Goal: Task Accomplishment & Management: Use online tool/utility

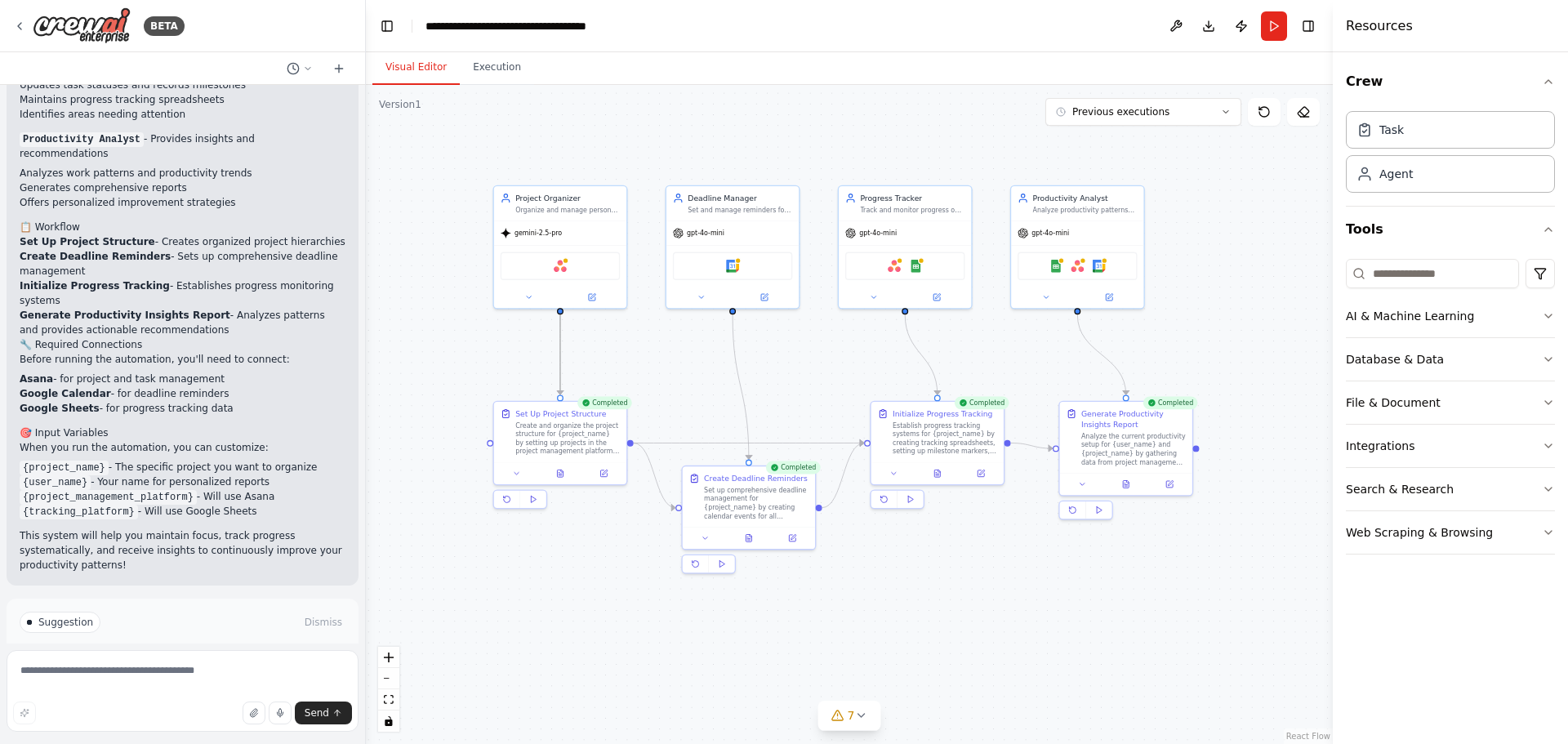
drag, startPoint x: 558, startPoint y: 342, endPoint x: 568, endPoint y: 362, distance: 22.4
click at [568, 362] on div ".deletable-edge-delete-btn { width: 20px; height: 20px; border: 0px solid #ffff…" at bounding box center [849, 415] width 967 height 659
click at [526, 298] on icon at bounding box center [528, 294] width 9 height 9
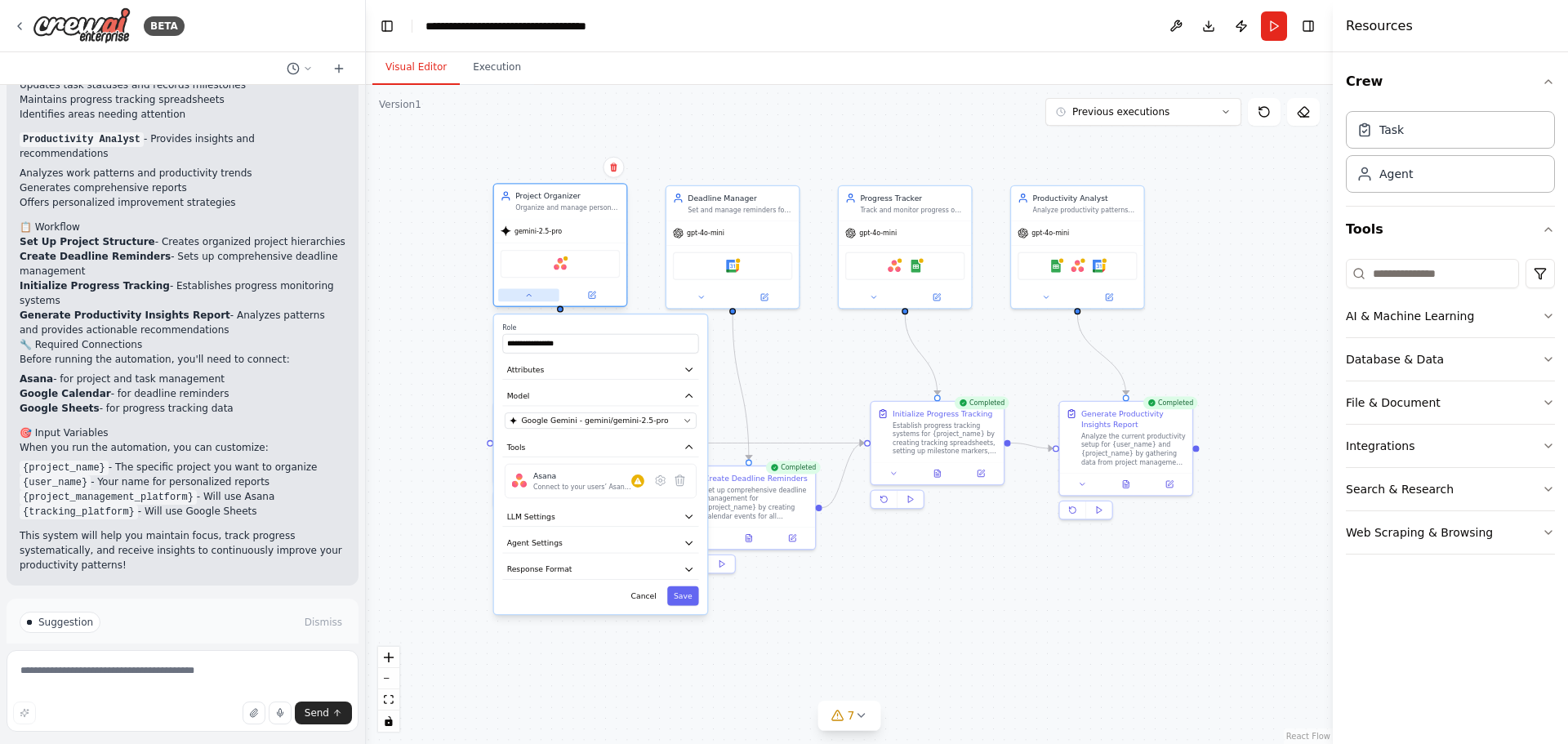
click at [526, 298] on icon at bounding box center [528, 294] width 9 height 9
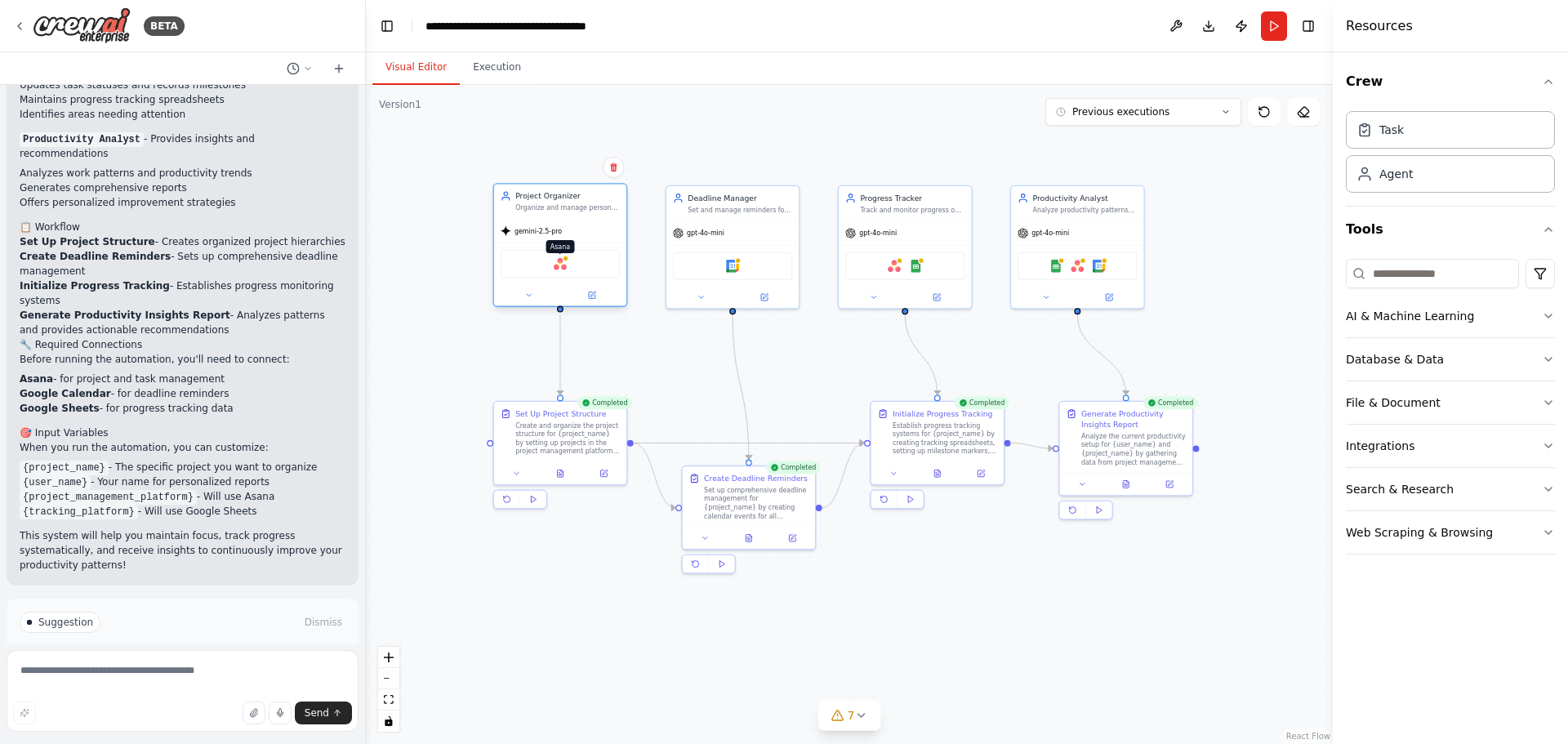
click at [563, 266] on img at bounding box center [559, 263] width 13 height 13
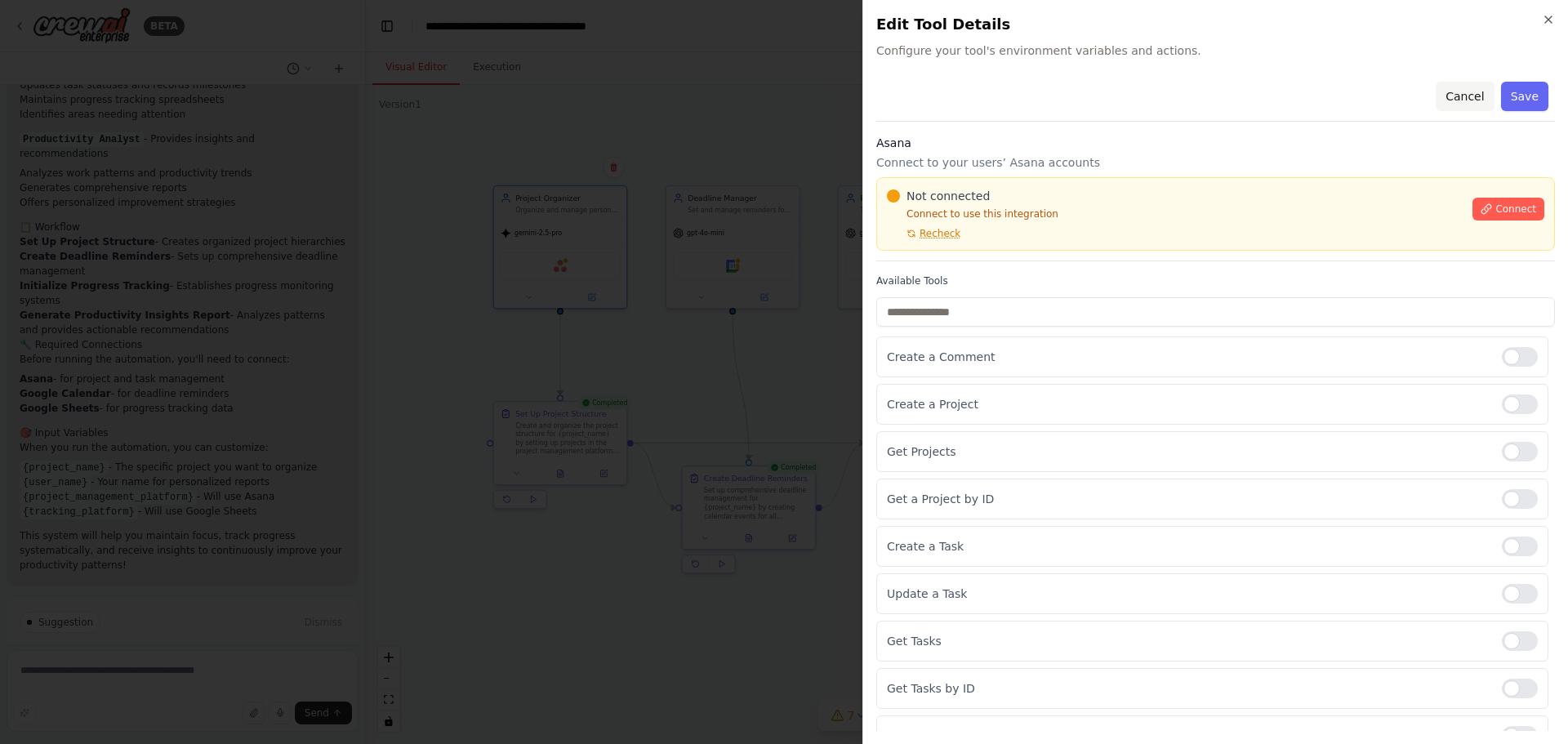
click at [1450, 100] on button "Cancel" at bounding box center [1463, 97] width 58 height 29
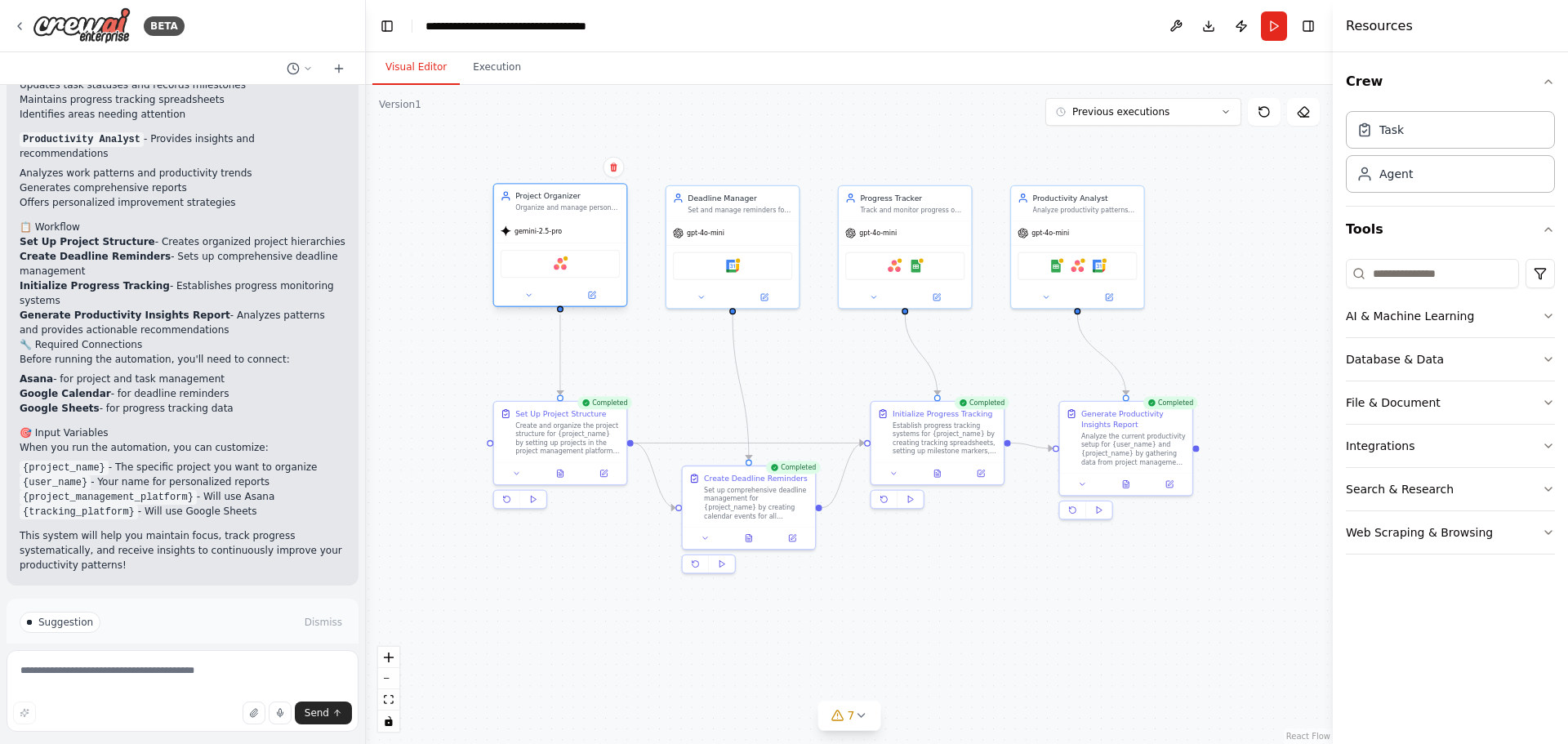
click at [568, 267] on div "Asana" at bounding box center [560, 264] width 119 height 27
click at [597, 303] on div at bounding box center [559, 295] width 132 height 22
click at [597, 296] on button at bounding box center [591, 294] width 62 height 13
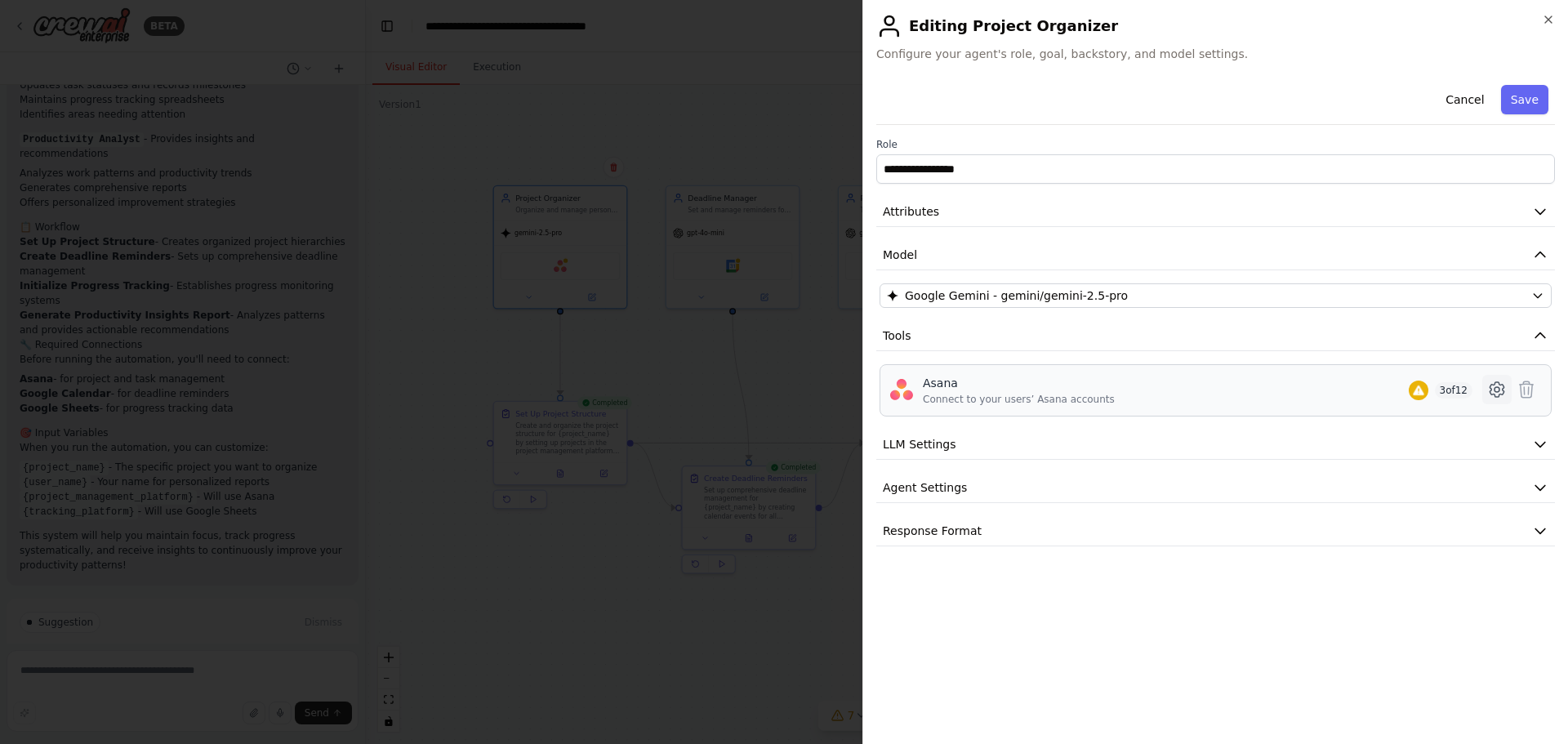
click at [1500, 389] on icon at bounding box center [1497, 389] width 5 height 5
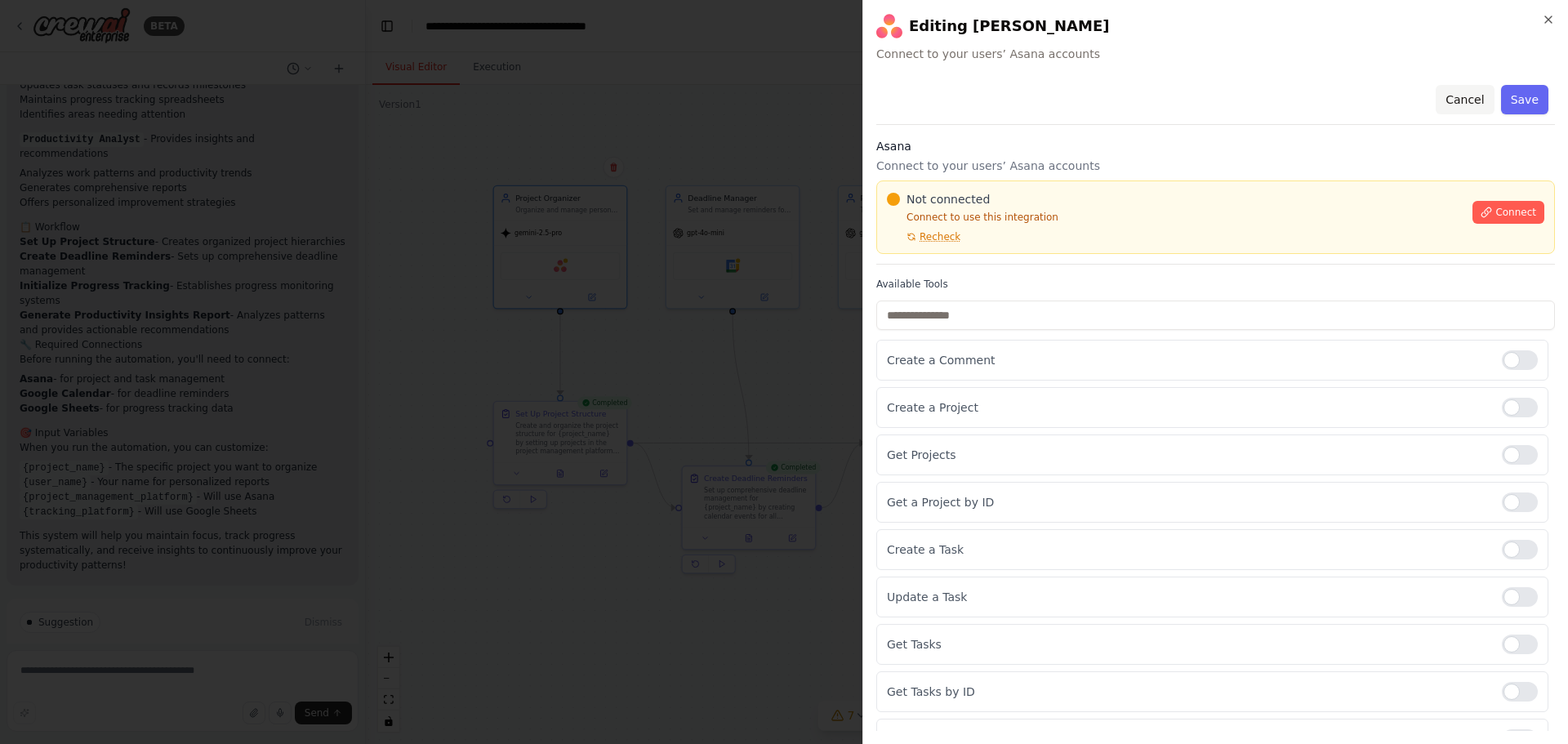
click at [1451, 106] on button "Cancel" at bounding box center [1463, 100] width 58 height 29
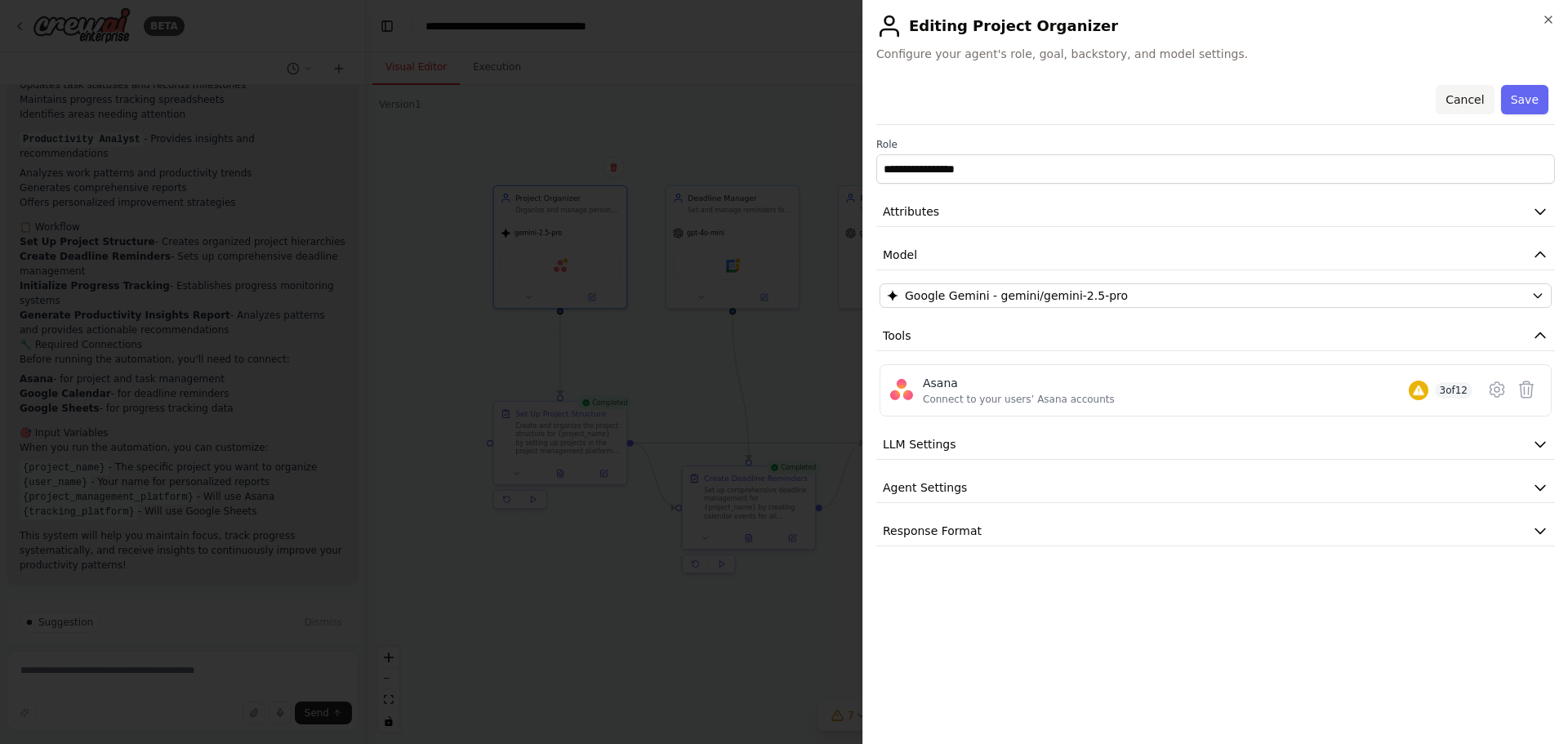
click at [1465, 105] on button "Cancel" at bounding box center [1463, 100] width 58 height 29
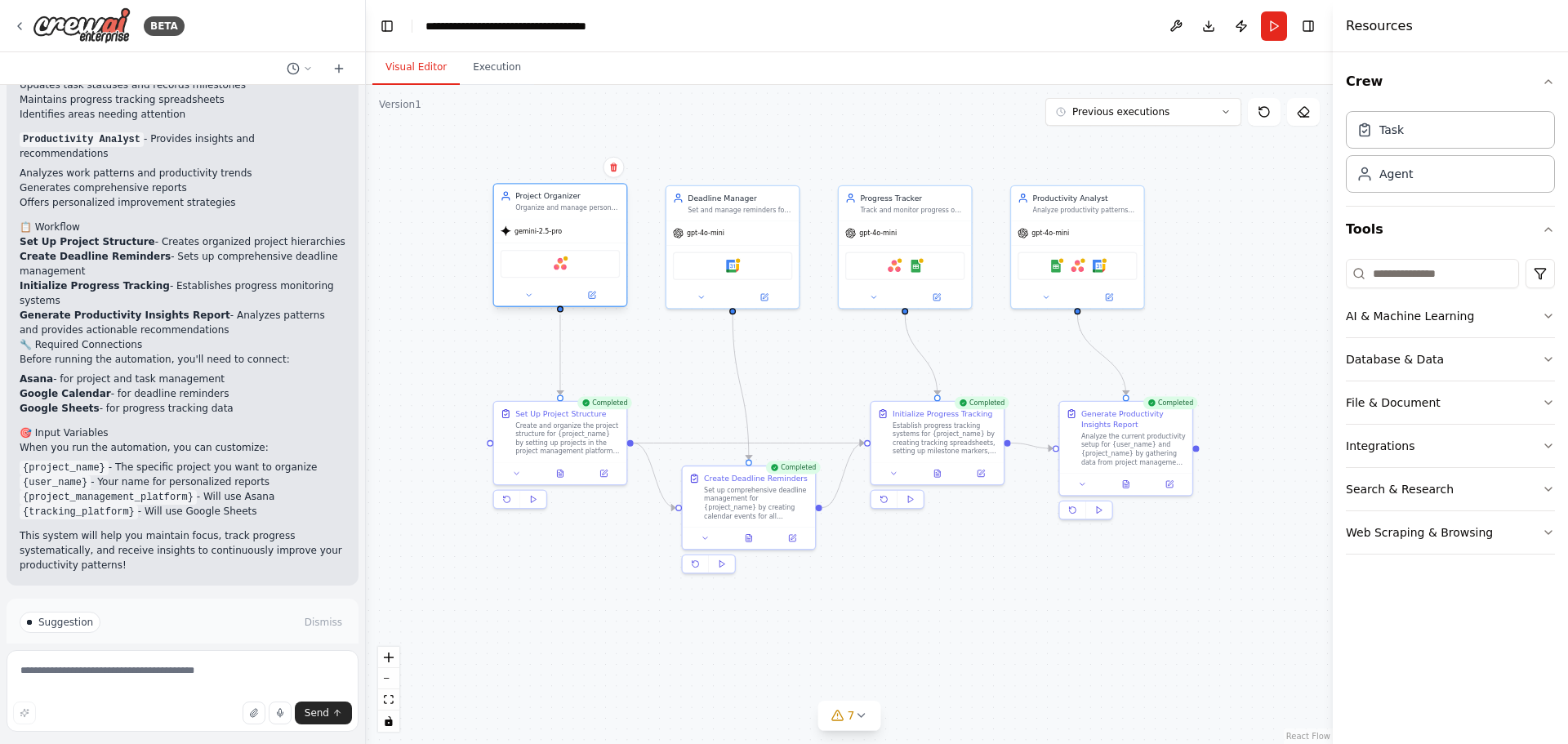
click at [570, 266] on div "Asana" at bounding box center [560, 264] width 119 height 27
click at [590, 296] on icon at bounding box center [592, 293] width 5 height 5
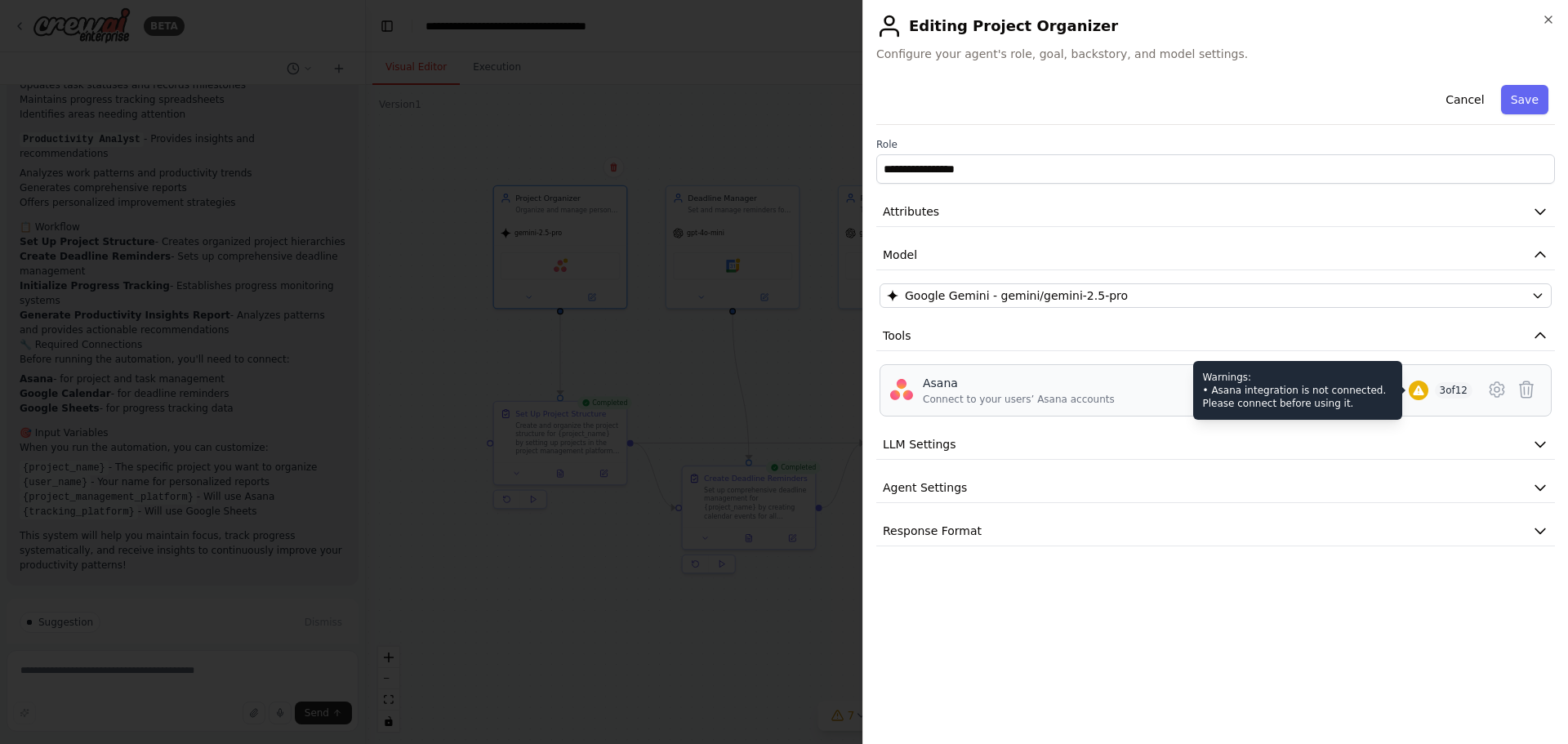
click at [1337, 384] on div "Warnings: • Asana integration is not connected. Please connect before using it." at bounding box center [1297, 390] width 209 height 59
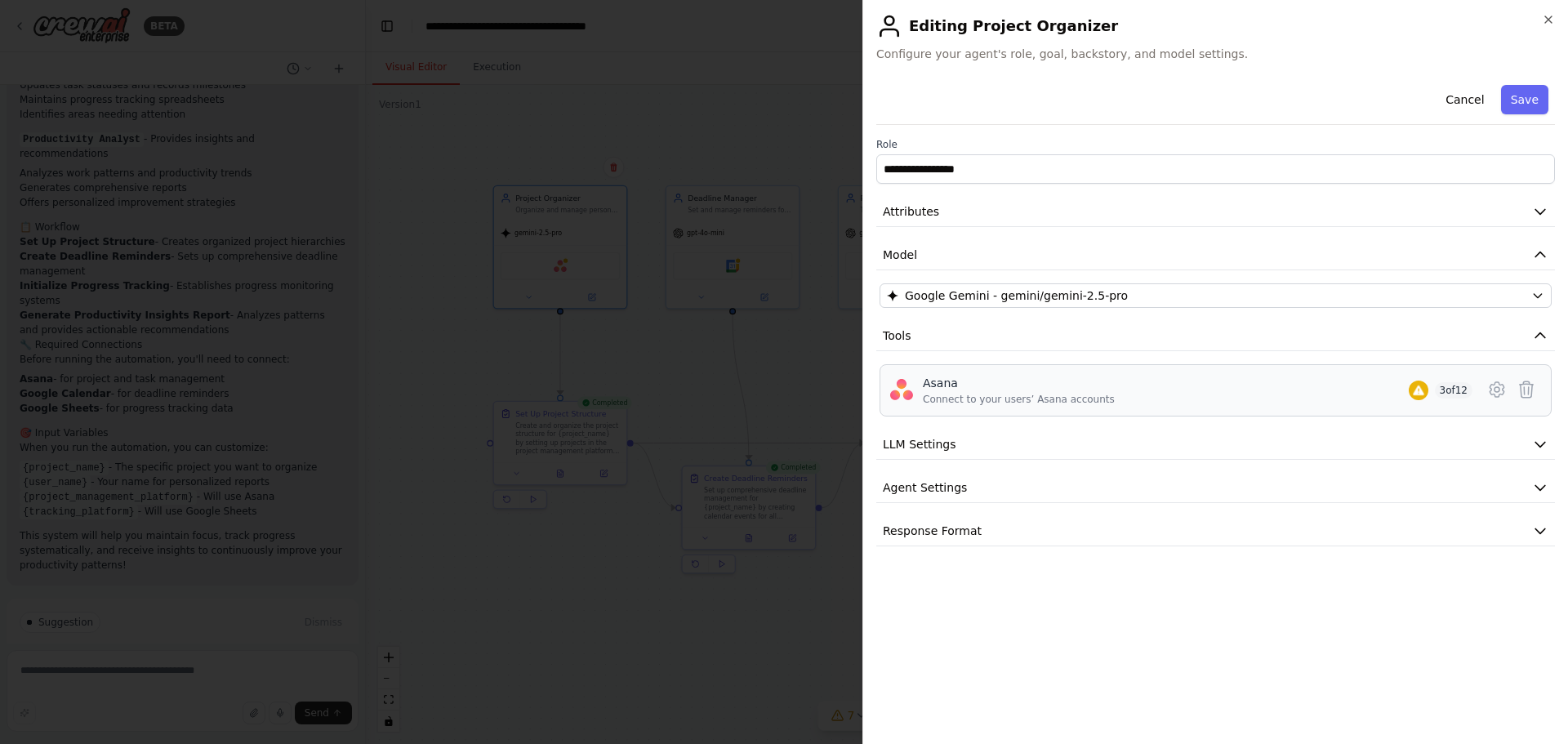
click at [1429, 389] on div "Asana Connect to your users’ Asana accounts 3 of 12" at bounding box center [1198, 390] width 549 height 31
click at [1492, 389] on icon at bounding box center [1497, 389] width 14 height 15
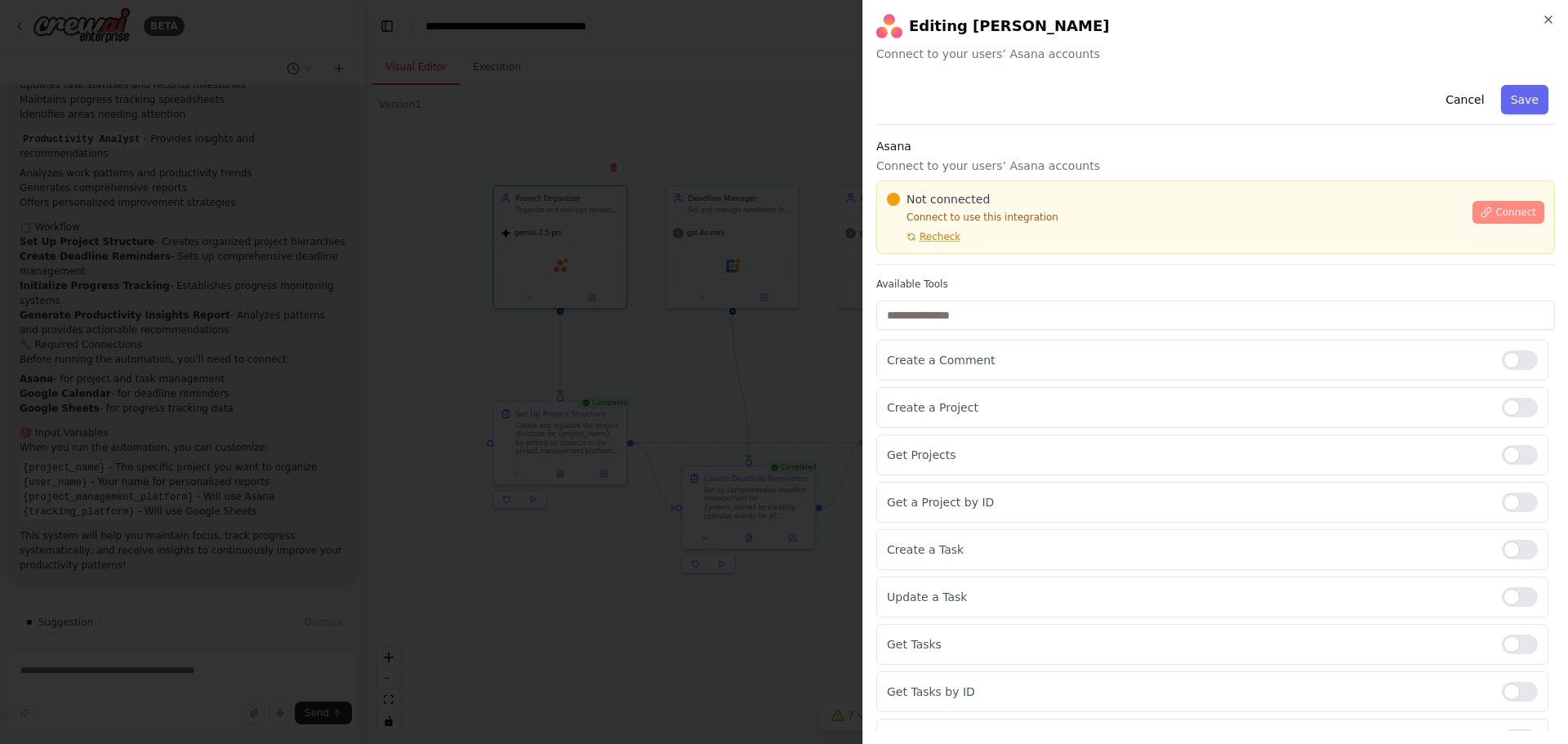
click at [1495, 212] on span "Connect" at bounding box center [1515, 211] width 41 height 13
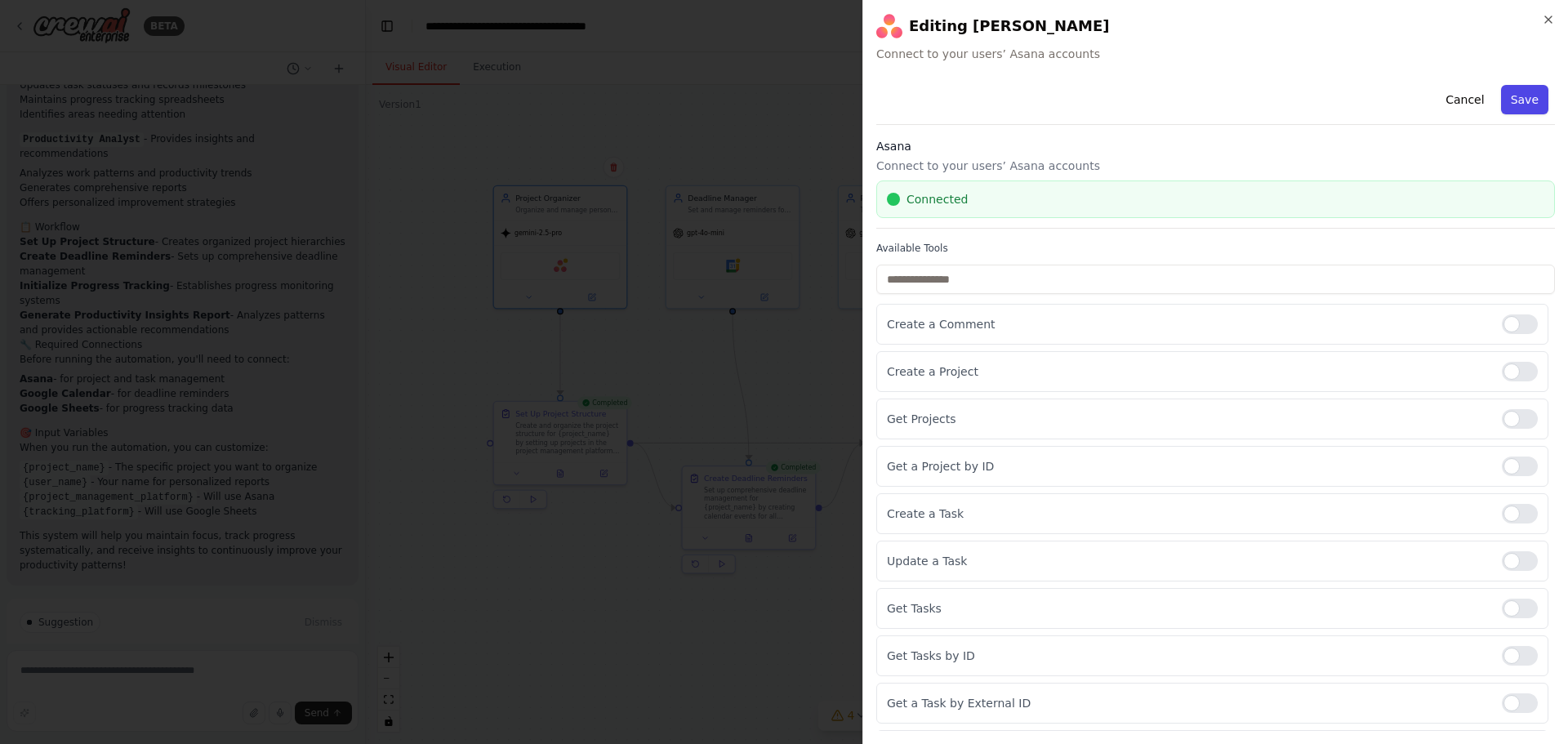
click at [1510, 100] on button "Save" at bounding box center [1524, 100] width 47 height 29
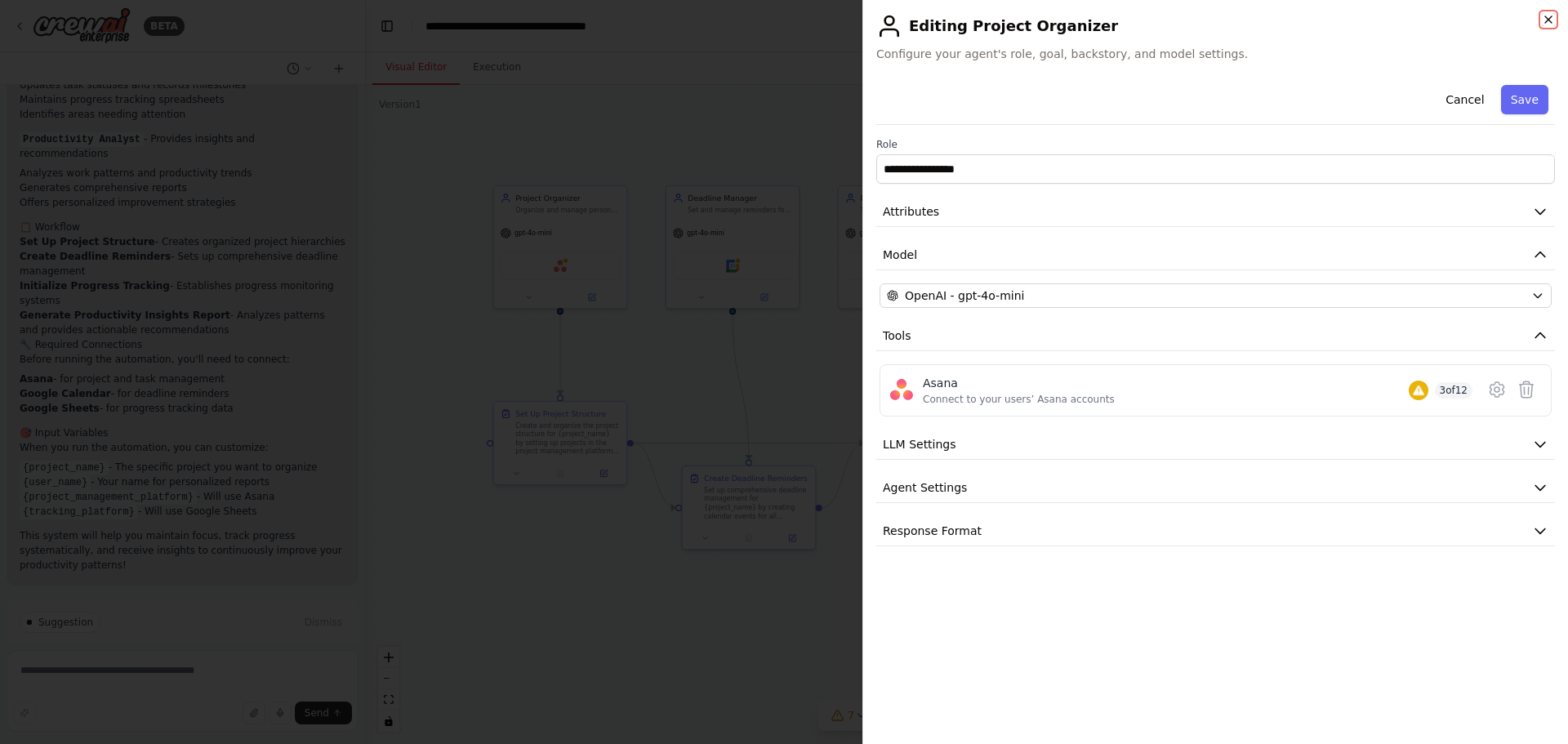
click at [1552, 22] on icon "button" at bounding box center [1547, 19] width 13 height 13
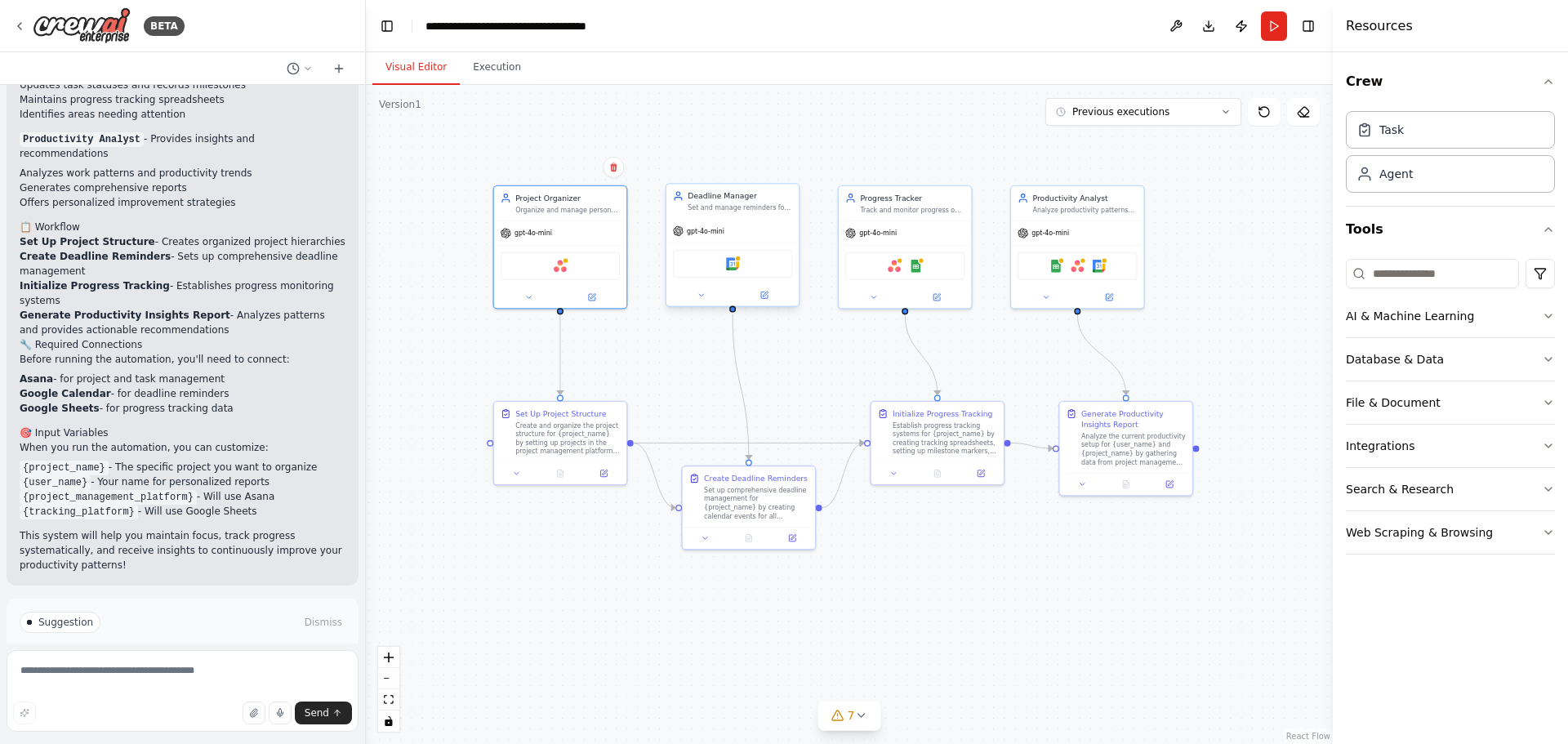
click at [741, 265] on div "Google Calendar" at bounding box center [732, 264] width 119 height 27
click at [761, 290] on icon at bounding box center [763, 294] width 9 height 9
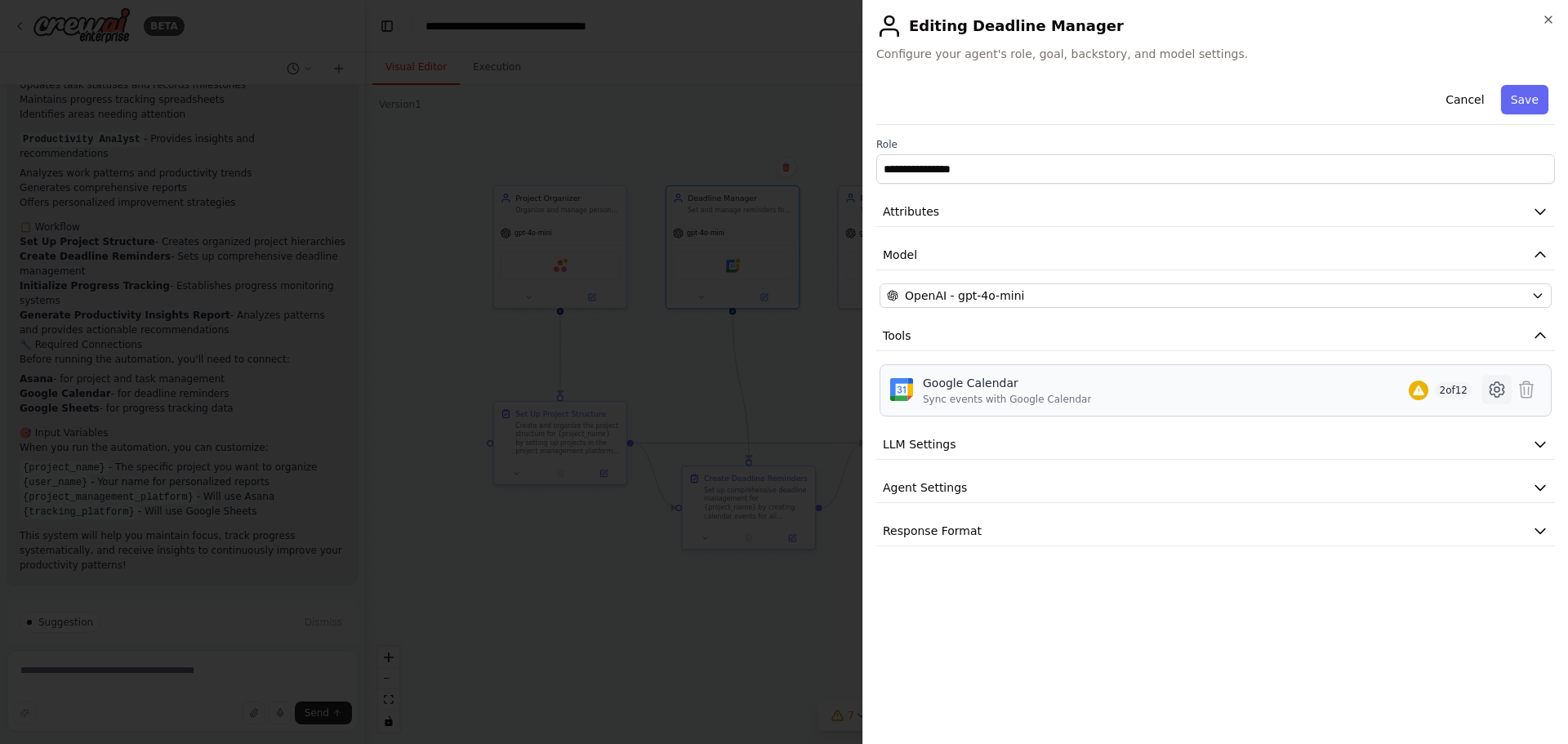
click at [1501, 384] on icon at bounding box center [1497, 389] width 14 height 15
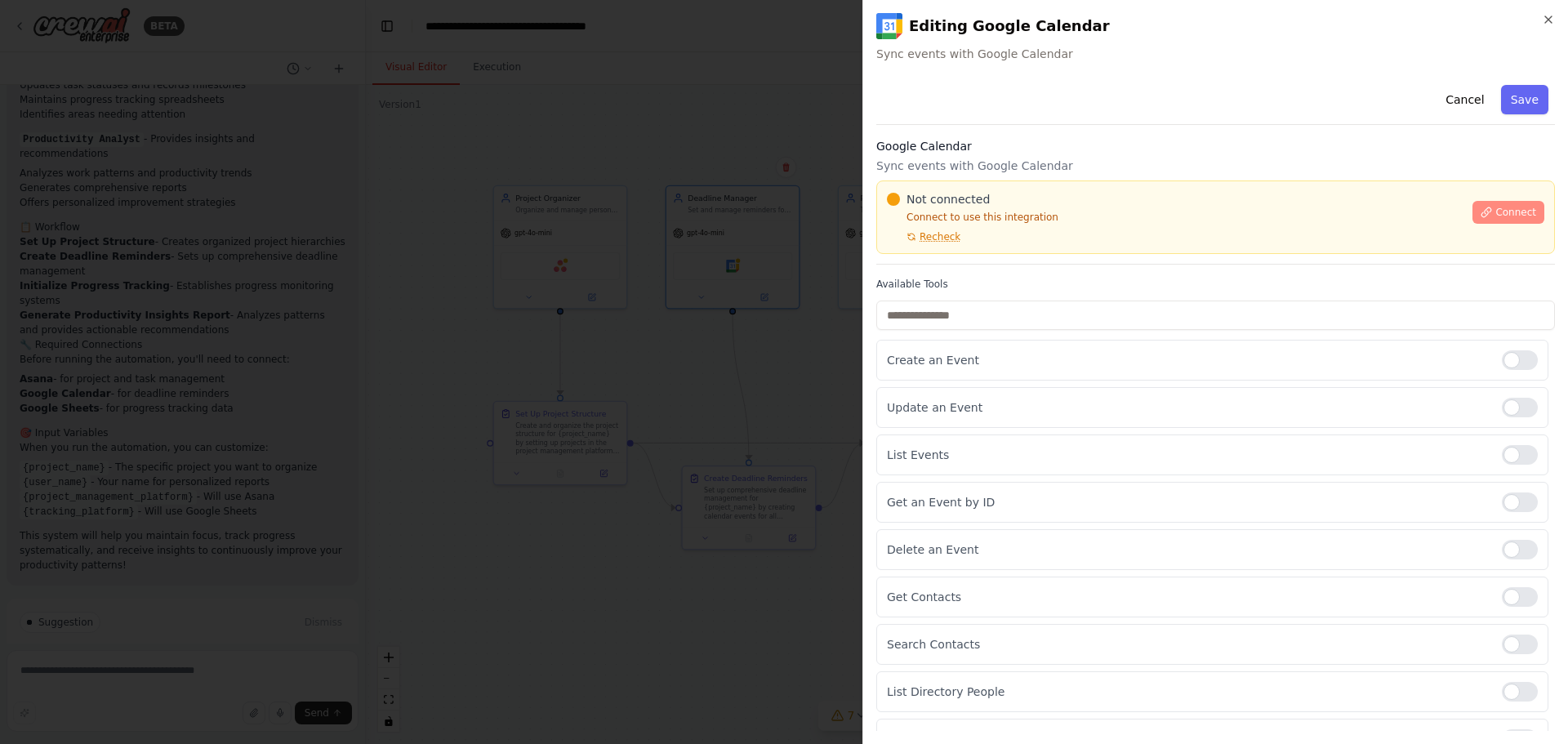
click at [1482, 210] on icon at bounding box center [1486, 212] width 12 height 12
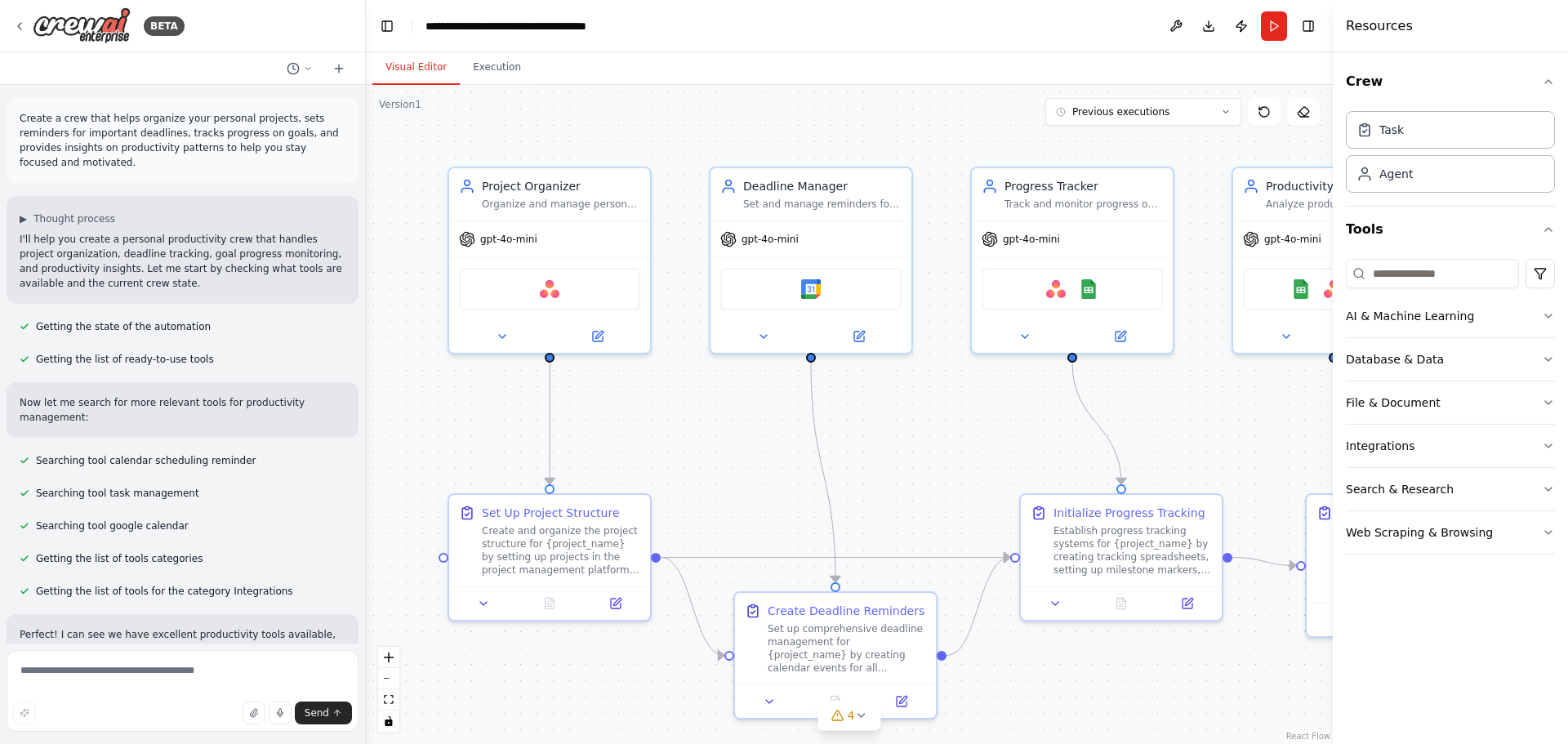
scroll to position [1309, 0]
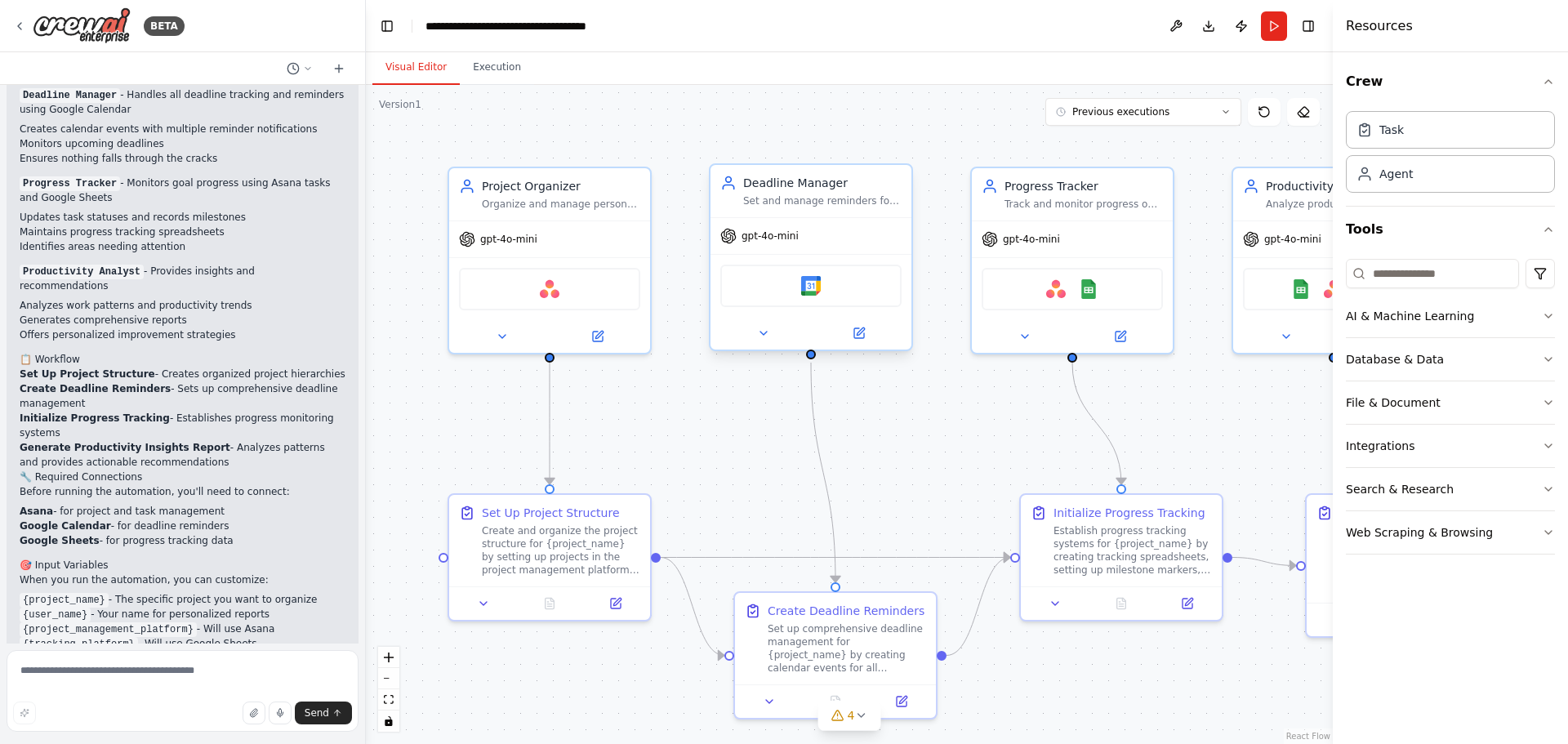
click at [784, 284] on div "Google Calendar" at bounding box center [810, 285] width 181 height 42
click at [818, 284] on img at bounding box center [810, 285] width 20 height 20
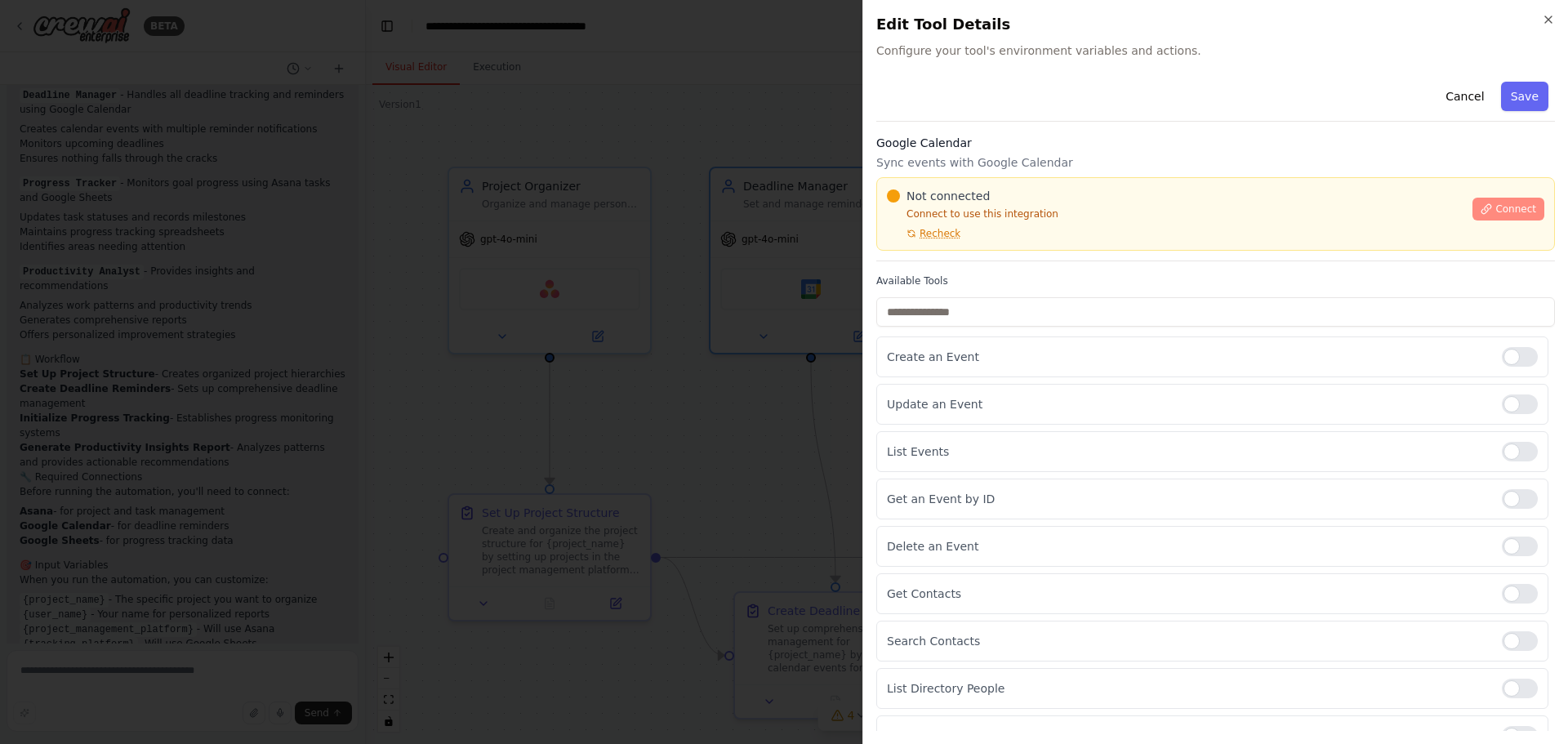
click at [1508, 202] on span "Connect" at bounding box center [1515, 208] width 41 height 13
click at [1446, 95] on button "Cancel" at bounding box center [1463, 97] width 58 height 29
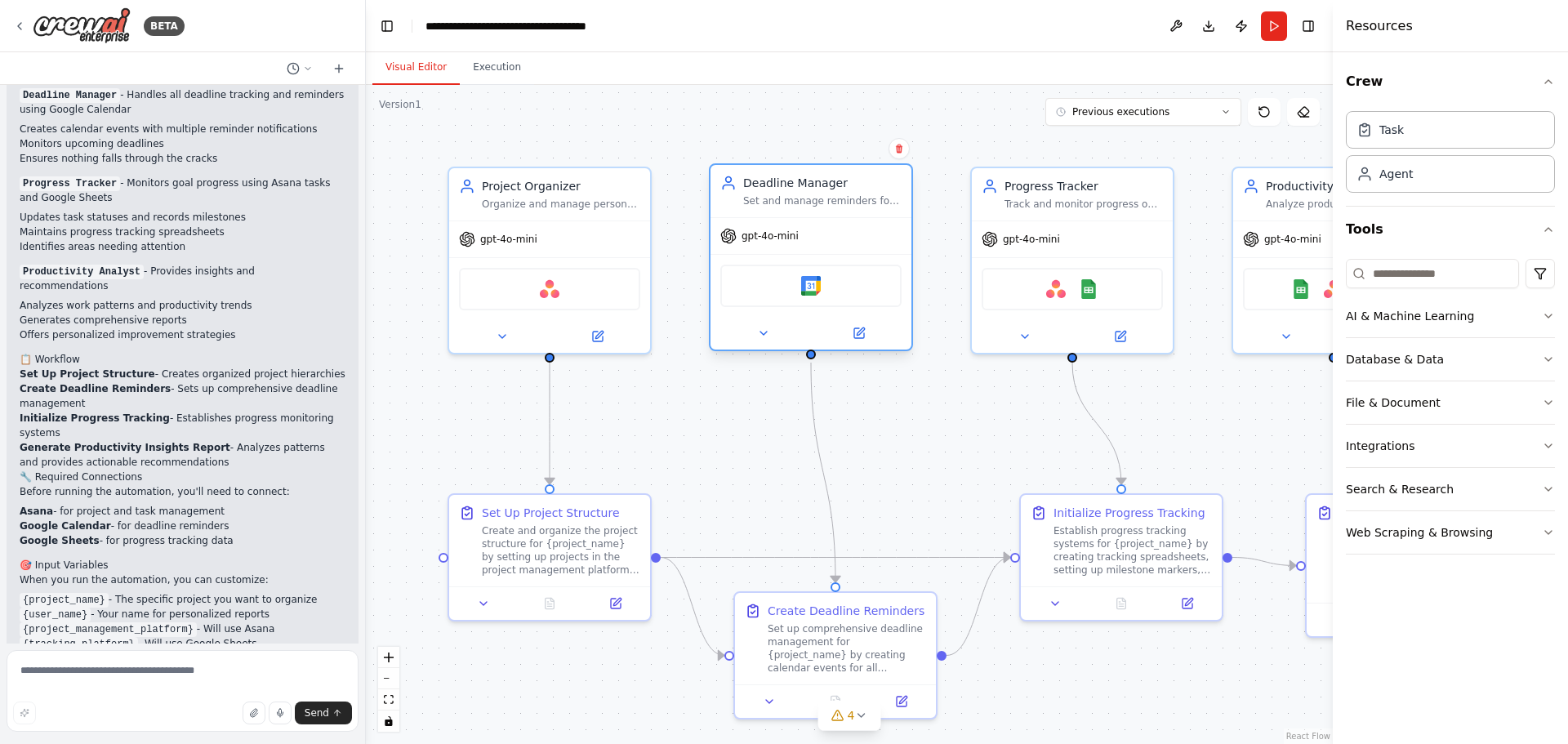
click at [856, 293] on div "Google Calendar" at bounding box center [810, 285] width 181 height 42
click at [761, 334] on icon at bounding box center [762, 332] width 13 height 13
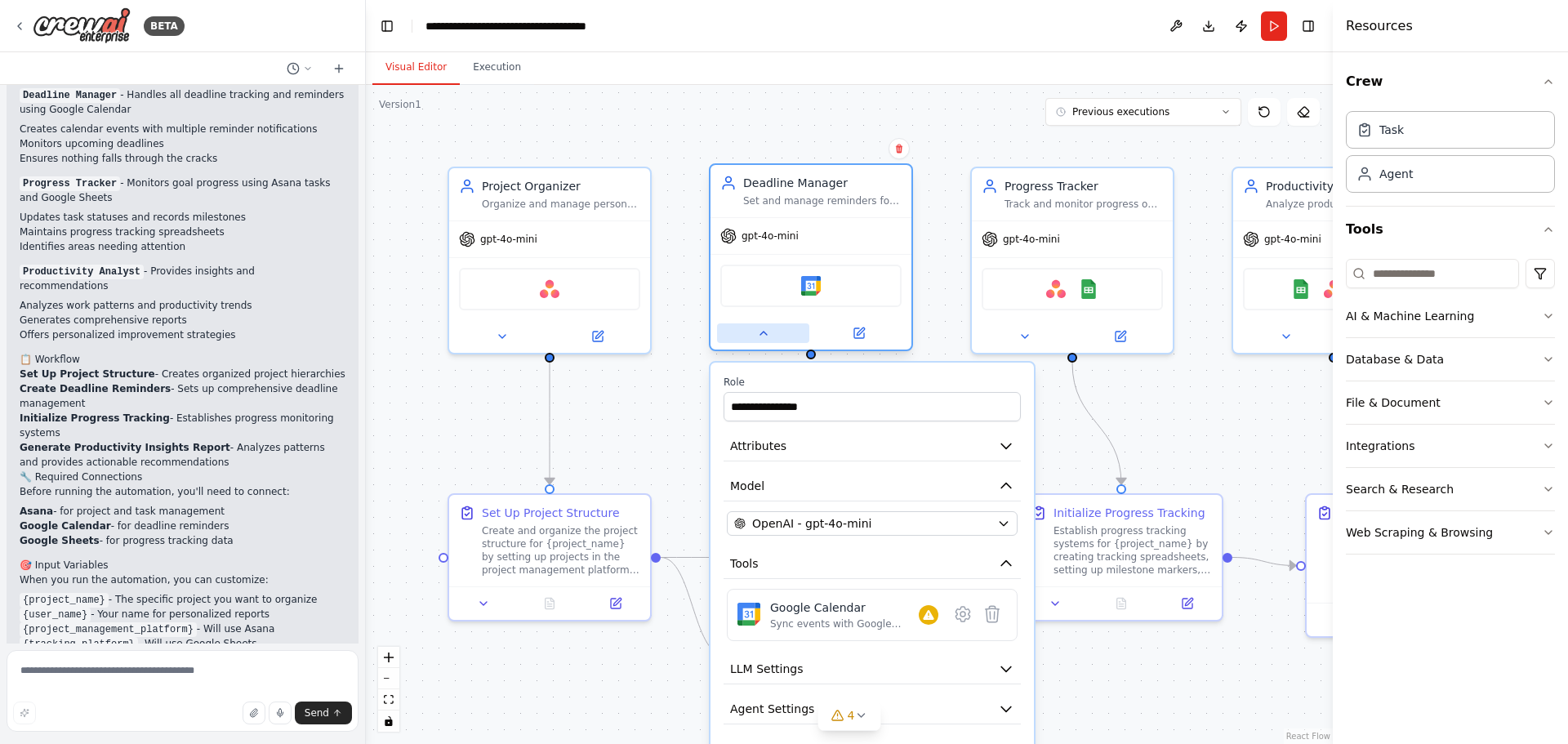
click at [759, 331] on icon at bounding box center [762, 332] width 13 height 13
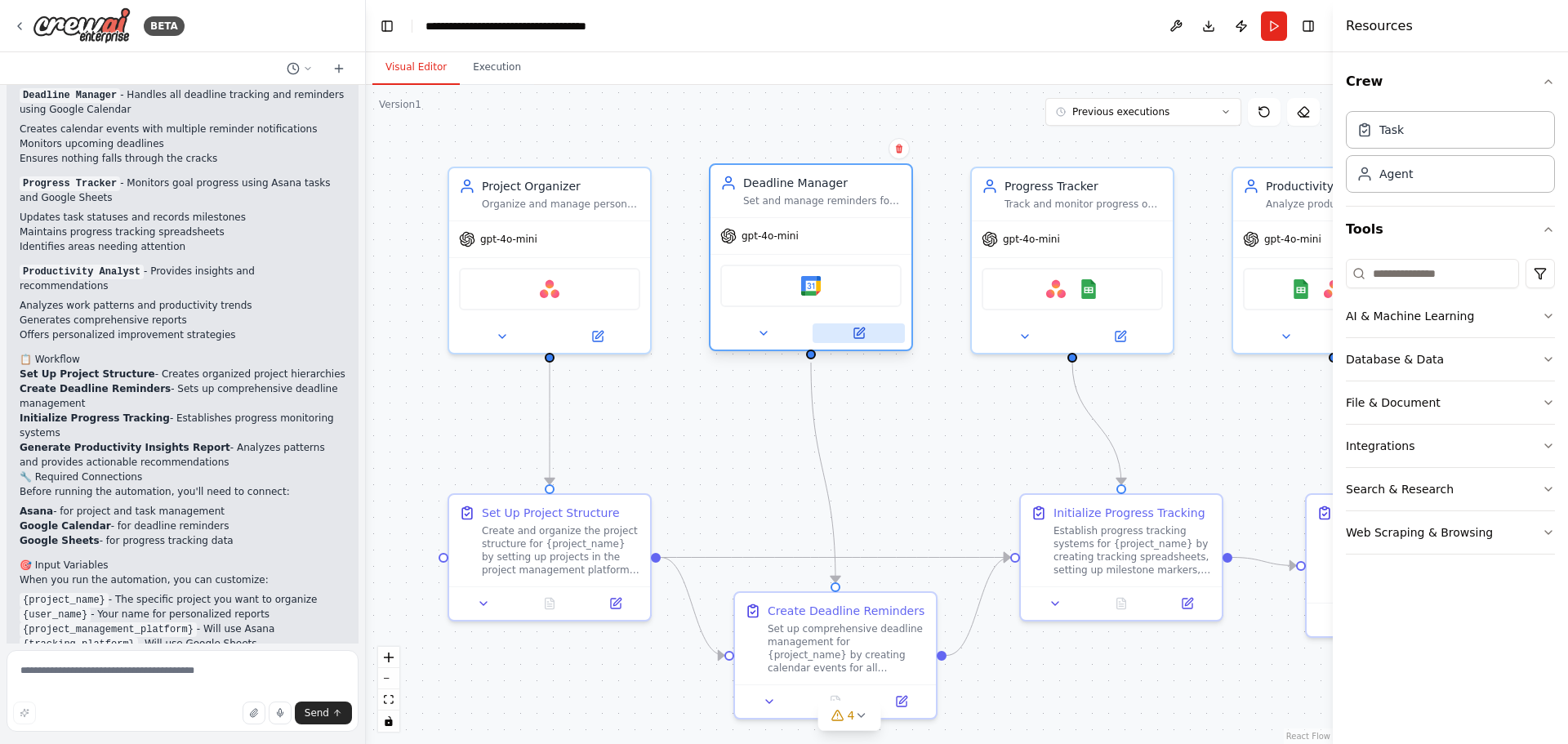
click at [845, 327] on button at bounding box center [858, 333] width 92 height 20
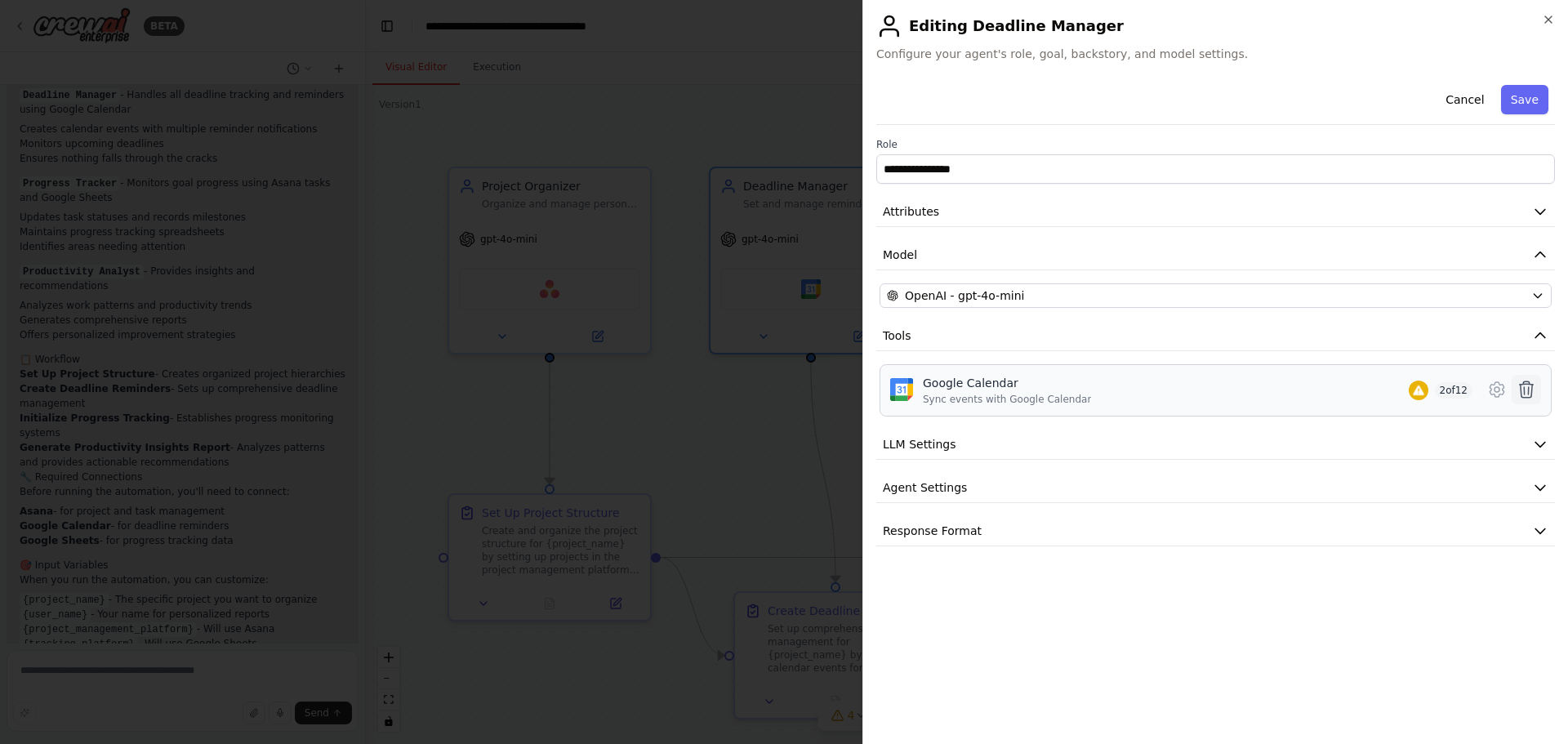
click at [1526, 384] on icon at bounding box center [1526, 389] width 20 height 20
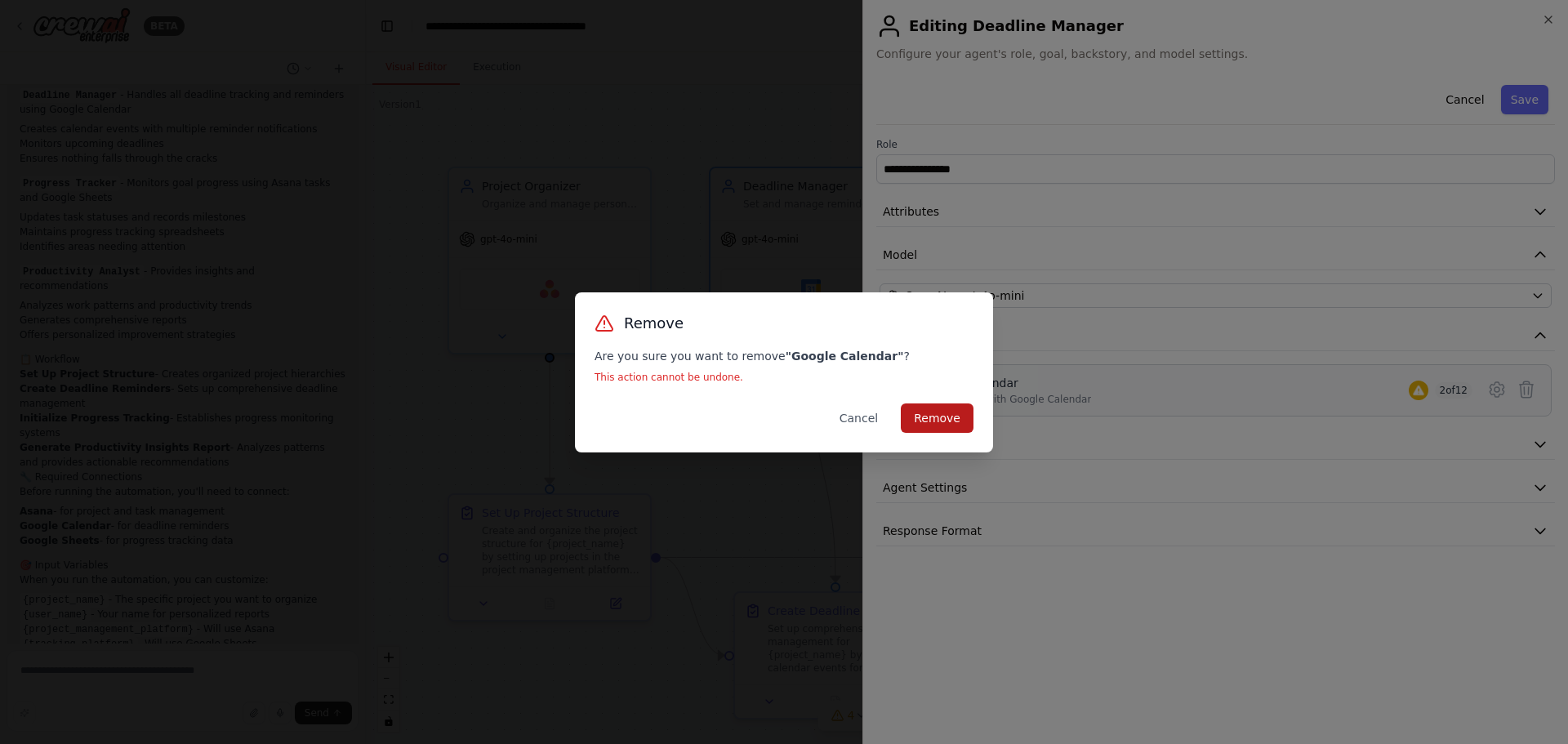
click at [938, 415] on button "Remove" at bounding box center [936, 418] width 72 height 29
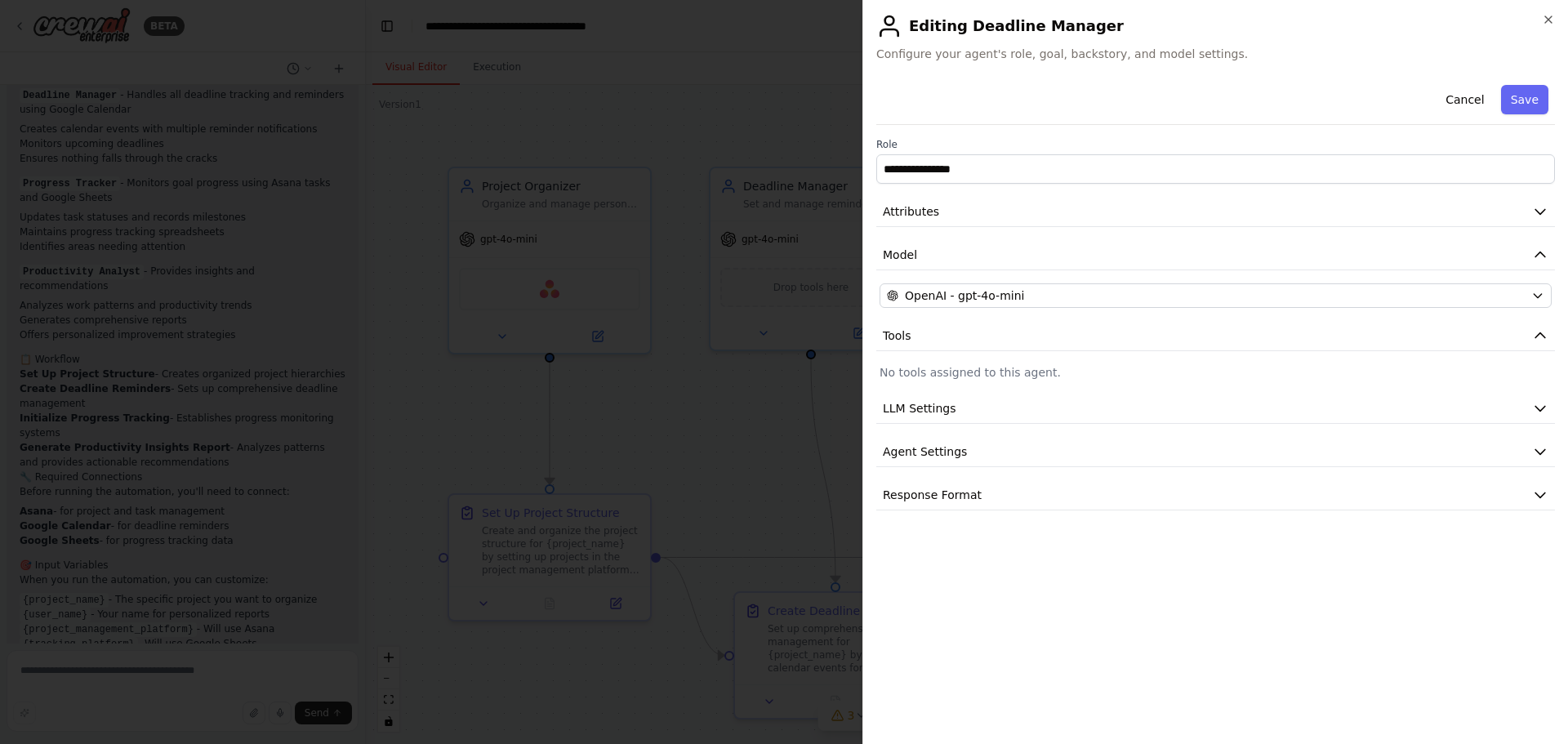
click at [1008, 368] on p "No tools assigned to this agent." at bounding box center [1215, 372] width 672 height 17
click at [920, 374] on p "No tools assigned to this agent." at bounding box center [1215, 372] width 672 height 17
click at [913, 407] on span "LLM Settings" at bounding box center [919, 408] width 73 height 17
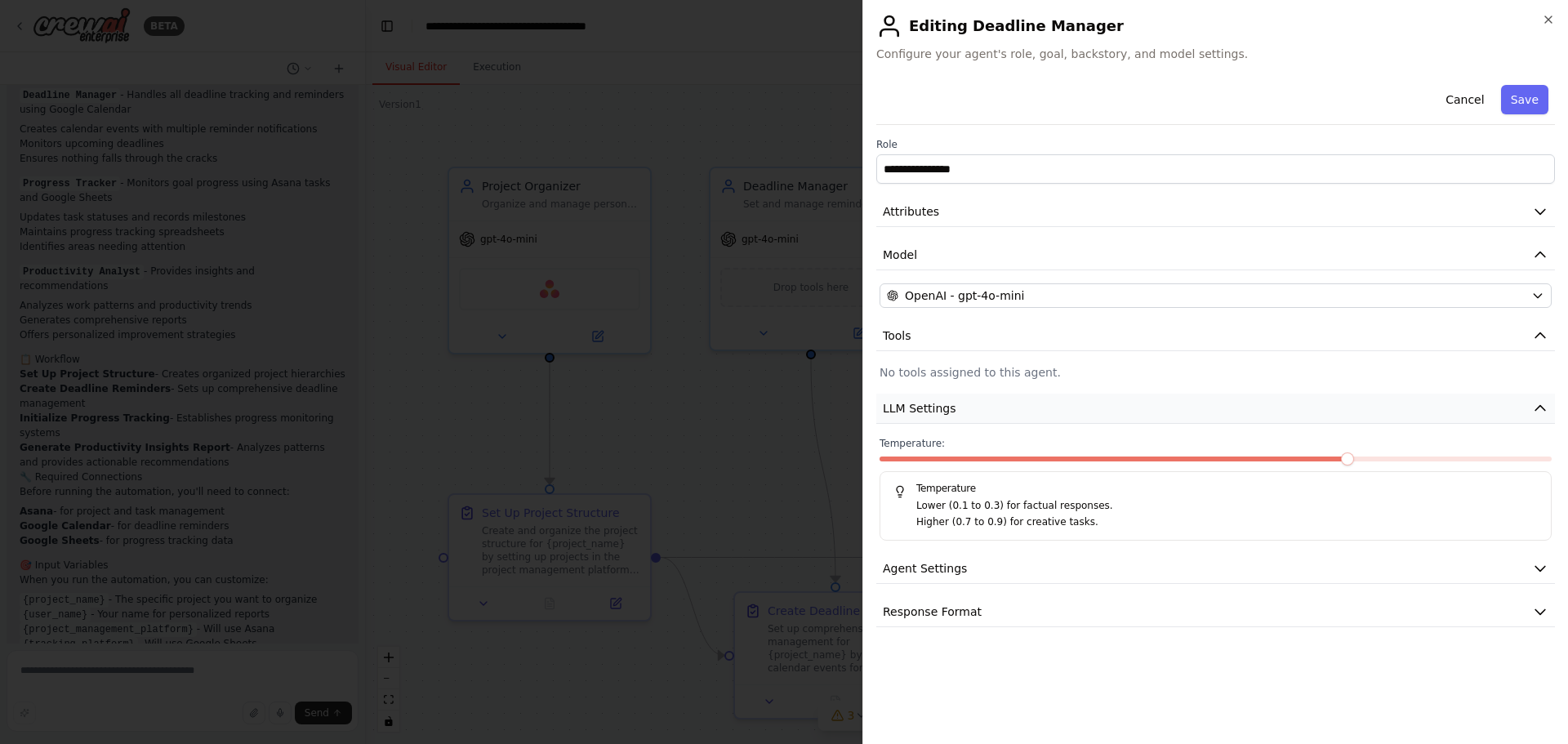
click at [921, 402] on span "LLM Settings" at bounding box center [919, 408] width 73 height 17
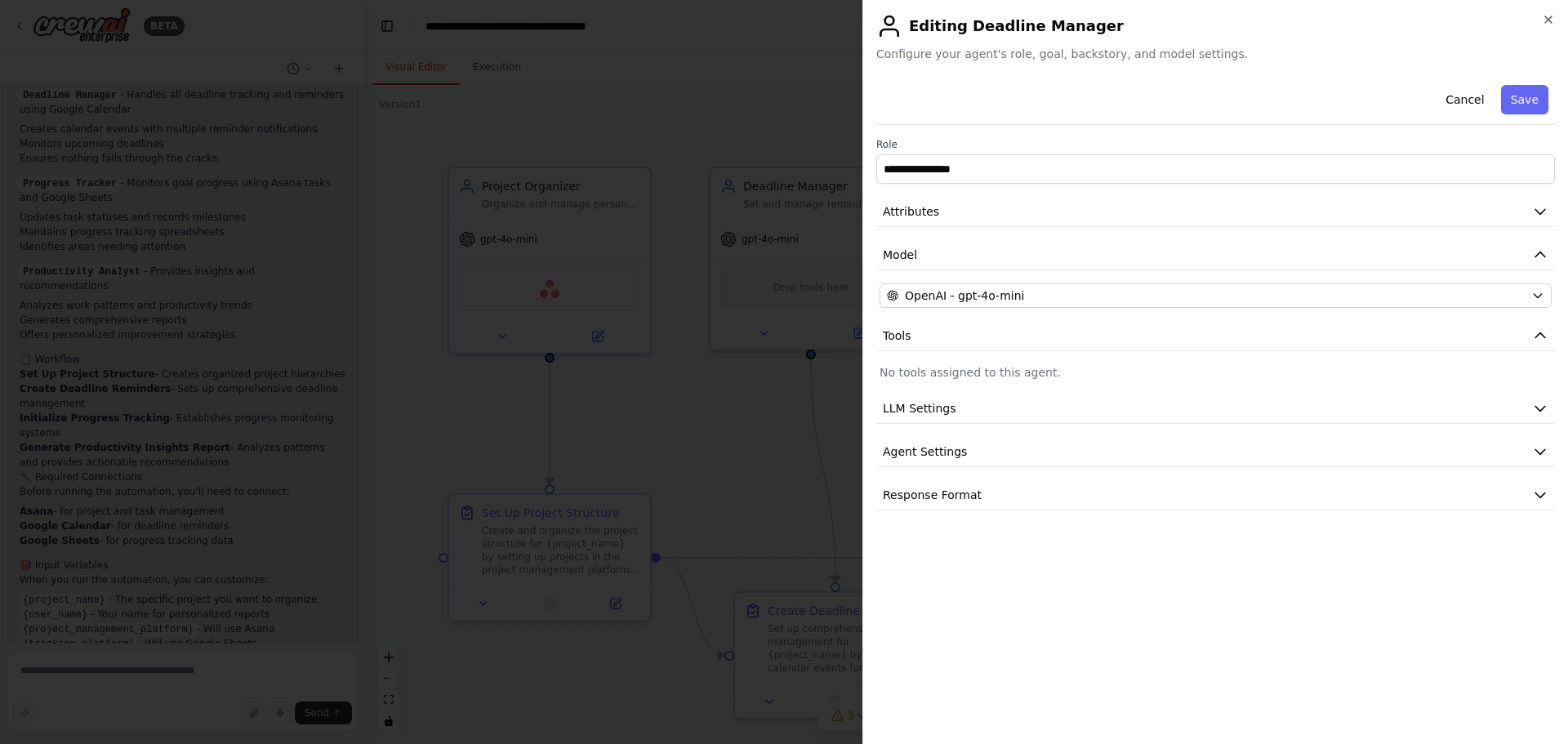
click at [959, 374] on p "No tools assigned to this agent." at bounding box center [1215, 372] width 672 height 17
click at [1557, 16] on div "**********" at bounding box center [1215, 372] width 706 height 744
click at [1549, 18] on icon "button" at bounding box center [1547, 19] width 13 height 13
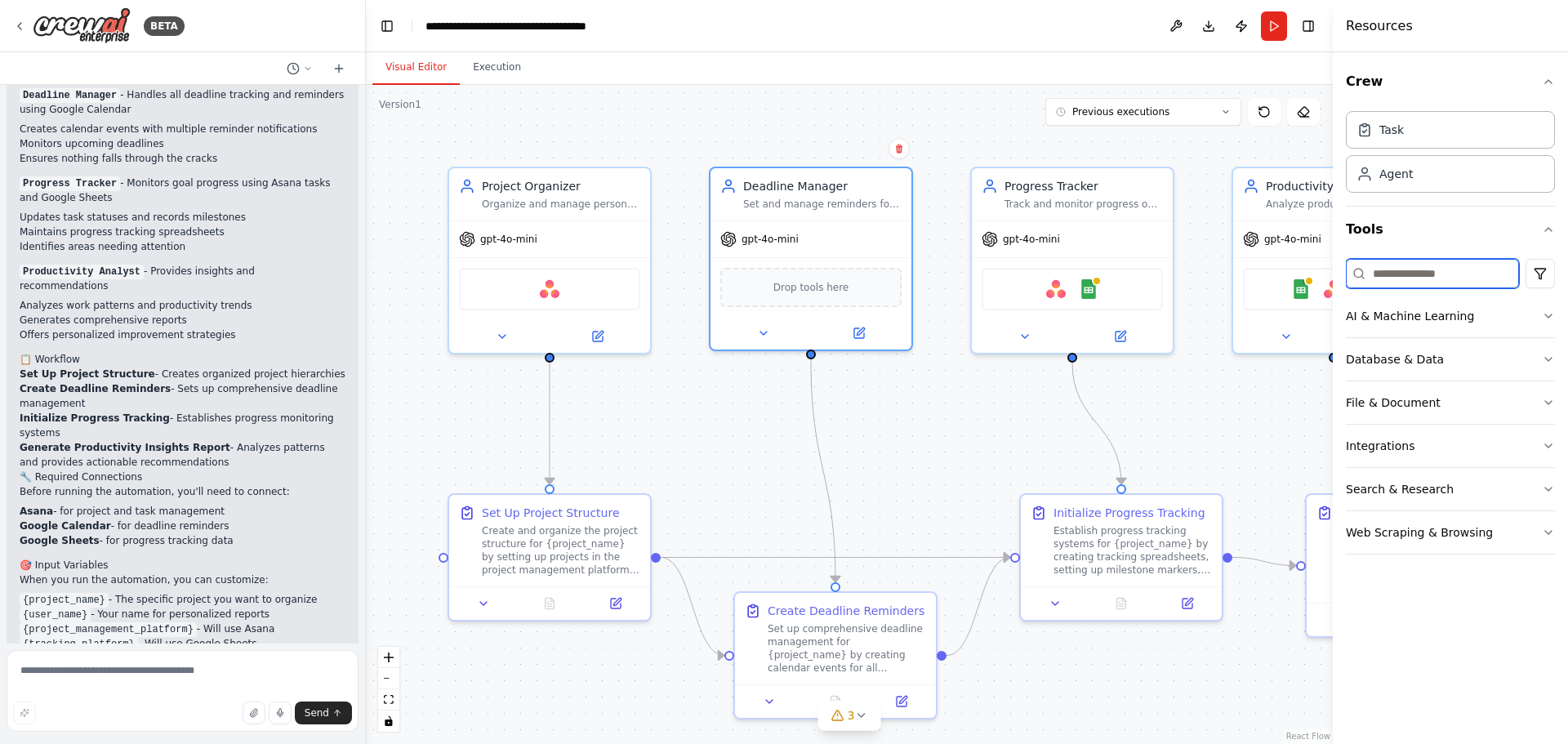
click at [1399, 271] on input at bounding box center [1432, 274] width 173 height 29
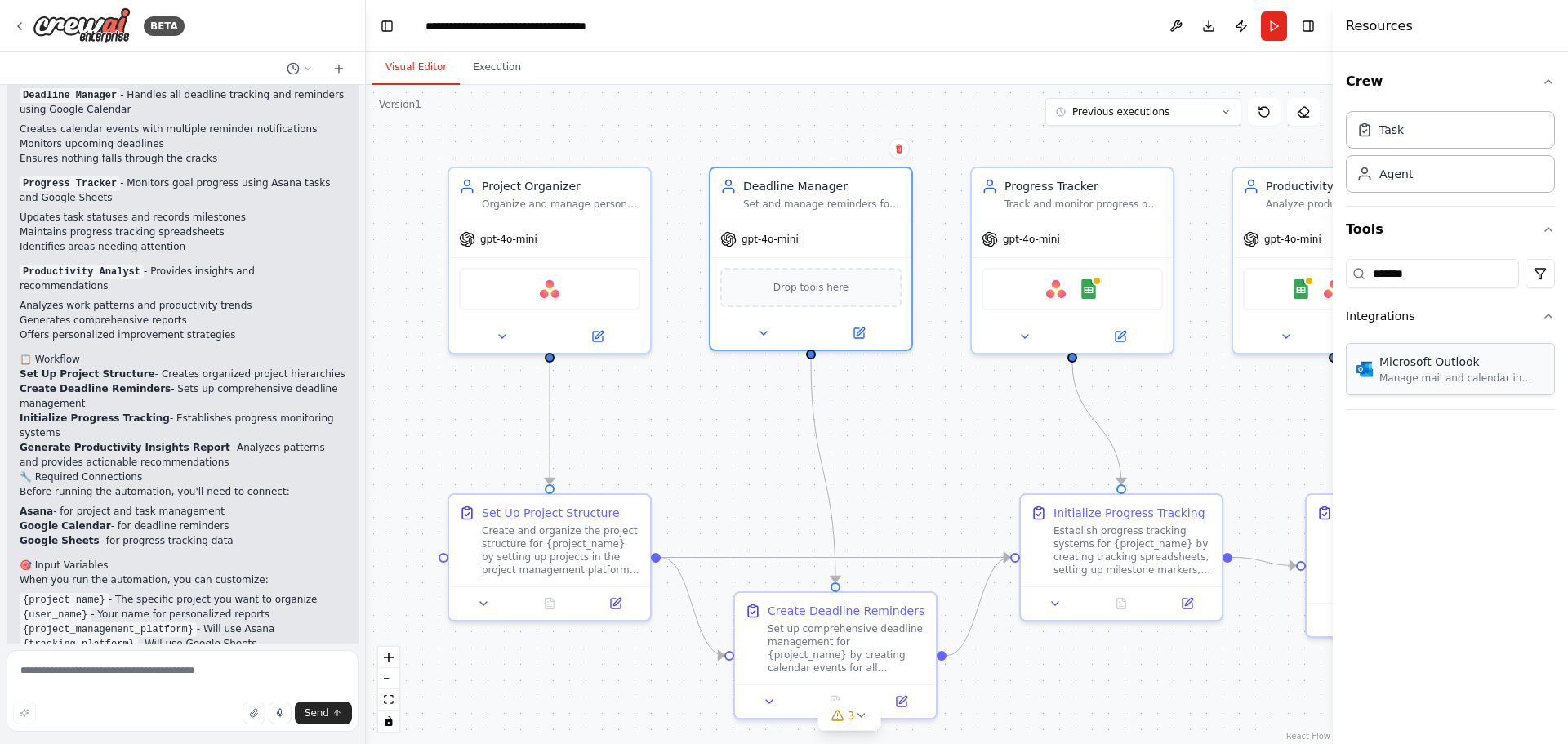
click at [1410, 385] on div "Microsoft Outlook Manage mail and calendar in Outlook" at bounding box center [1451, 369] width 209 height 52
click at [1073, 285] on div "Asana Google Sheets" at bounding box center [1071, 285] width 181 height 42
click at [864, 726] on button "4" at bounding box center [849, 716] width 63 height 30
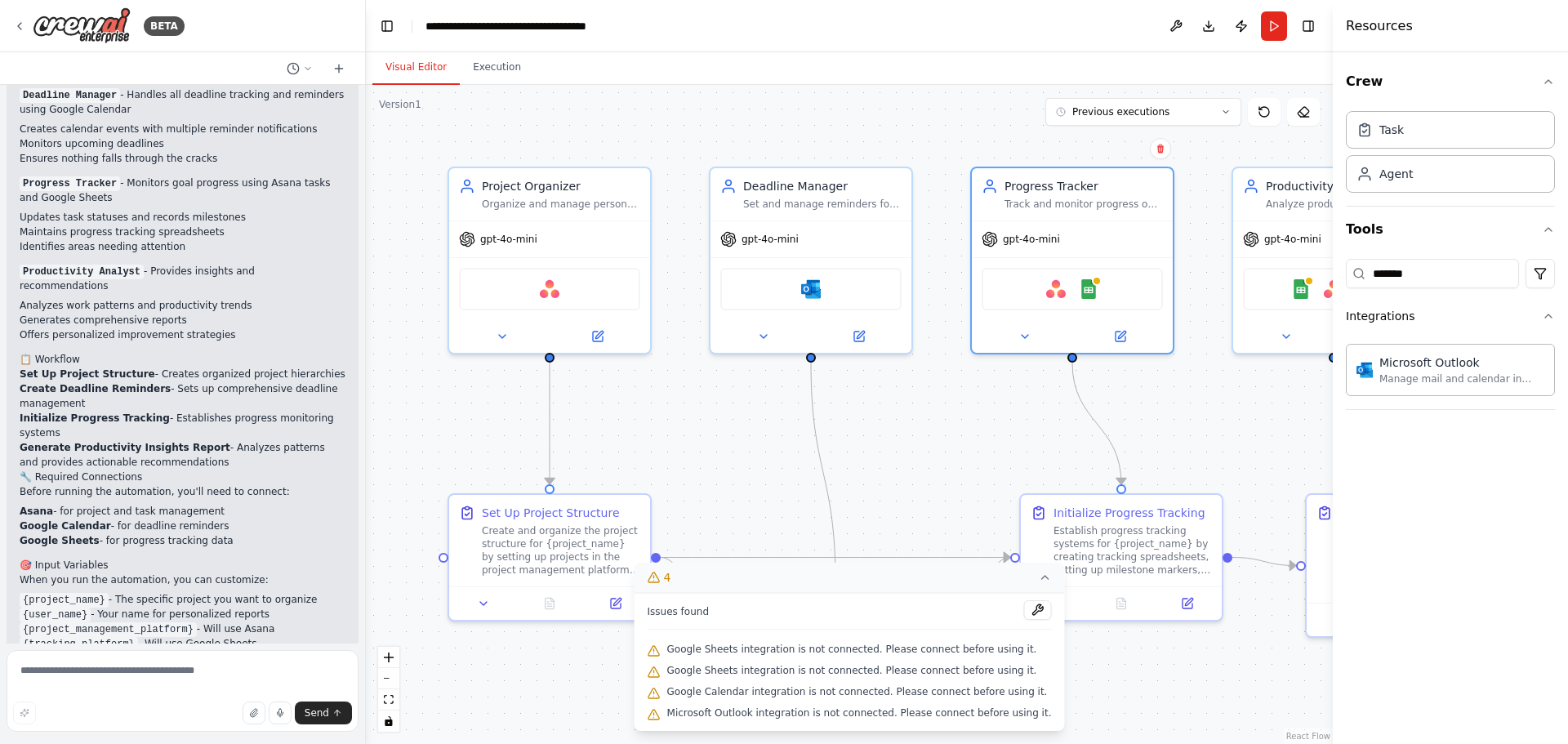
click at [1038, 583] on icon at bounding box center [1044, 577] width 13 height 13
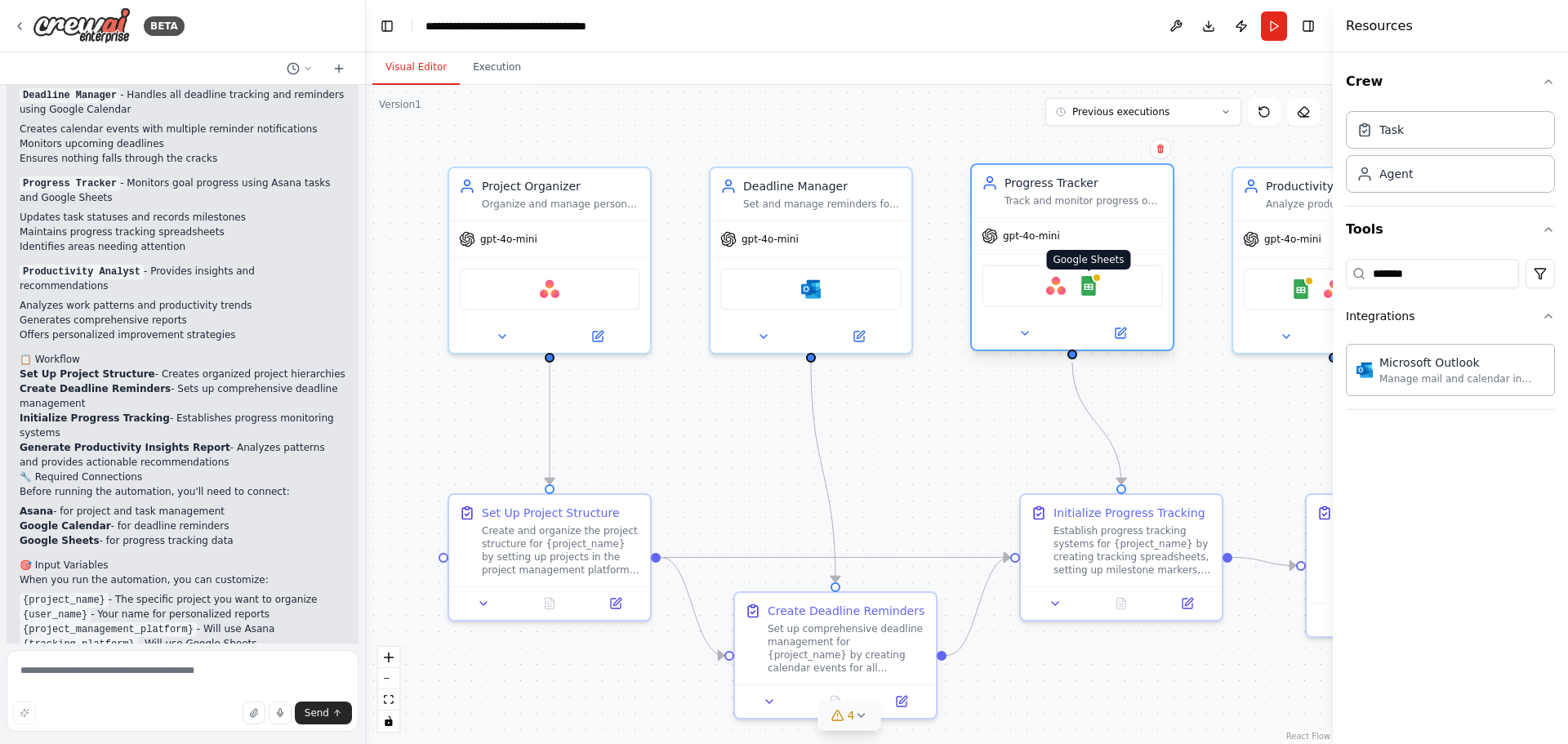
click at [1094, 285] on img at bounding box center [1088, 285] width 20 height 20
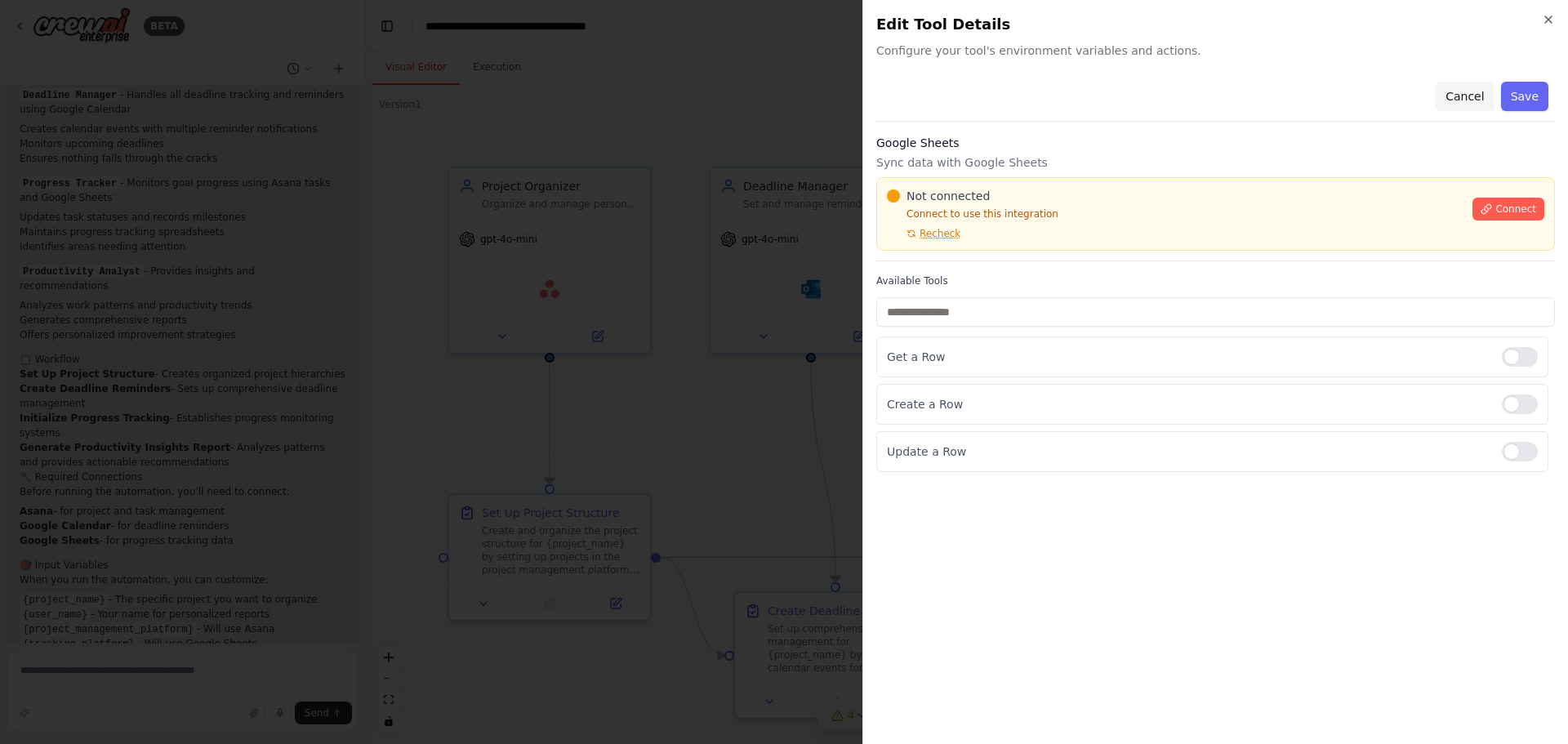
click at [1478, 91] on button "Cancel" at bounding box center [1463, 97] width 58 height 29
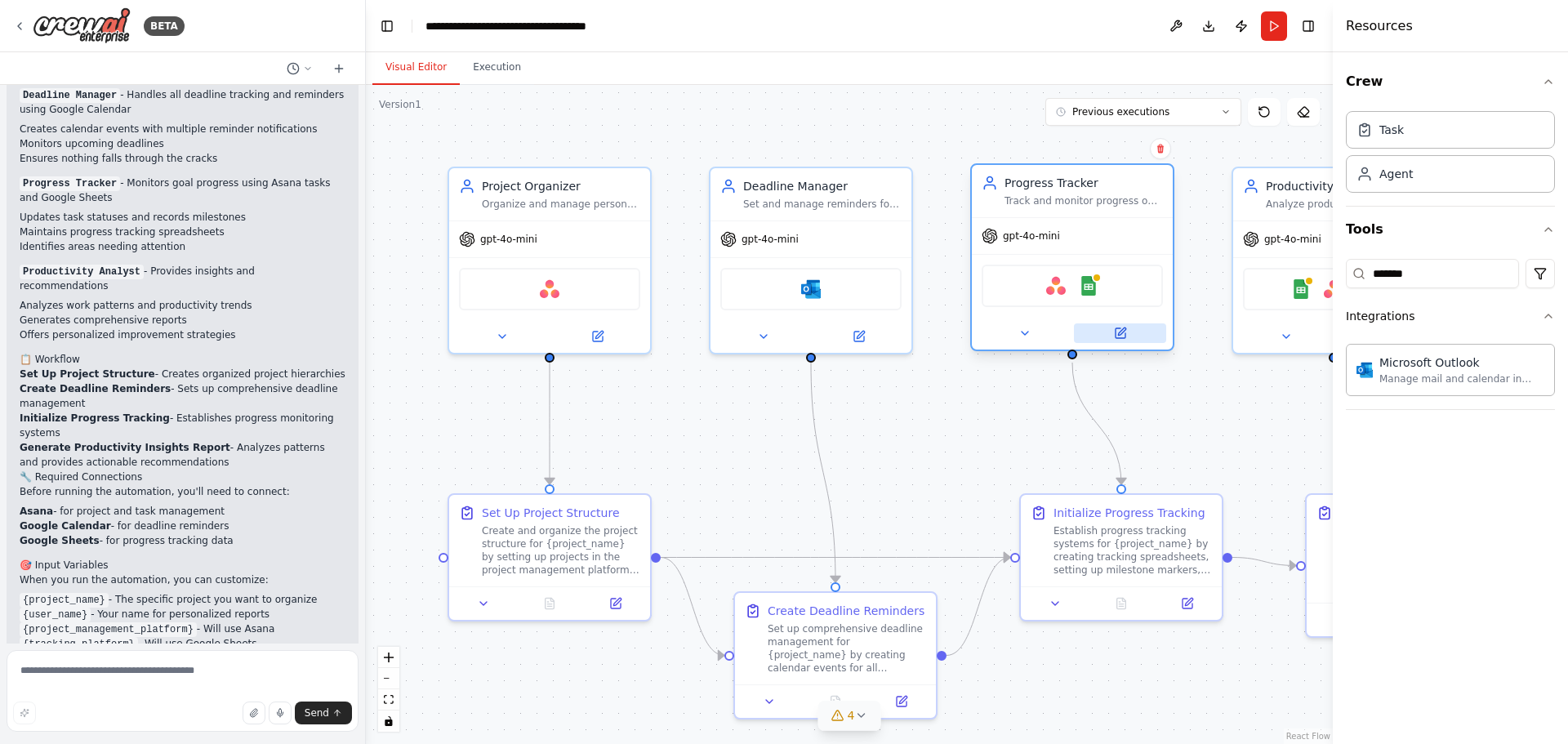
click at [1120, 339] on icon at bounding box center [1119, 332] width 13 height 13
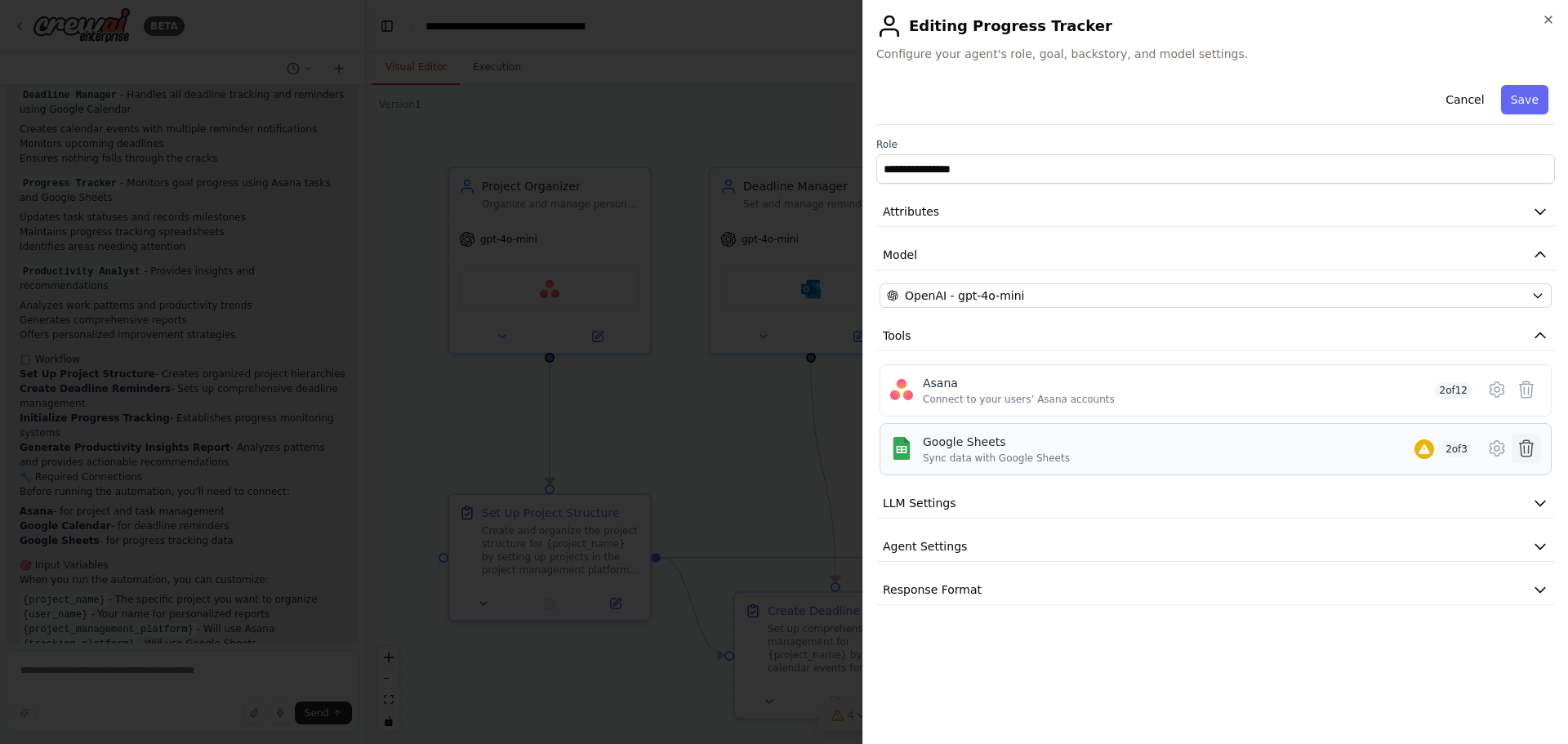
click at [1530, 445] on icon at bounding box center [1526, 449] width 20 height 20
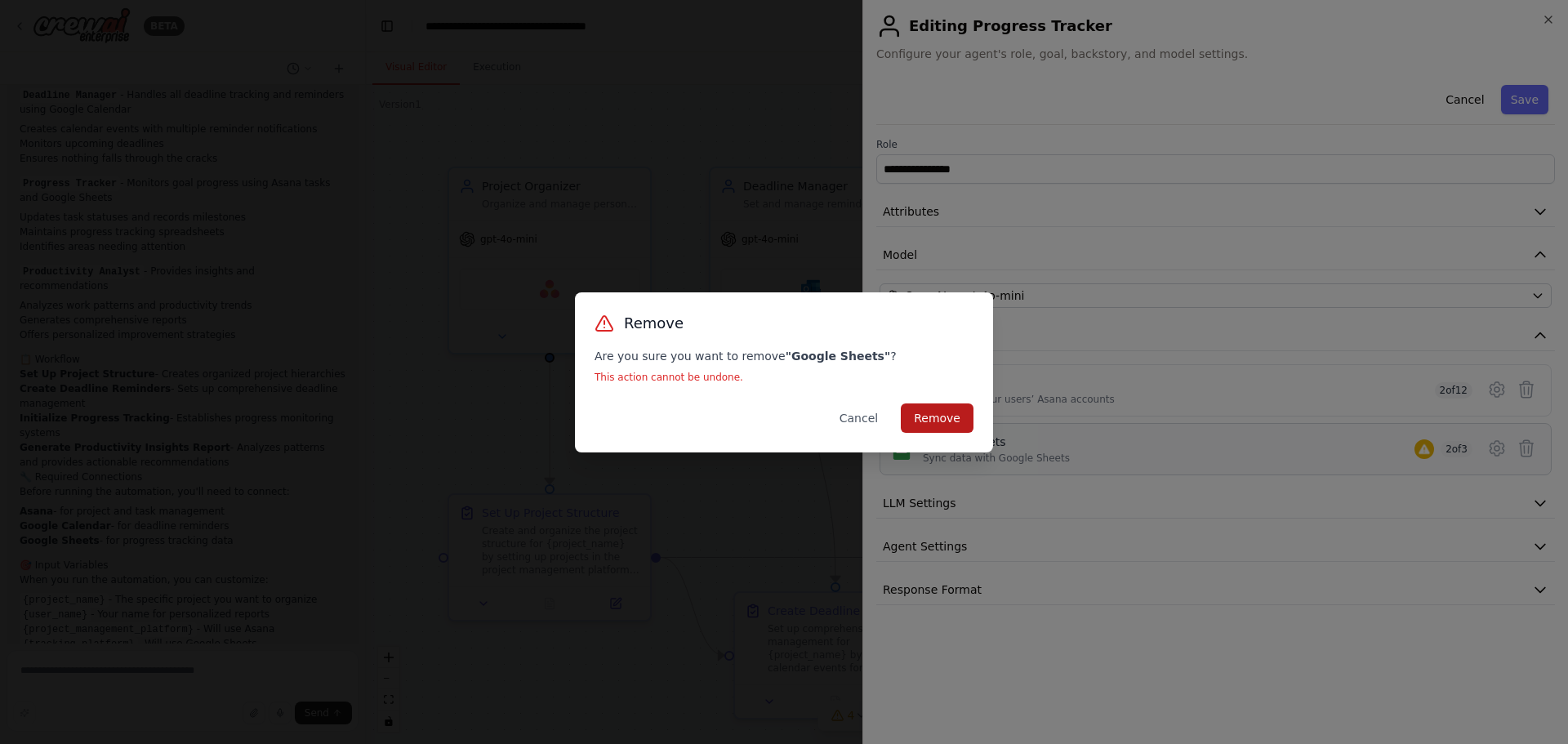
click at [951, 417] on button "Remove" at bounding box center [936, 418] width 72 height 29
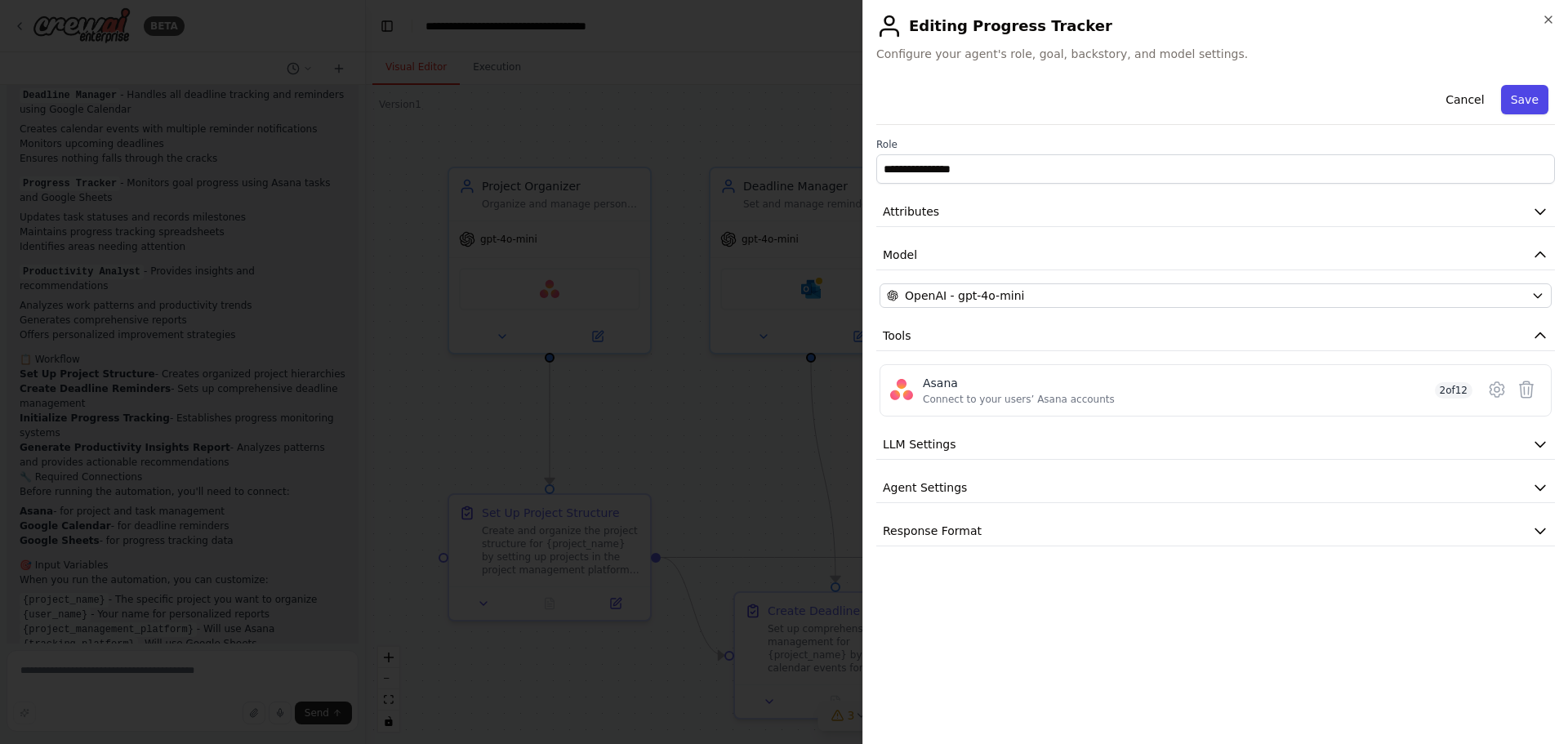
click at [1523, 96] on button "Save" at bounding box center [1524, 100] width 47 height 29
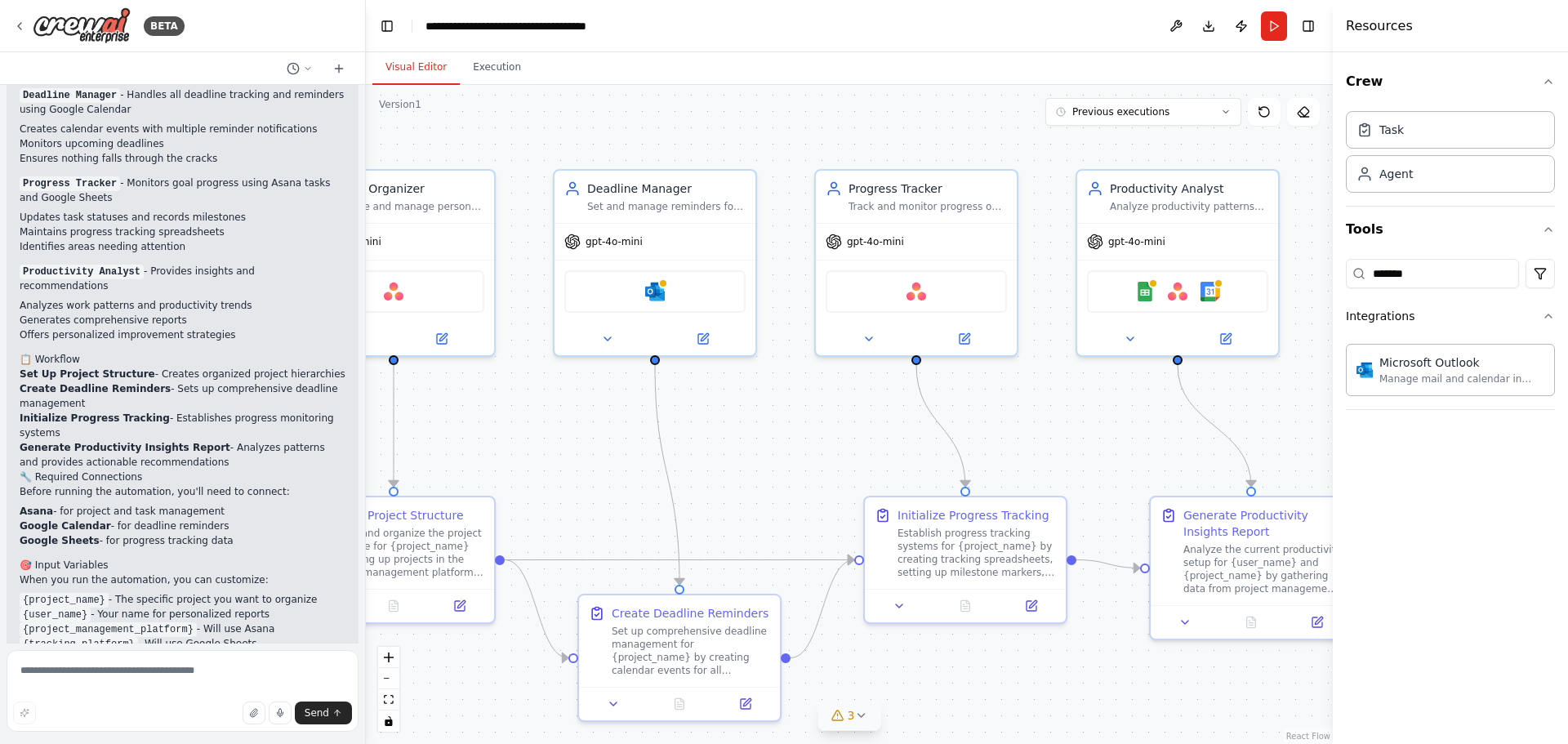
drag, startPoint x: 917, startPoint y: 418, endPoint x: 616, endPoint y: 394, distance: 302.0
click at [616, 395] on div ".deletable-edge-delete-btn { width: 20px; height: 20px; border: 0px solid #ffff…" at bounding box center [849, 415] width 967 height 659
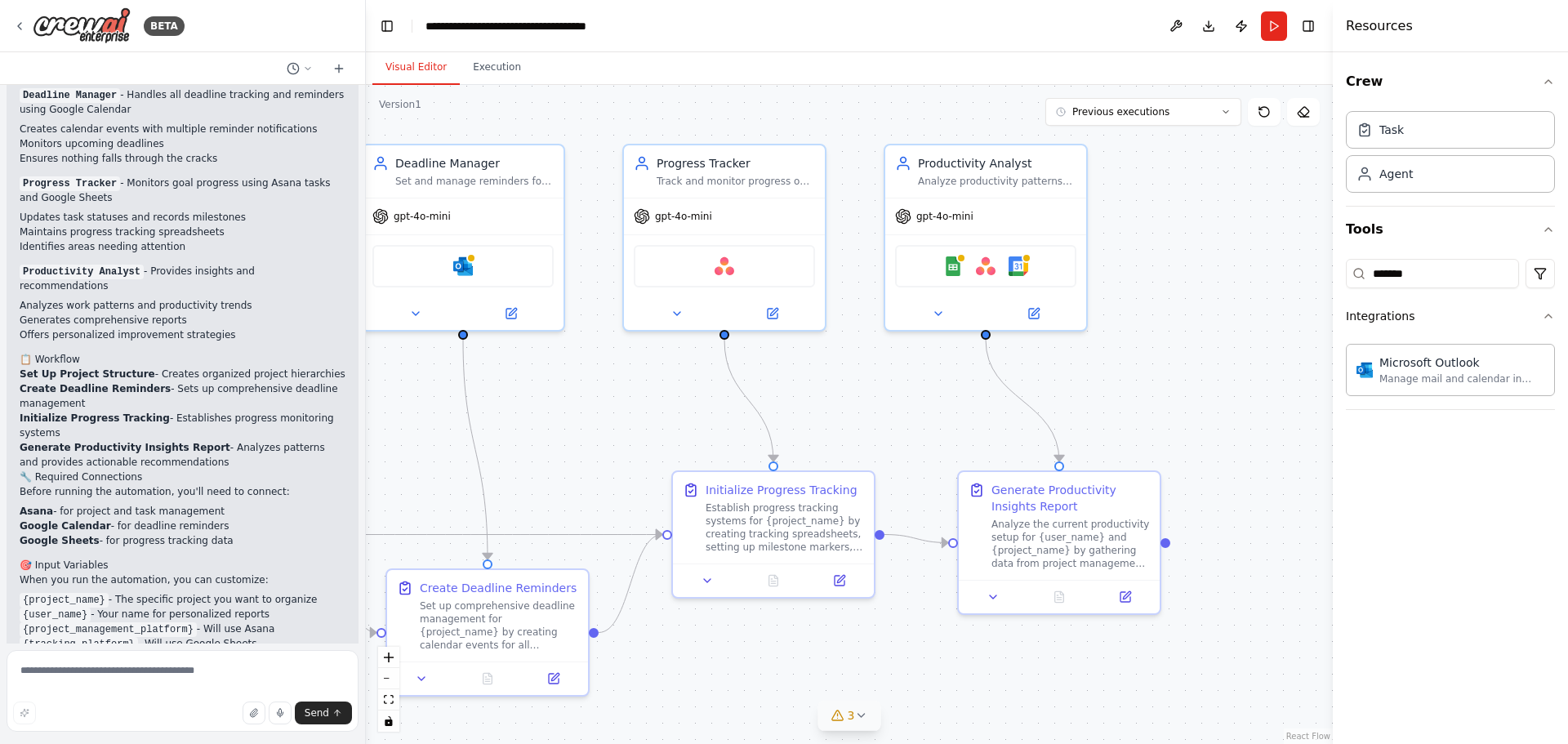
drag, startPoint x: 841, startPoint y: 379, endPoint x: 841, endPoint y: 464, distance: 85.0
click at [841, 464] on div ".deletable-edge-delete-btn { width: 20px; height: 20px; border: 0px solid #ffff…" at bounding box center [849, 415] width 967 height 659
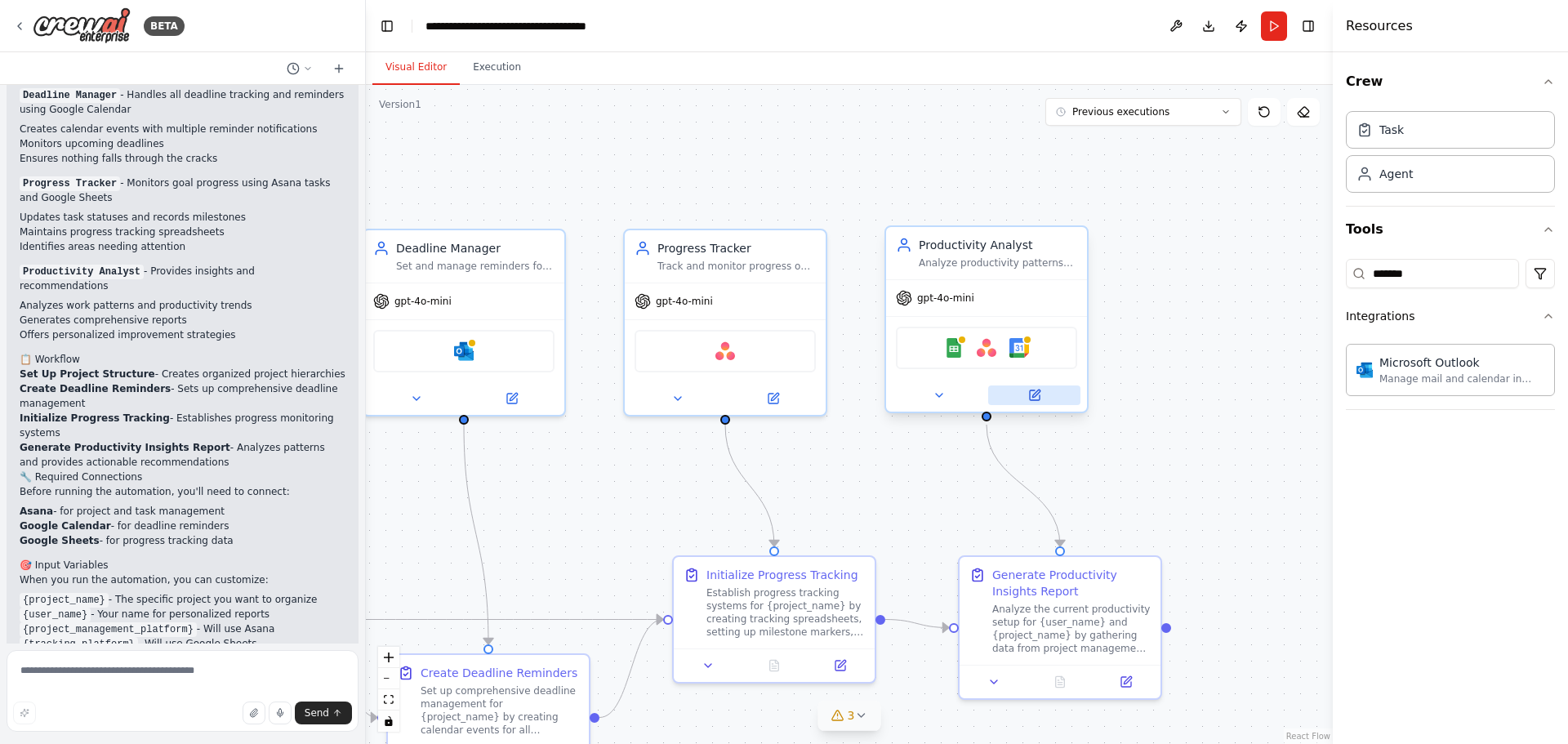
click at [1037, 397] on icon at bounding box center [1034, 395] width 10 height 10
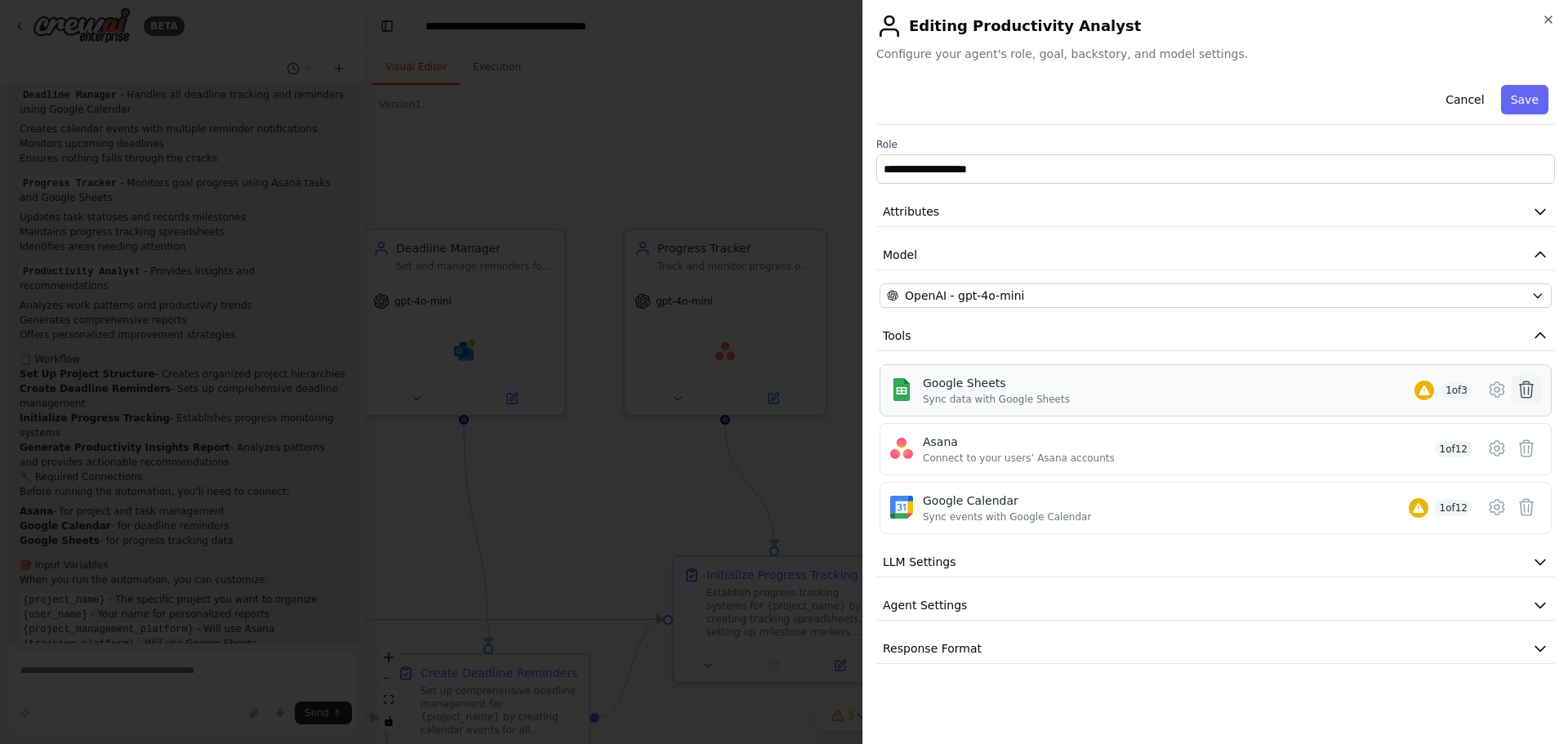
click at [1523, 394] on icon at bounding box center [1526, 389] width 20 height 20
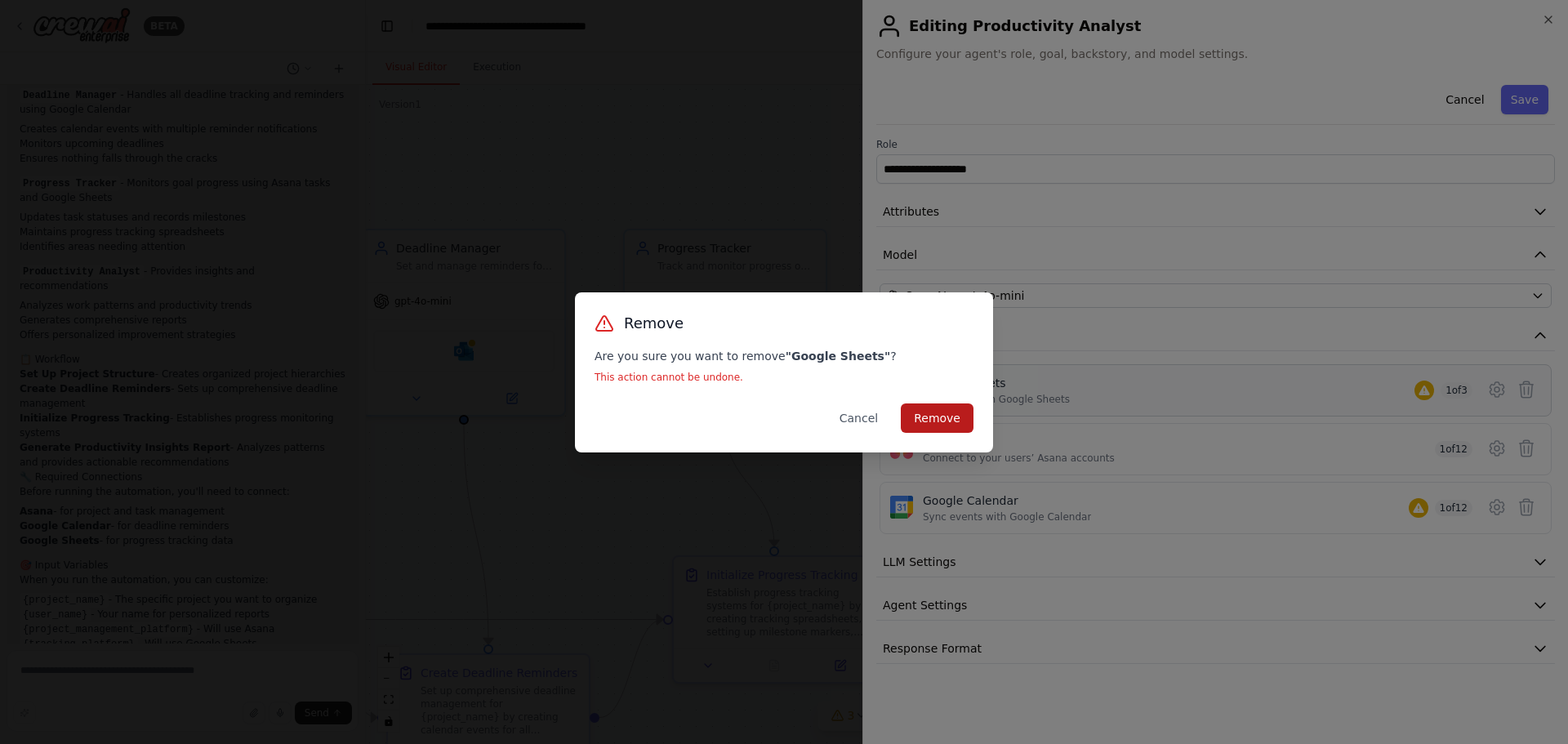
click at [930, 419] on button "Remove" at bounding box center [936, 418] width 72 height 29
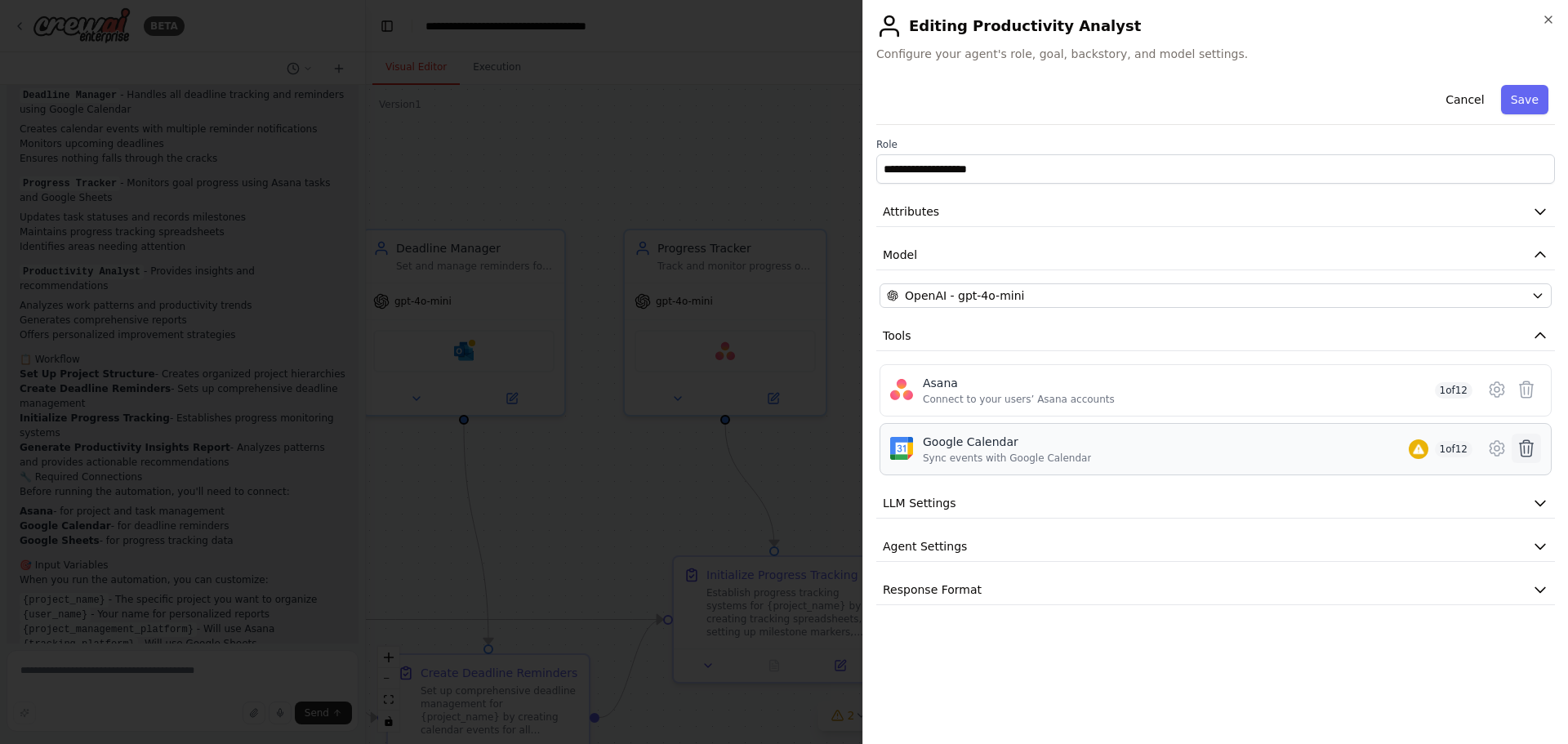
click at [1524, 443] on icon at bounding box center [1527, 448] width 14 height 17
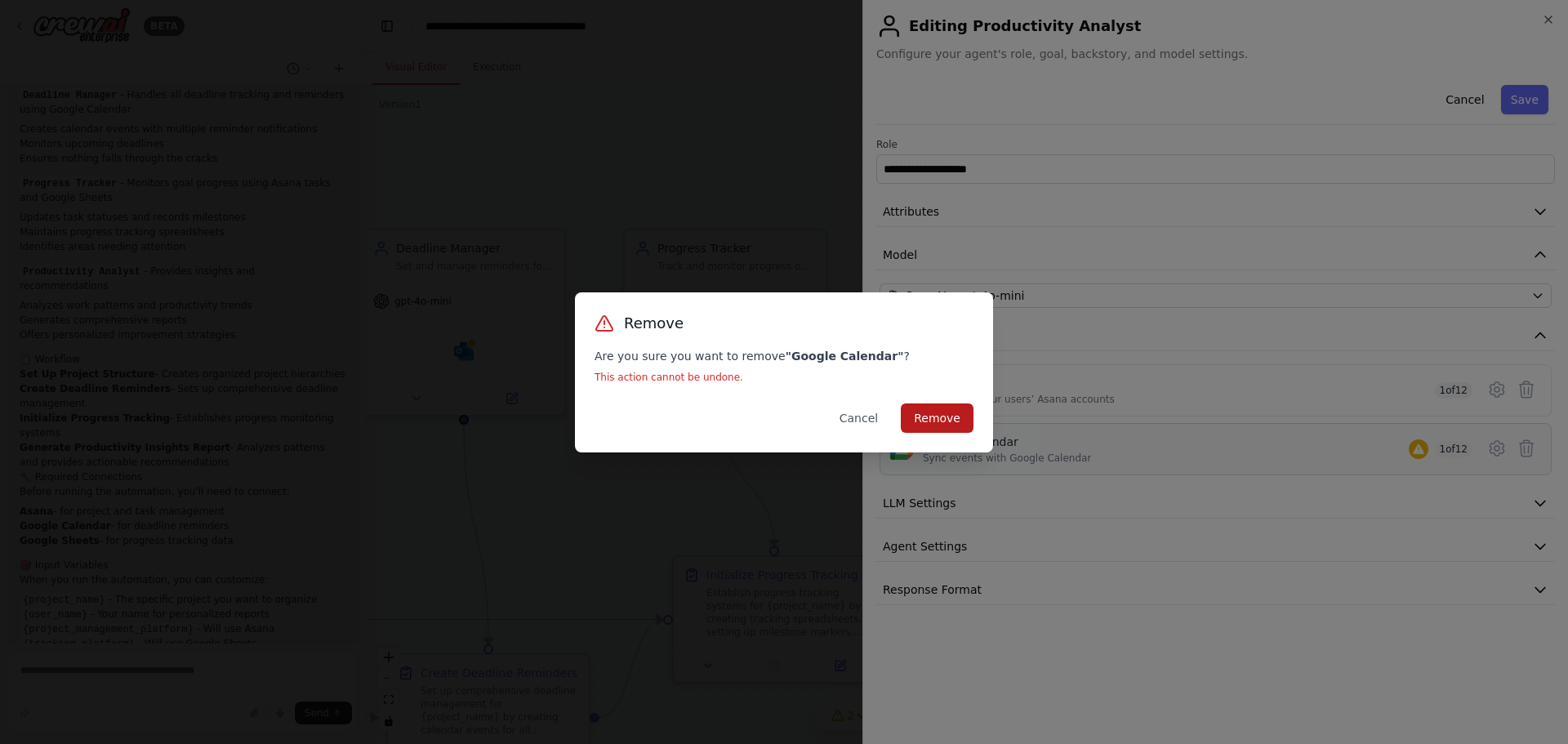
click at [918, 415] on button "Remove" at bounding box center [936, 418] width 72 height 29
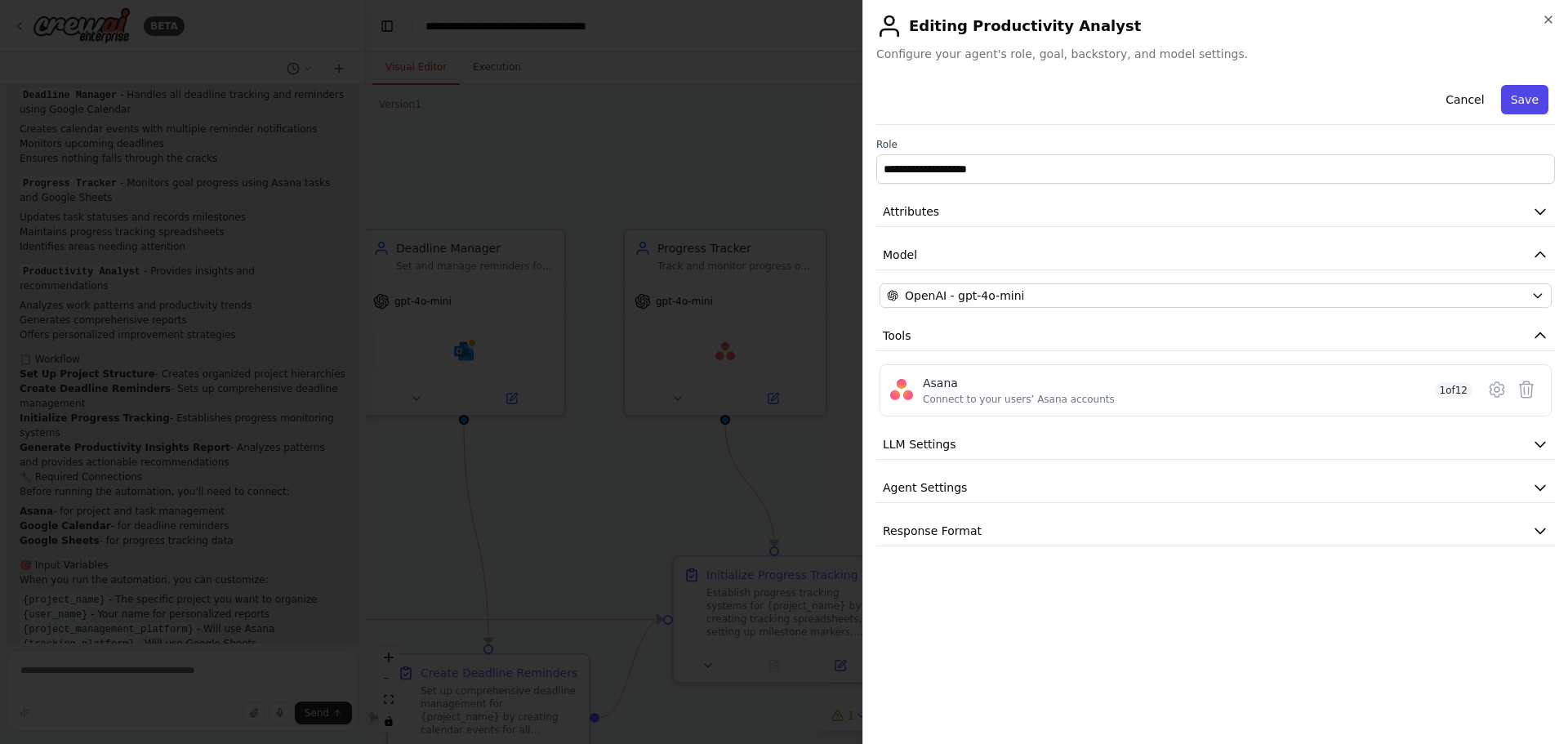
click at [1509, 97] on button "Save" at bounding box center [1524, 100] width 47 height 29
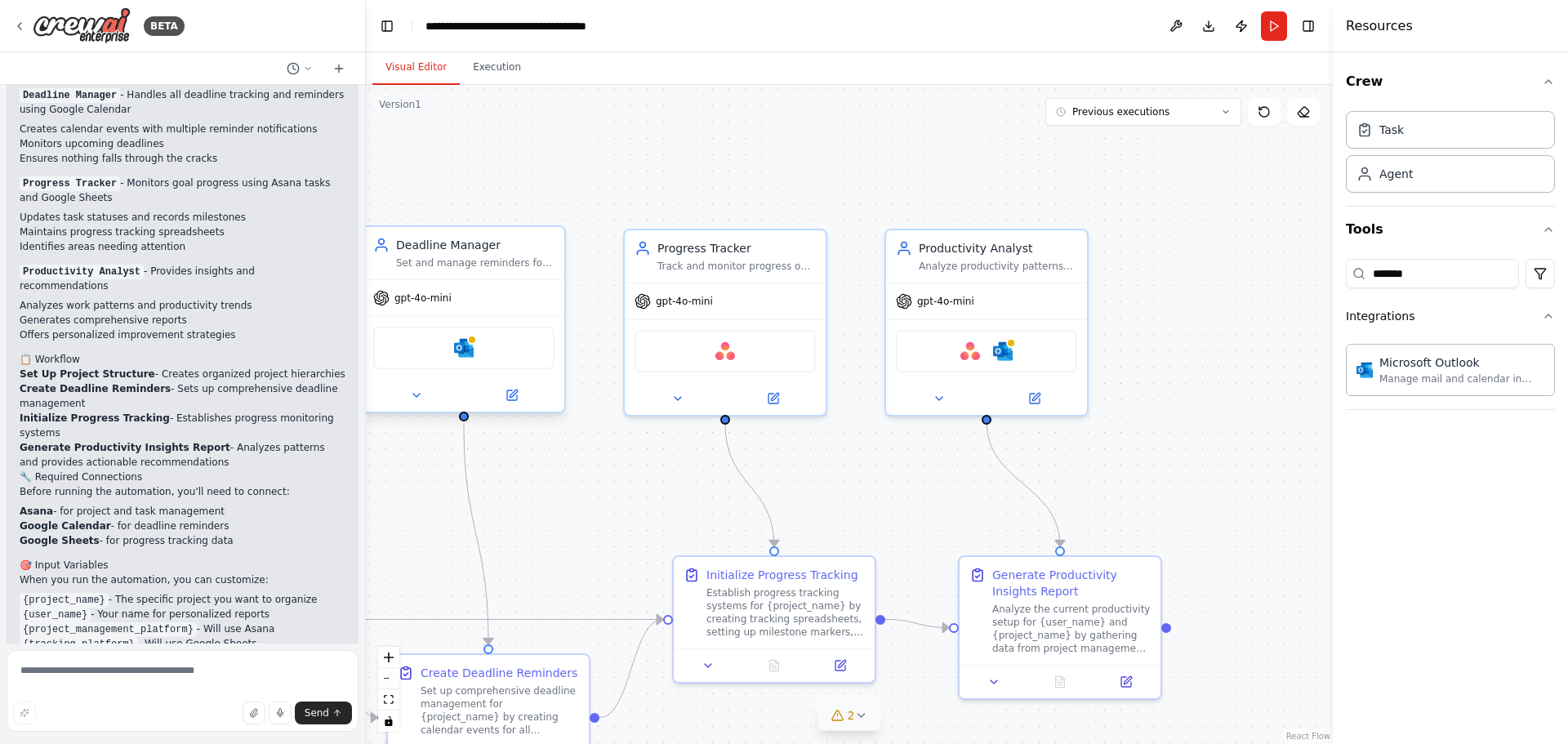
click at [473, 359] on div "Microsoft Outlook" at bounding box center [463, 347] width 181 height 42
click at [1460, 385] on div "Microsoft Outlook Manage mail and calendar in Outlook" at bounding box center [1451, 369] width 209 height 52
click at [1034, 397] on icon at bounding box center [1036, 393] width 8 height 8
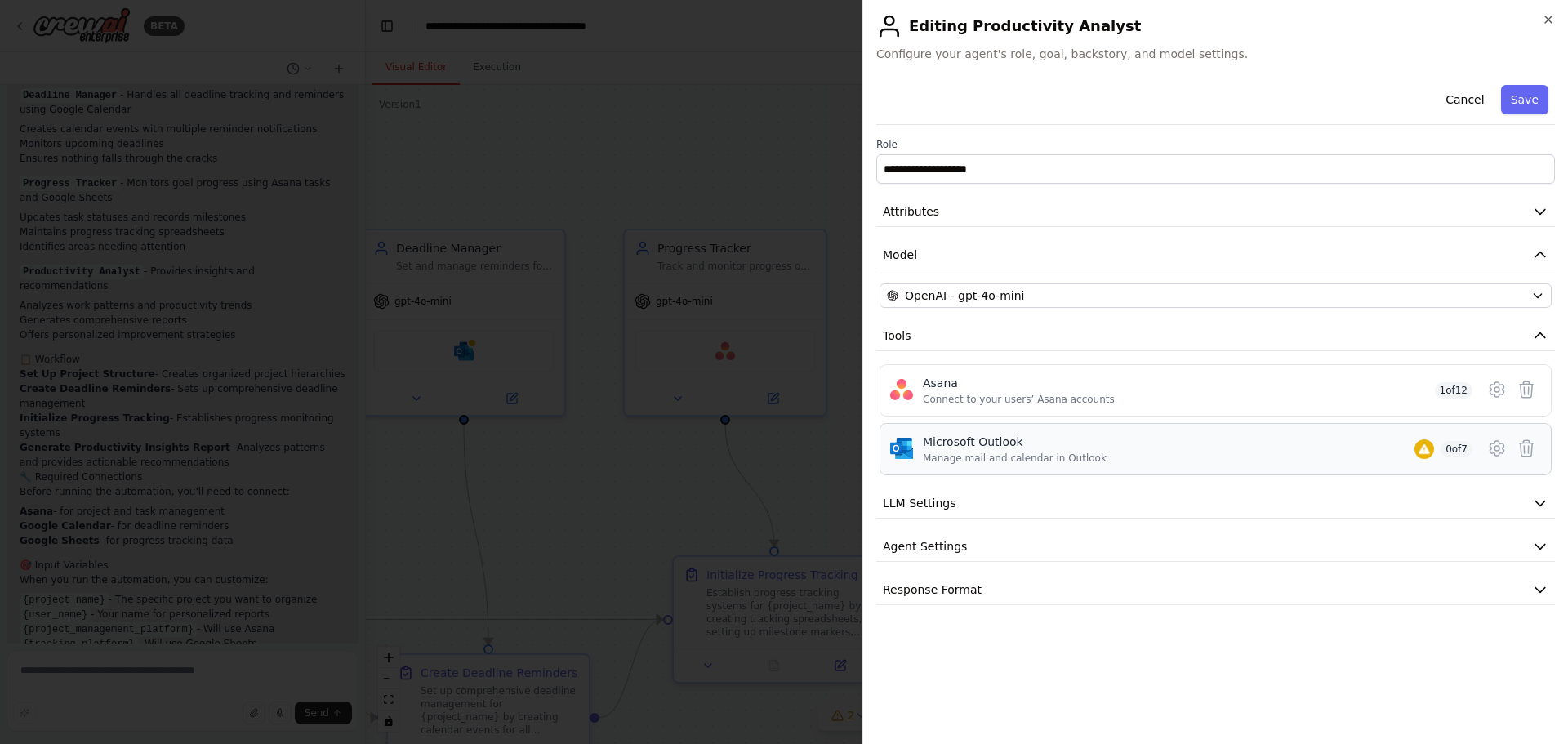
click at [1232, 446] on div "Microsoft Outlook Manage mail and calendar in Outlook 0 of 7" at bounding box center [1198, 450] width 549 height 31
click at [1490, 445] on icon at bounding box center [1497, 448] width 14 height 15
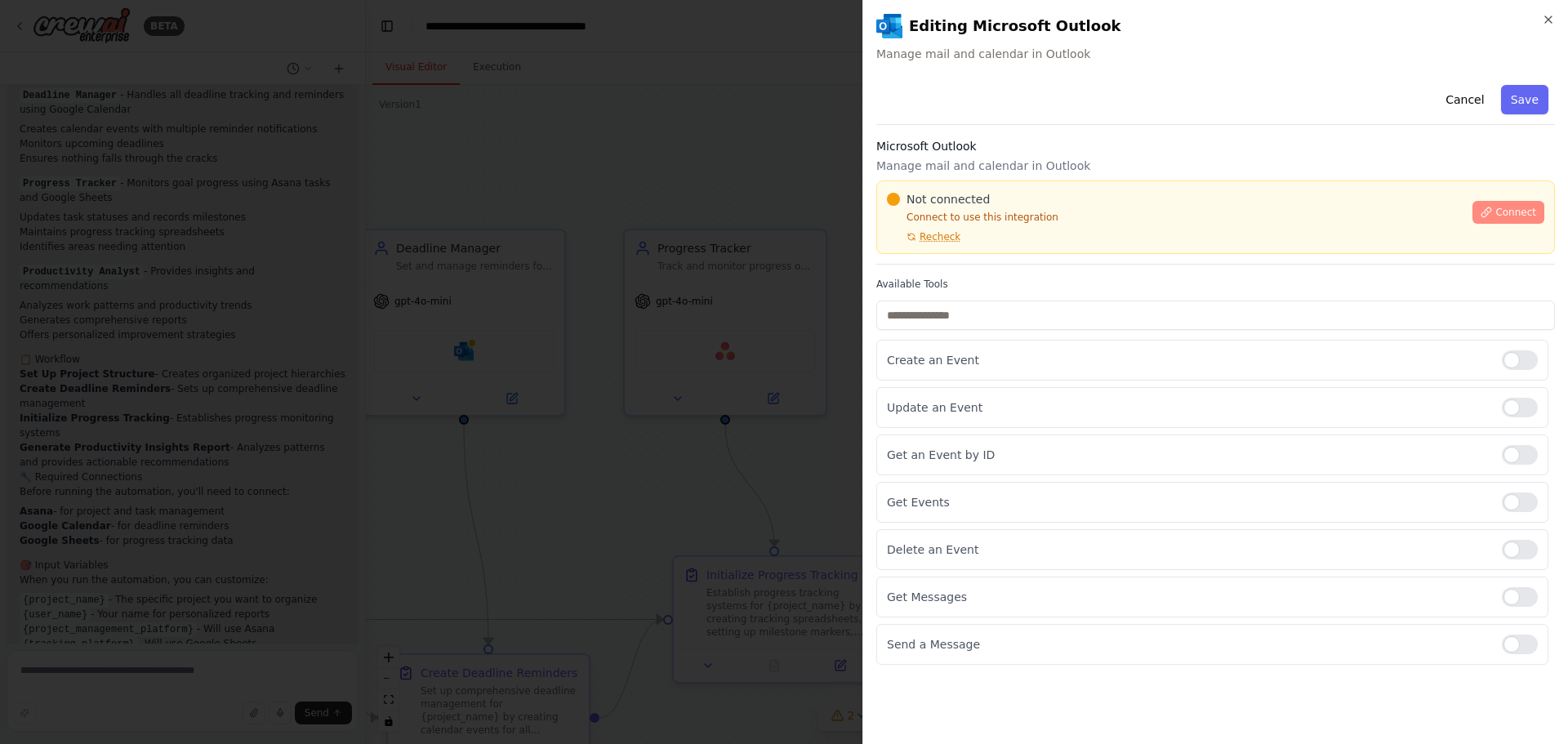
click at [1520, 206] on span "Connect" at bounding box center [1515, 211] width 41 height 13
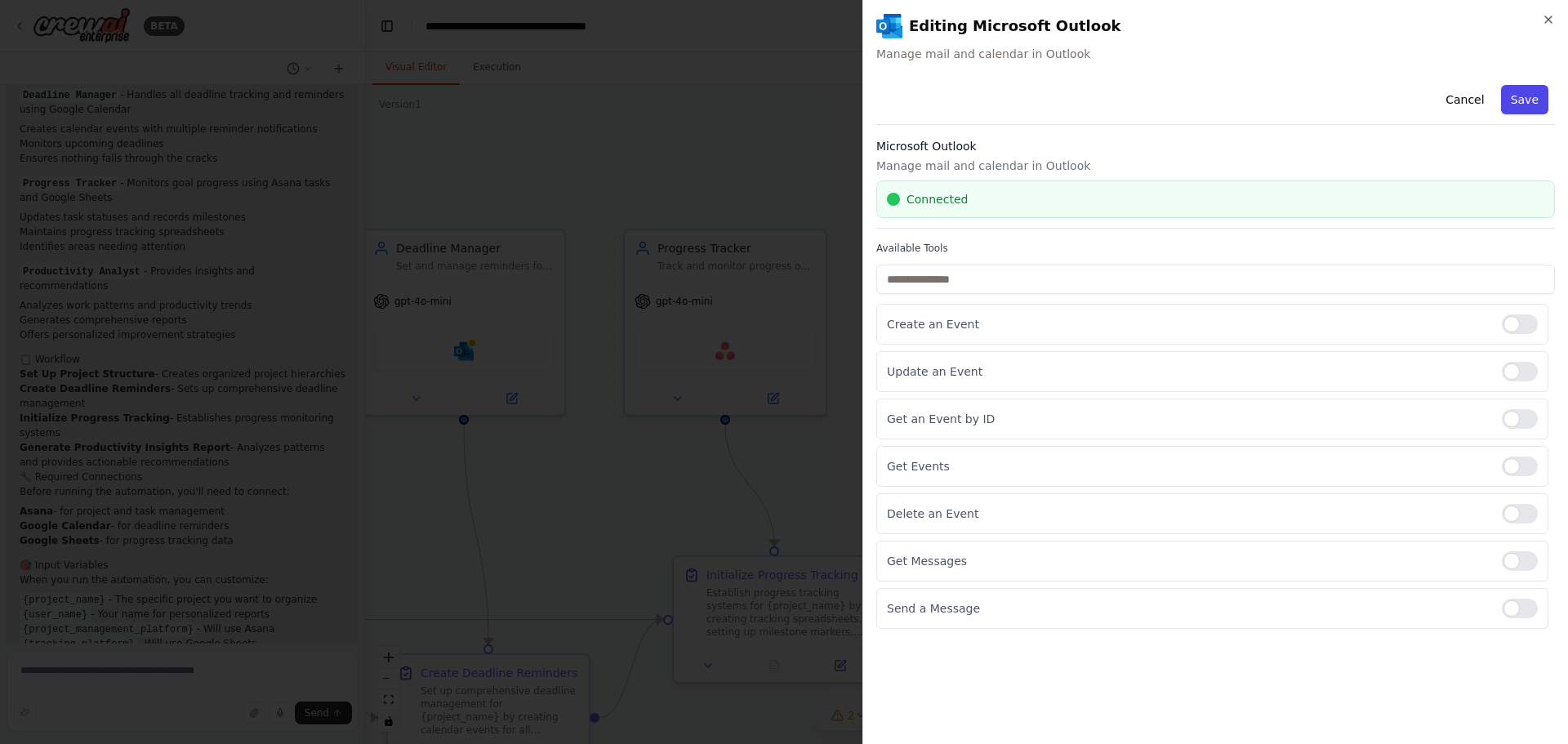
click at [1515, 107] on button "Save" at bounding box center [1524, 100] width 47 height 29
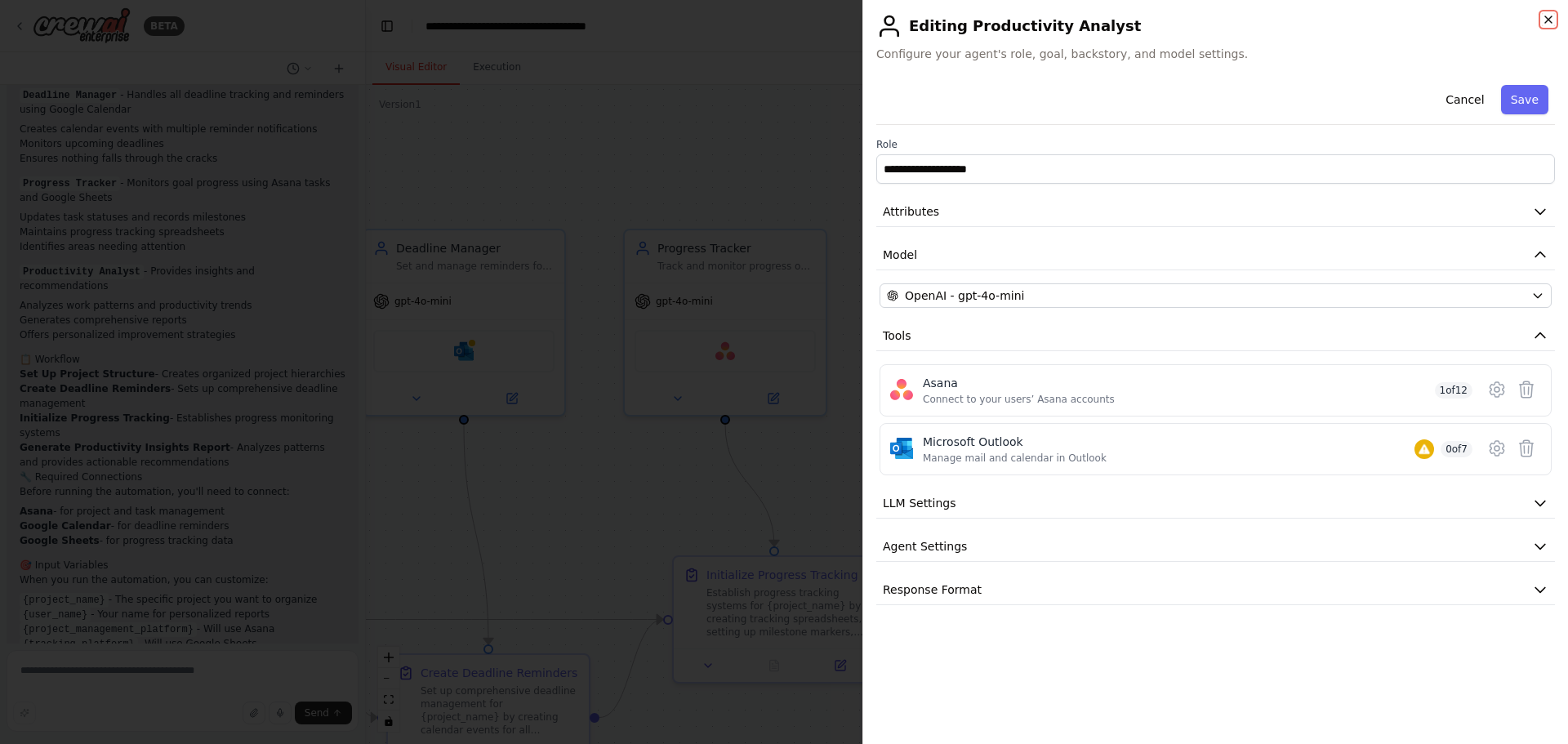
click at [1545, 16] on icon "button" at bounding box center [1547, 19] width 13 height 13
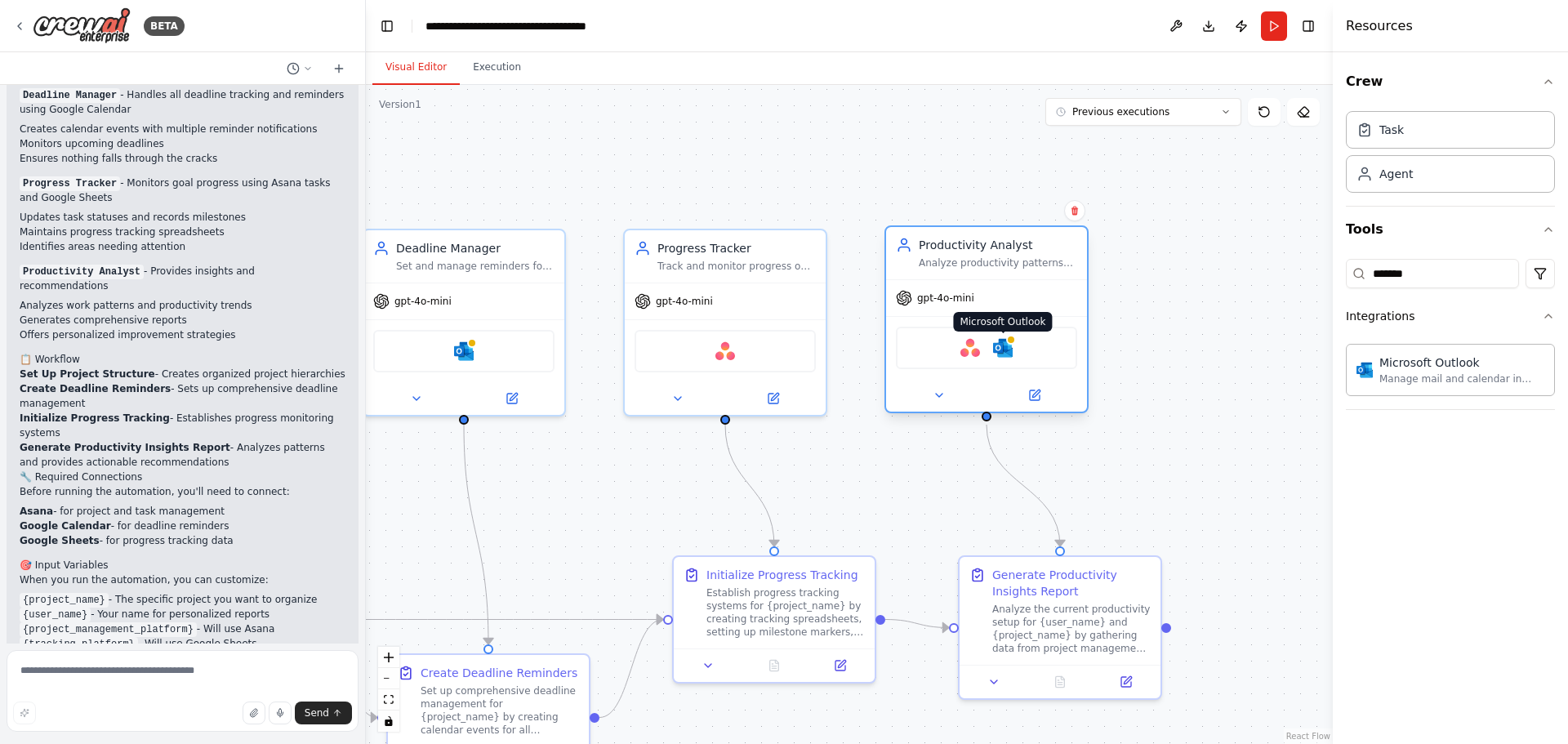
click at [1001, 354] on img at bounding box center [1003, 348] width 20 height 20
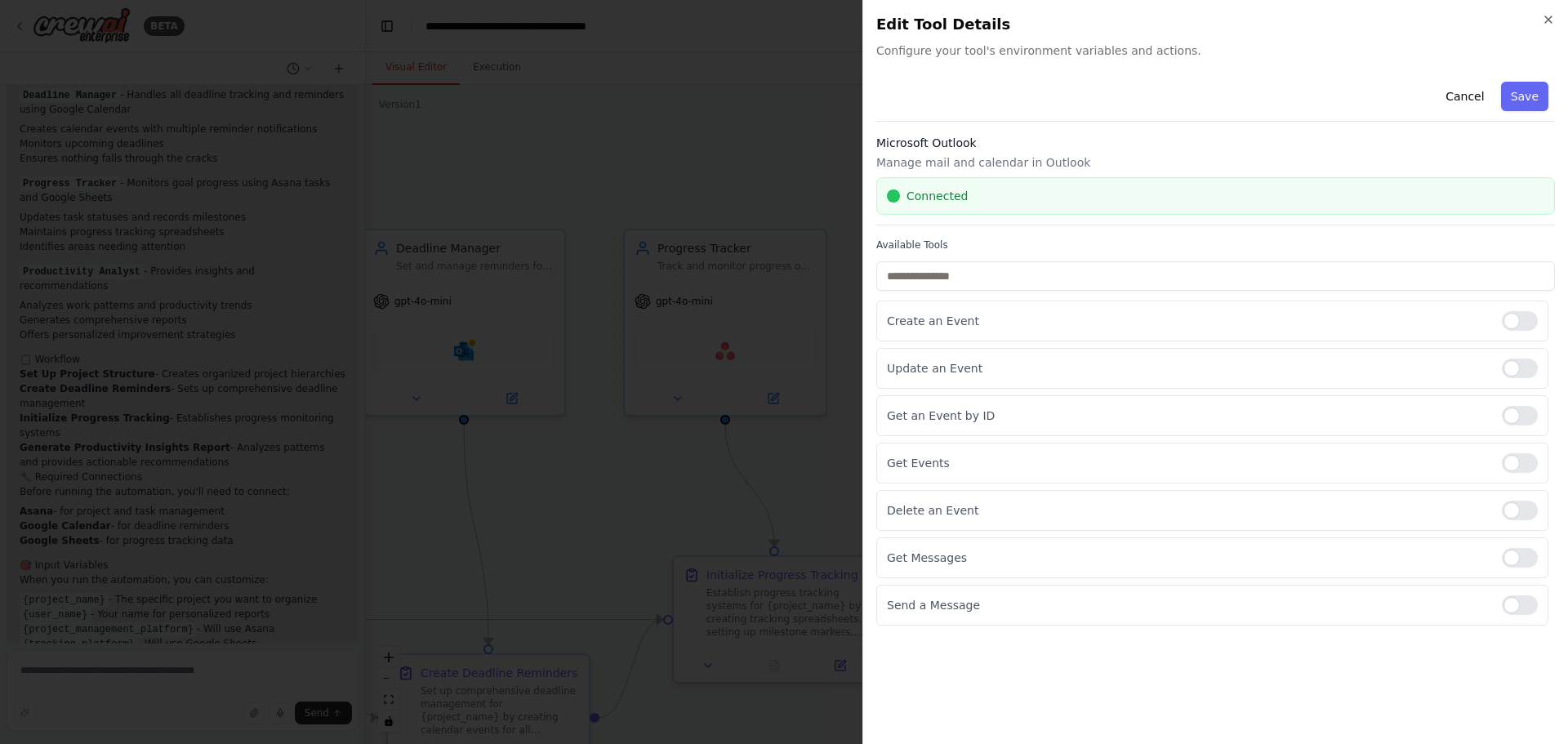
click at [1540, 23] on h2 "Edit Tool Details" at bounding box center [1215, 23] width 678 height 22
click at [1546, 23] on icon "button" at bounding box center [1547, 19] width 13 height 13
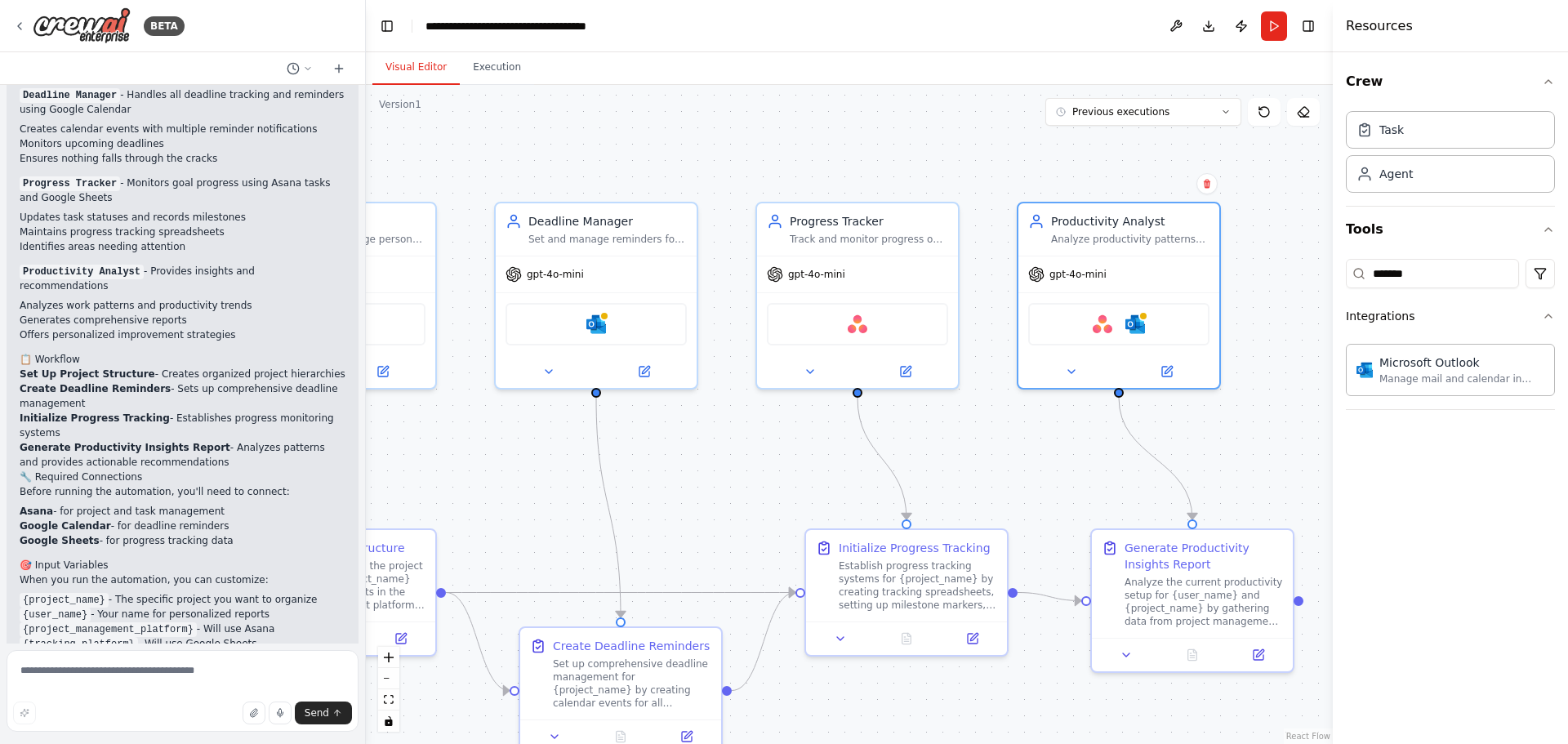
drag, startPoint x: 1086, startPoint y: 460, endPoint x: 1215, endPoint y: 434, distance: 131.6
click at [1215, 434] on div ".deletable-edge-delete-btn { width: 20px; height: 20px; border: 0px solid #ffff…" at bounding box center [849, 415] width 967 height 659
drag, startPoint x: 1412, startPoint y: 279, endPoint x: 1215, endPoint y: 275, distance: 197.0
click at [1215, 275] on div "BETA Create a crew that helps organize your personal projects, sets reminders f…" at bounding box center [784, 372] width 1568 height 744
type input "*"
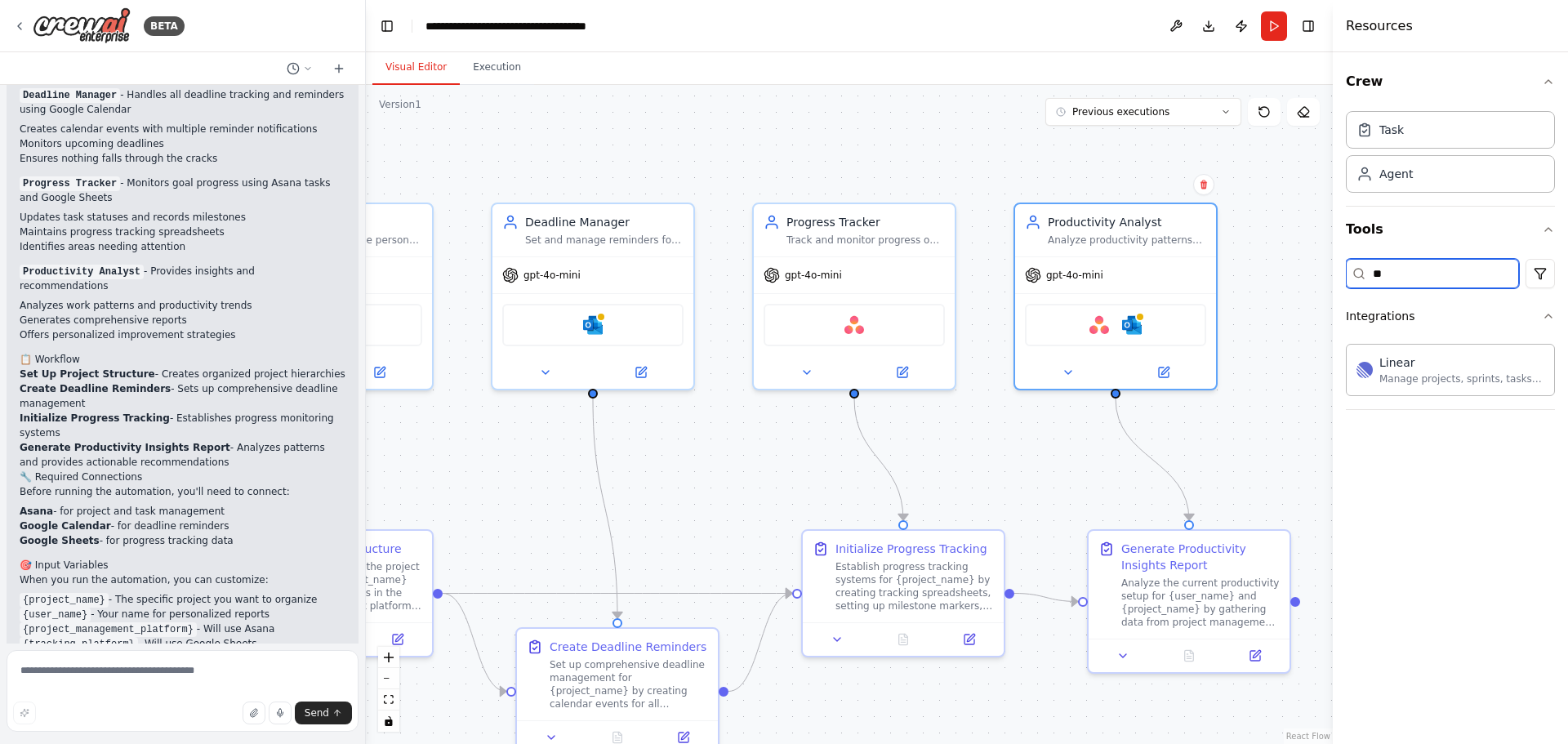
type input "*"
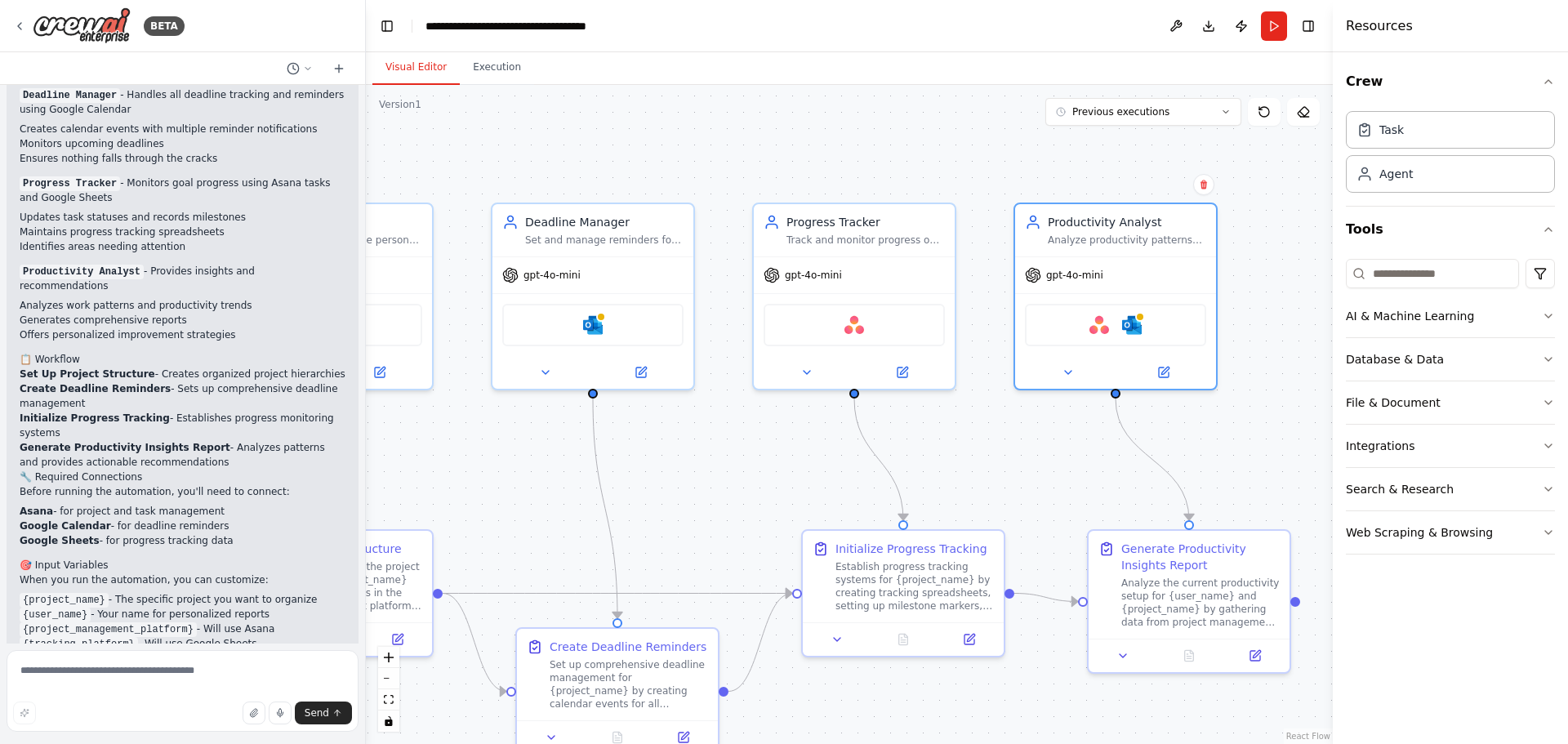
click at [1262, 434] on div ".deletable-edge-delete-btn { width: 20px; height: 20px; border: 0px solid #ffff…" at bounding box center [849, 415] width 967 height 659
drag, startPoint x: 1200, startPoint y: 428, endPoint x: 1259, endPoint y: 407, distance: 62.6
click at [1259, 407] on div ".deletable-edge-delete-btn { width: 20px; height: 20px; border: 0px solid #ffff…" at bounding box center [849, 415] width 967 height 659
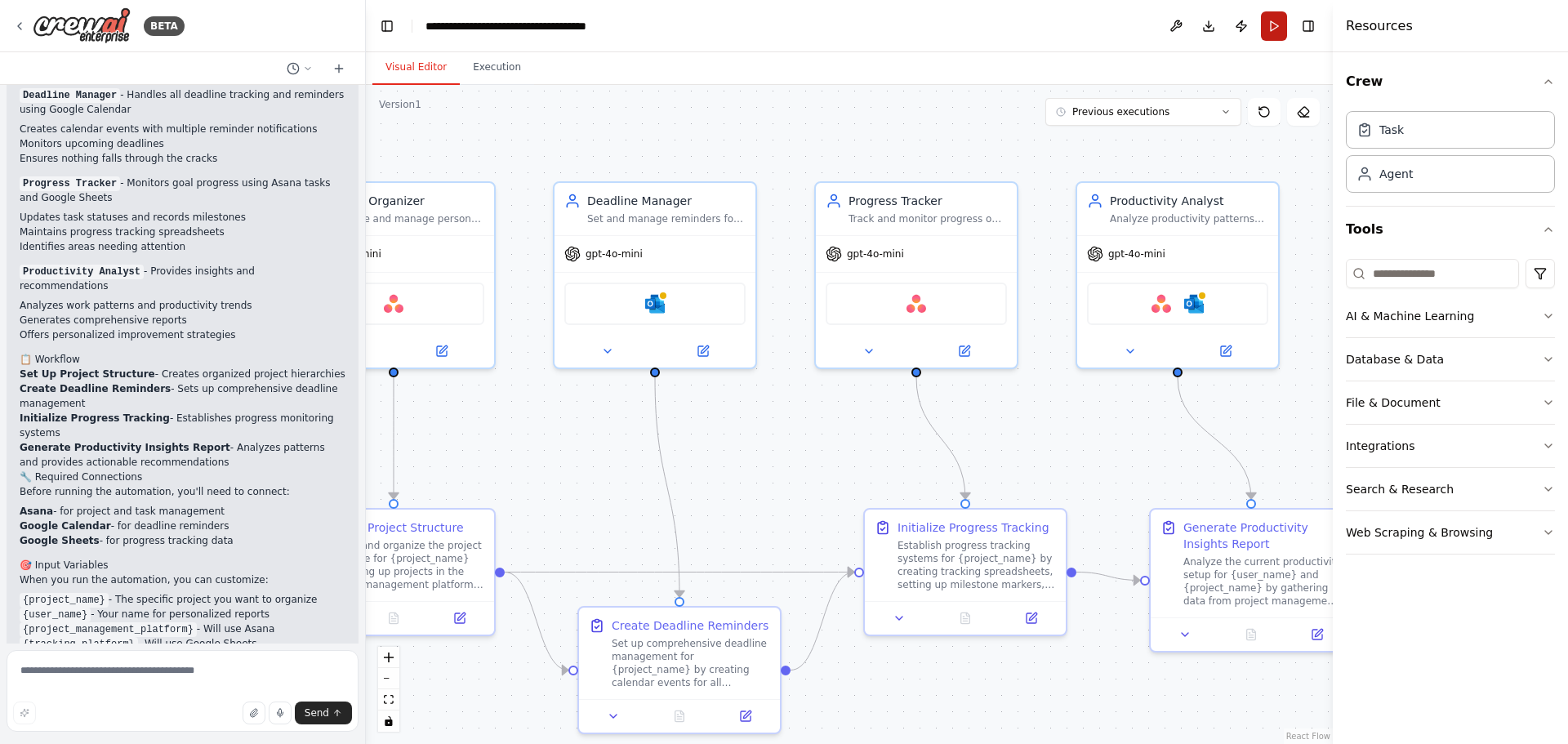
click at [1272, 21] on button "Run" at bounding box center [1274, 26] width 26 height 29
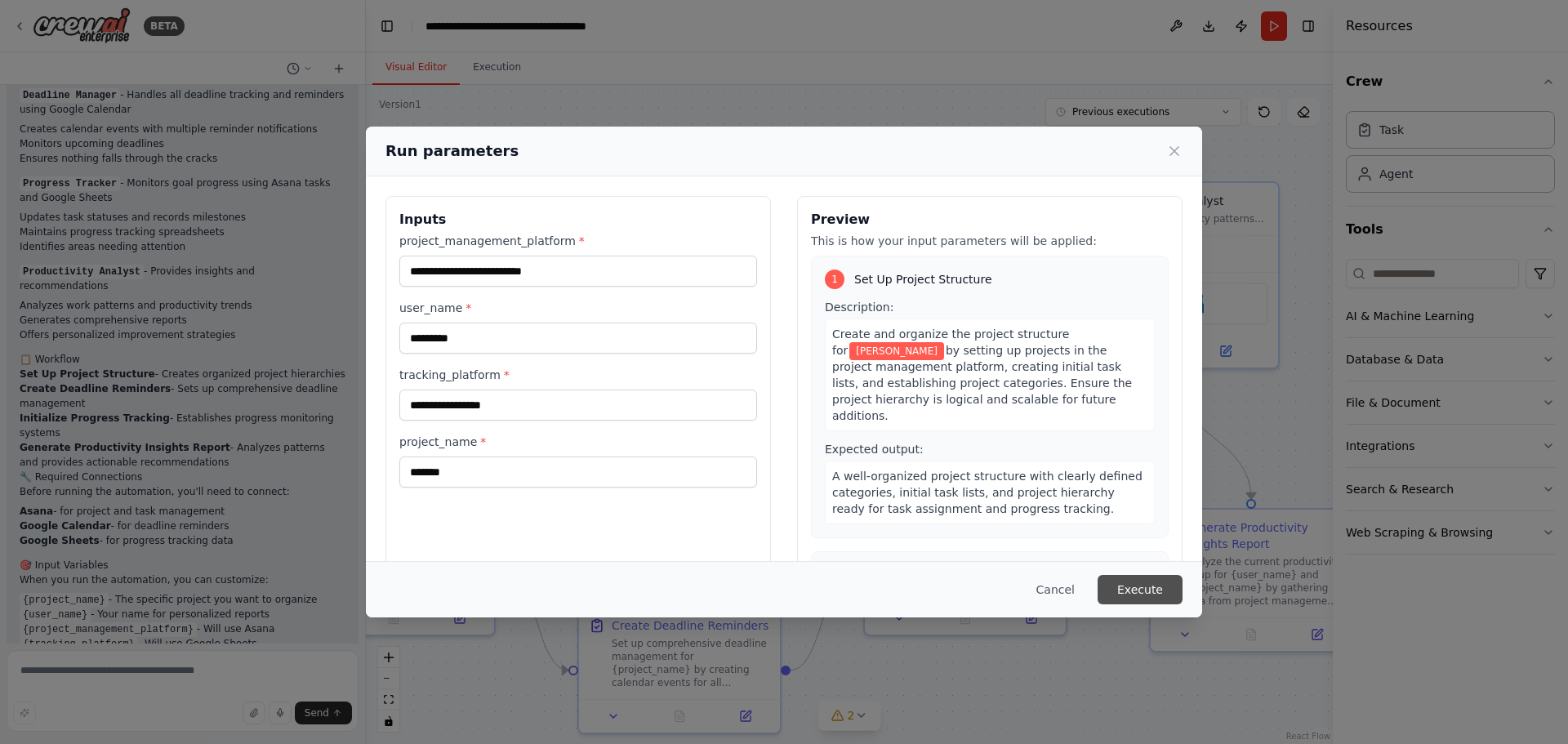
click at [1146, 587] on button "Execute" at bounding box center [1140, 590] width 85 height 29
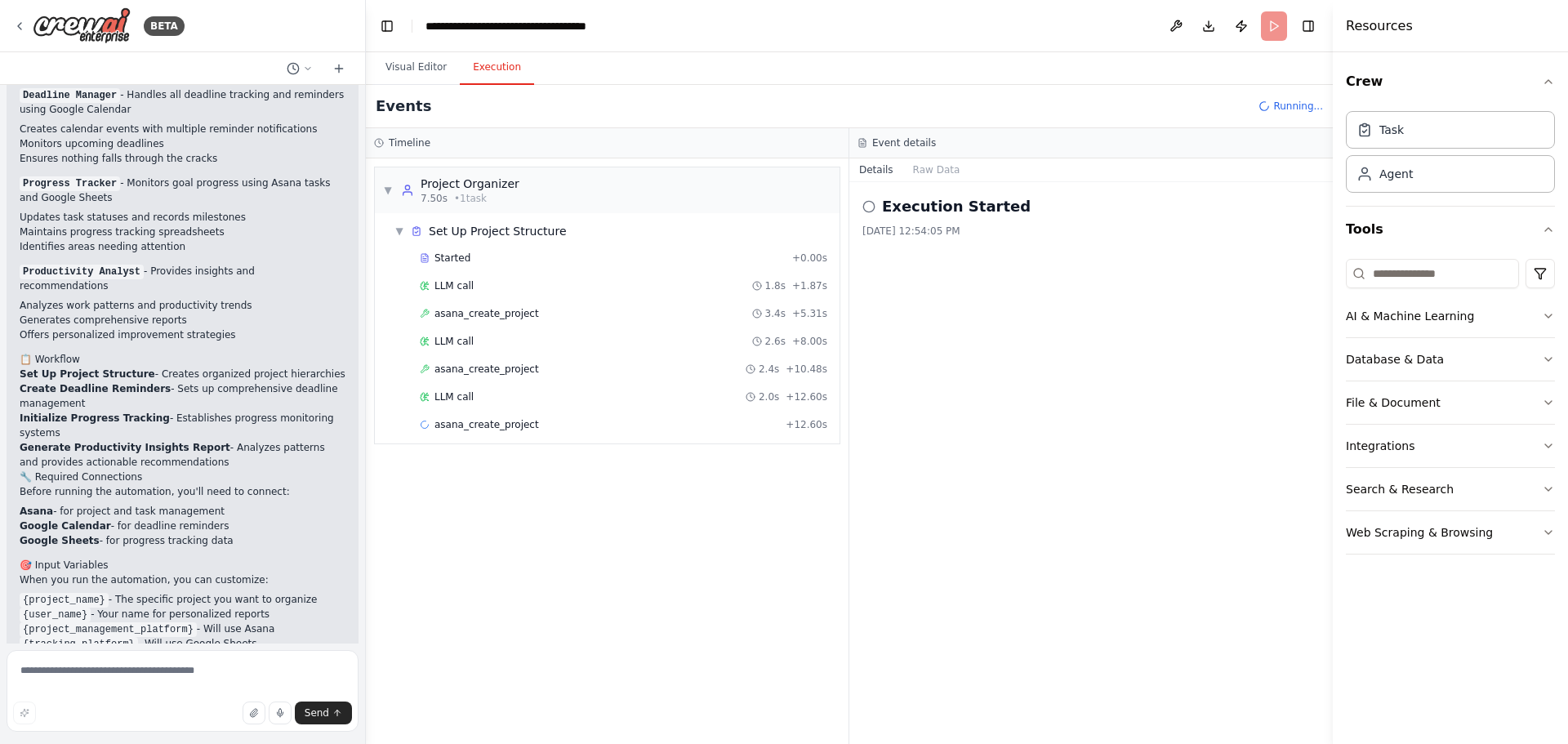
click at [571, 558] on div "▼ Project Organizer 7.50s • 1 task ▼ Set Up Project Structure Started + 0.00s L…" at bounding box center [607, 451] width 483 height 586
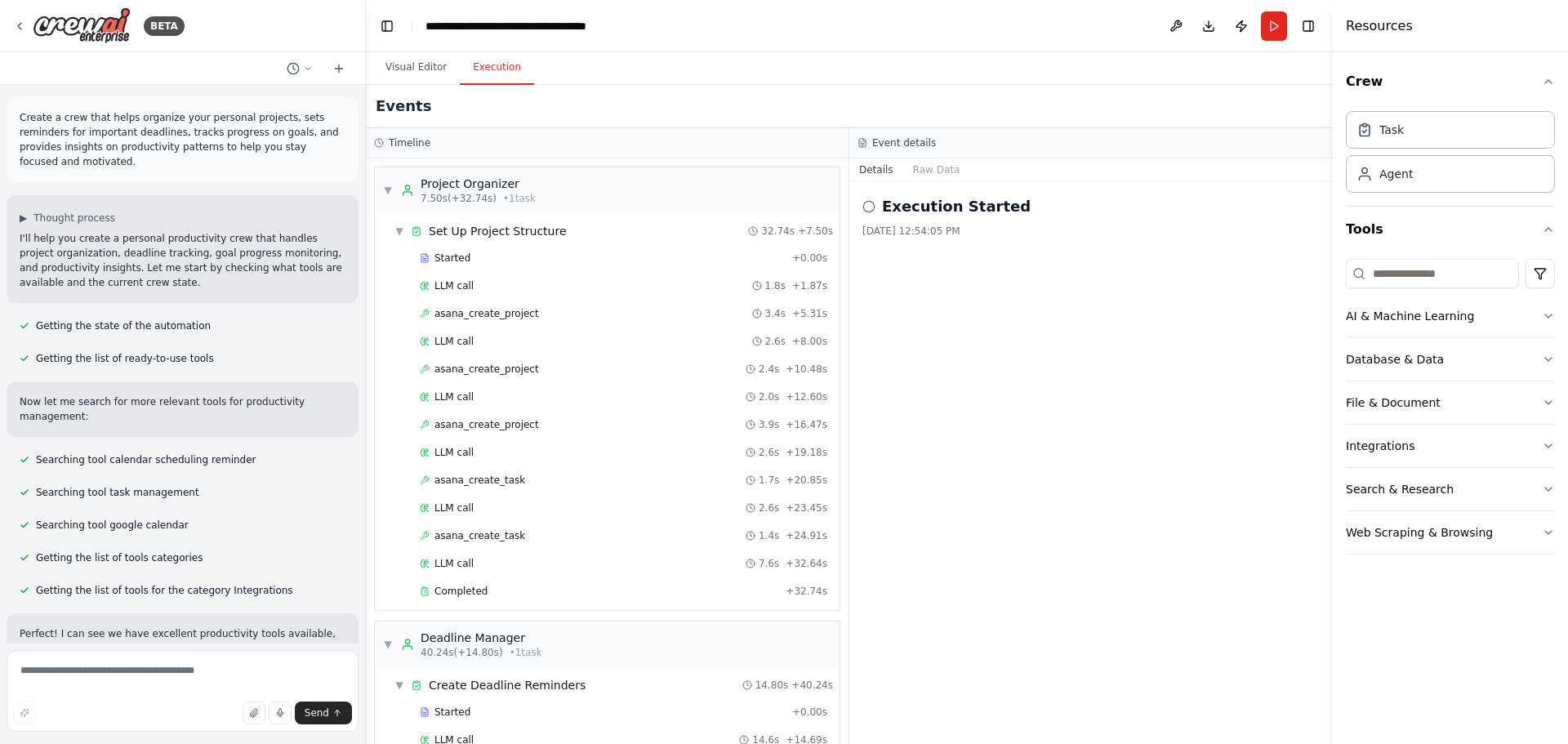
scroll to position [0, 0]
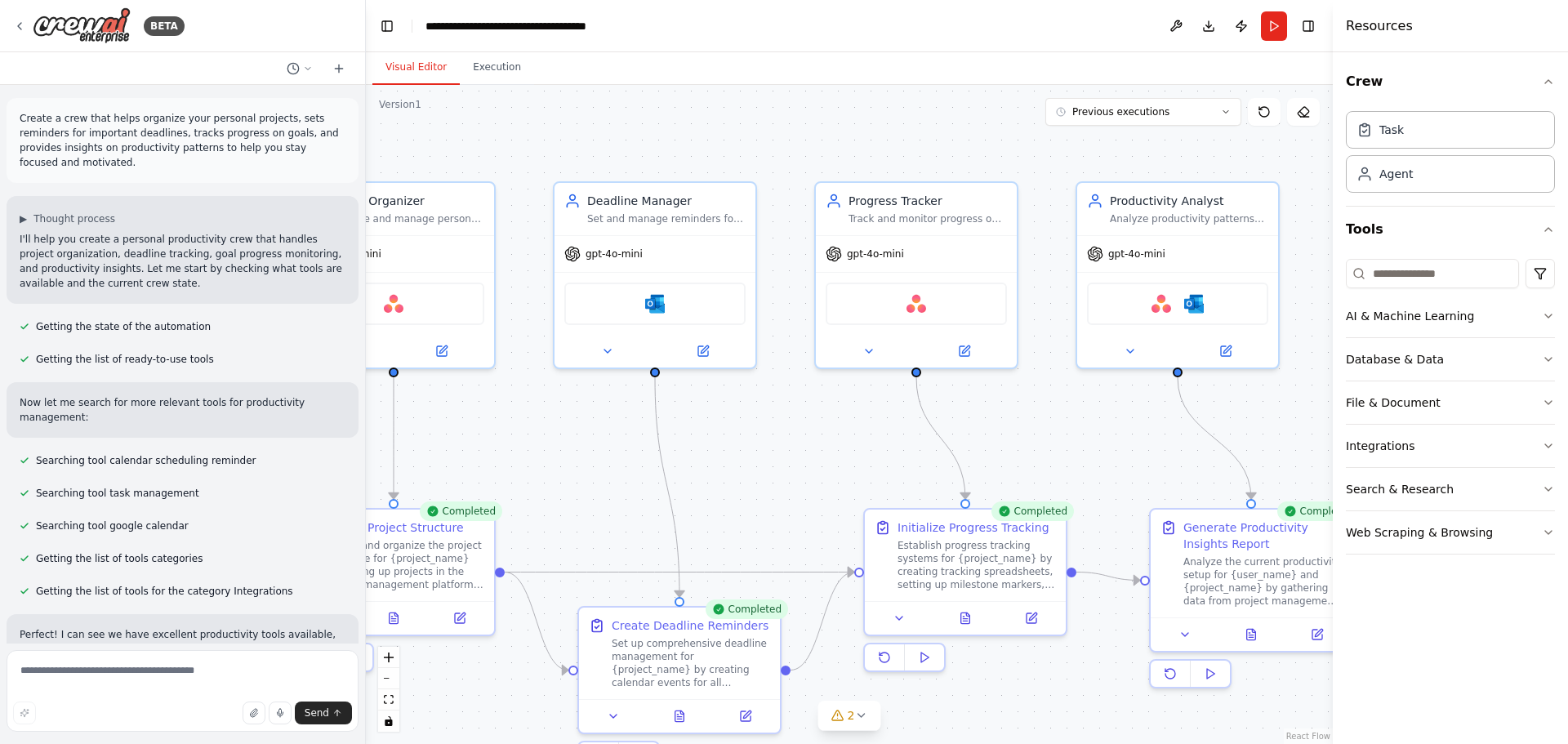
click at [429, 69] on button "Visual Editor" at bounding box center [415, 67] width 87 height 34
click at [394, 23] on button "Toggle Left Sidebar" at bounding box center [386, 25] width 22 height 22
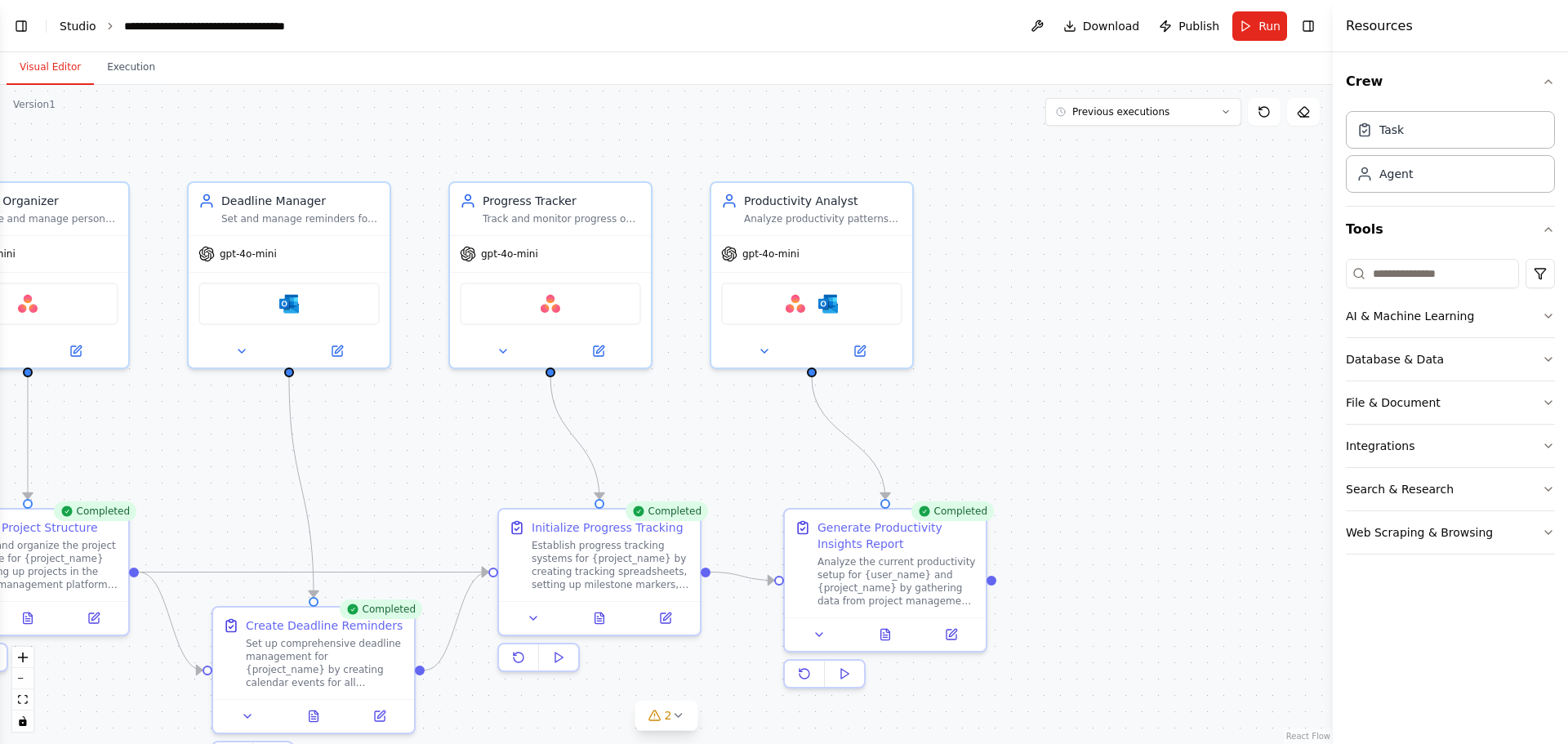
click at [78, 24] on link "Studio" at bounding box center [78, 25] width 37 height 13
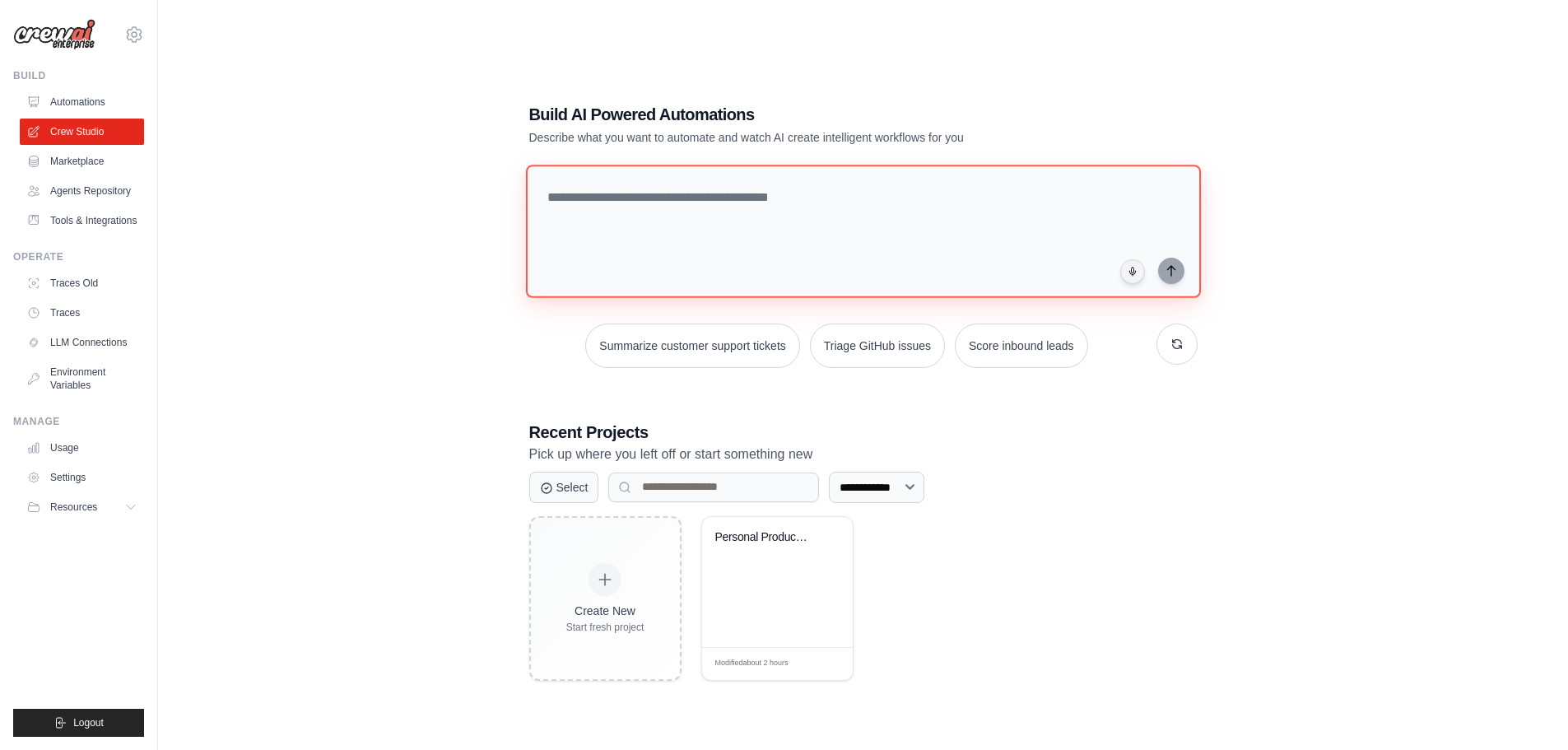
click at [751, 231] on textarea at bounding box center [862, 231] width 675 height 133
click at [618, 201] on textarea at bounding box center [862, 231] width 675 height 133
click at [708, 202] on textarea at bounding box center [862, 231] width 675 height 133
click at [780, 208] on textarea at bounding box center [862, 231] width 675 height 133
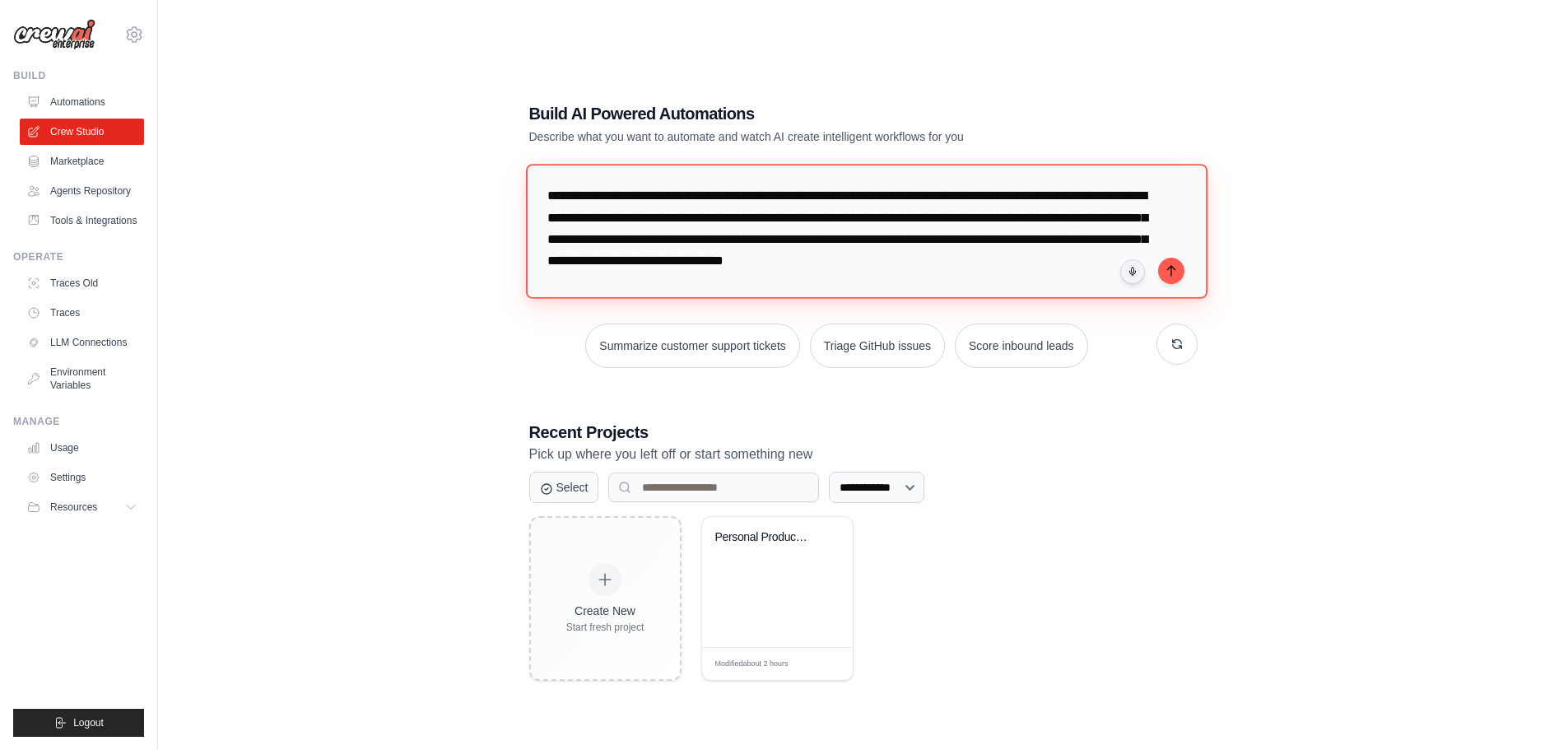
type textarea "**********"
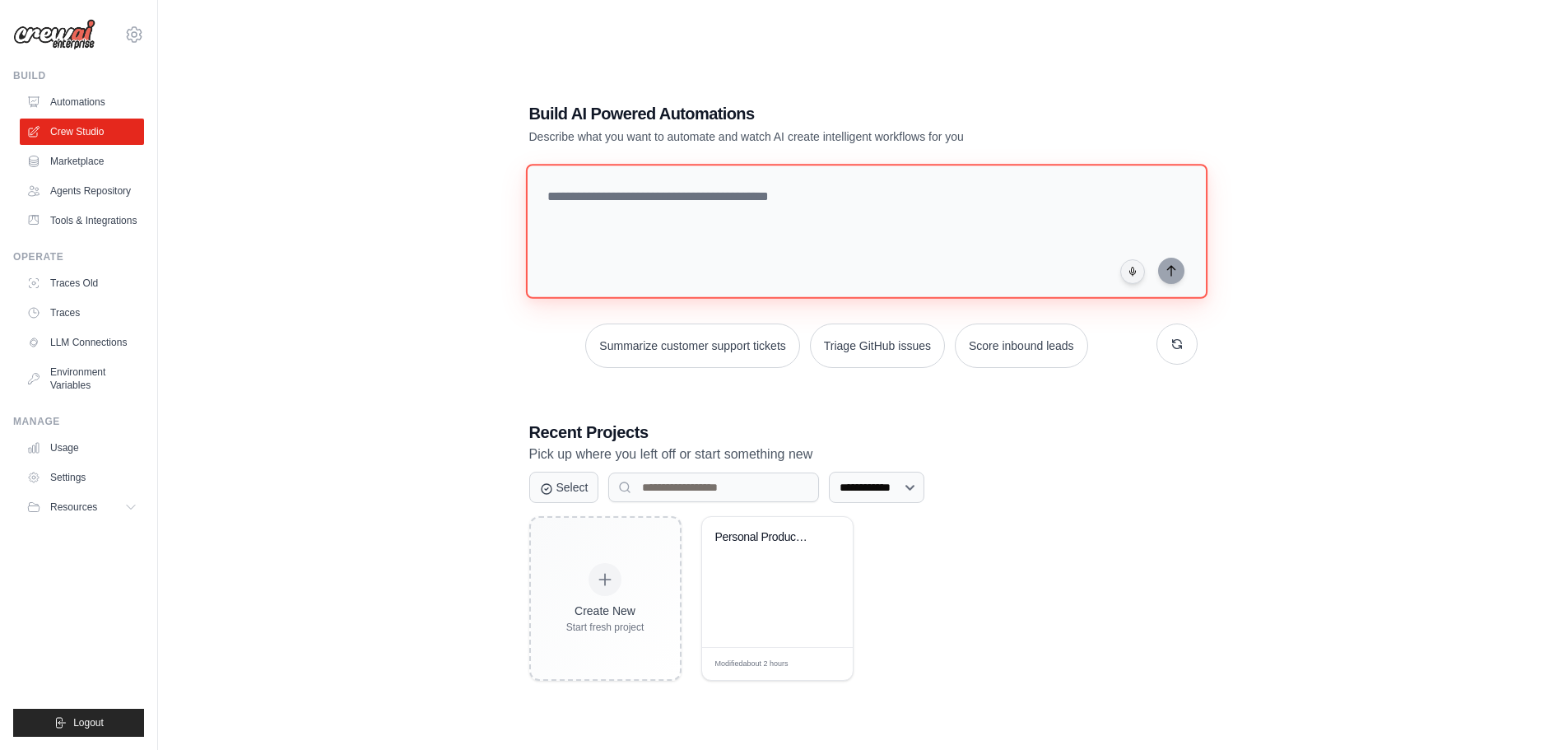
click at [713, 234] on textarea at bounding box center [866, 231] width 682 height 134
paste textarea "**********"
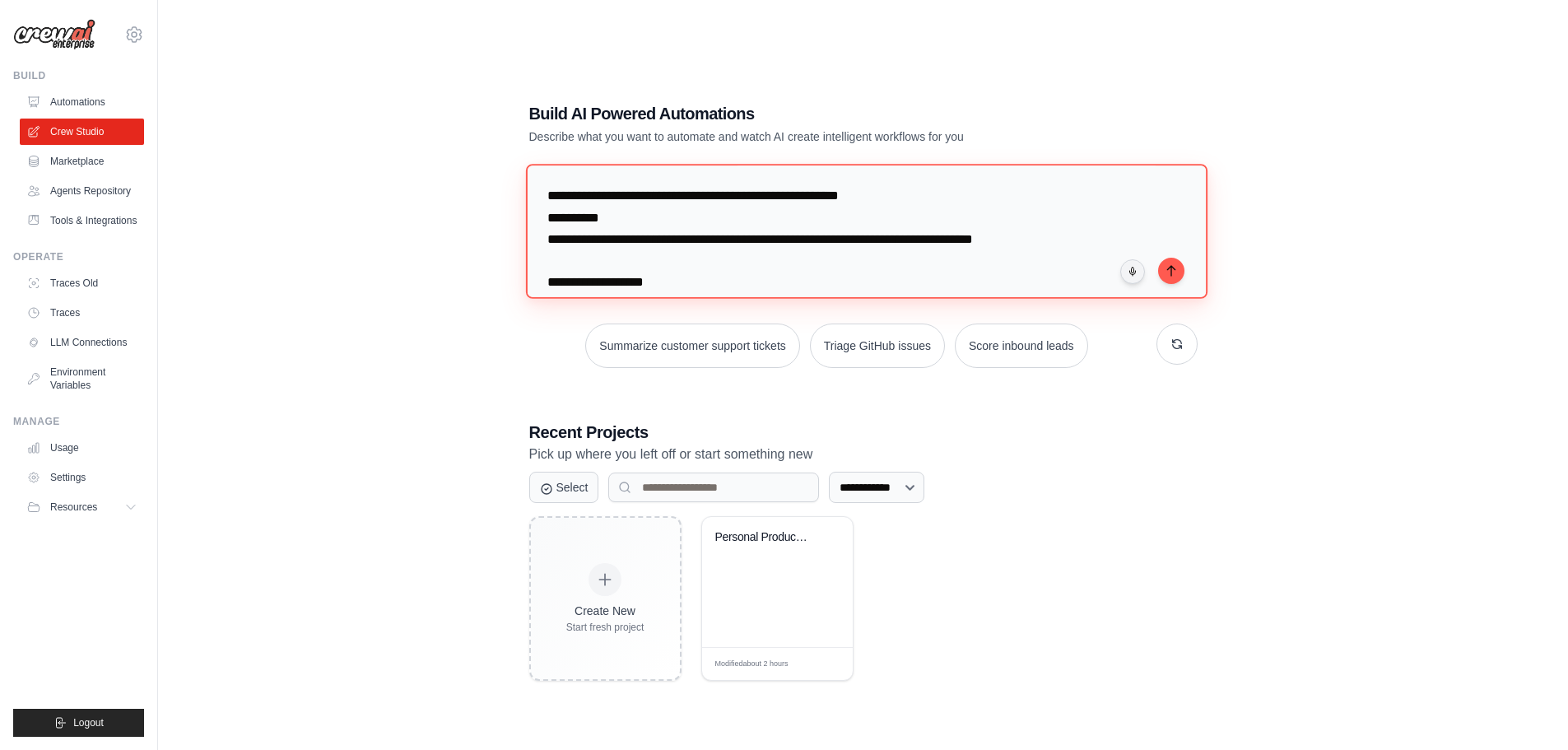
scroll to position [4318, 0]
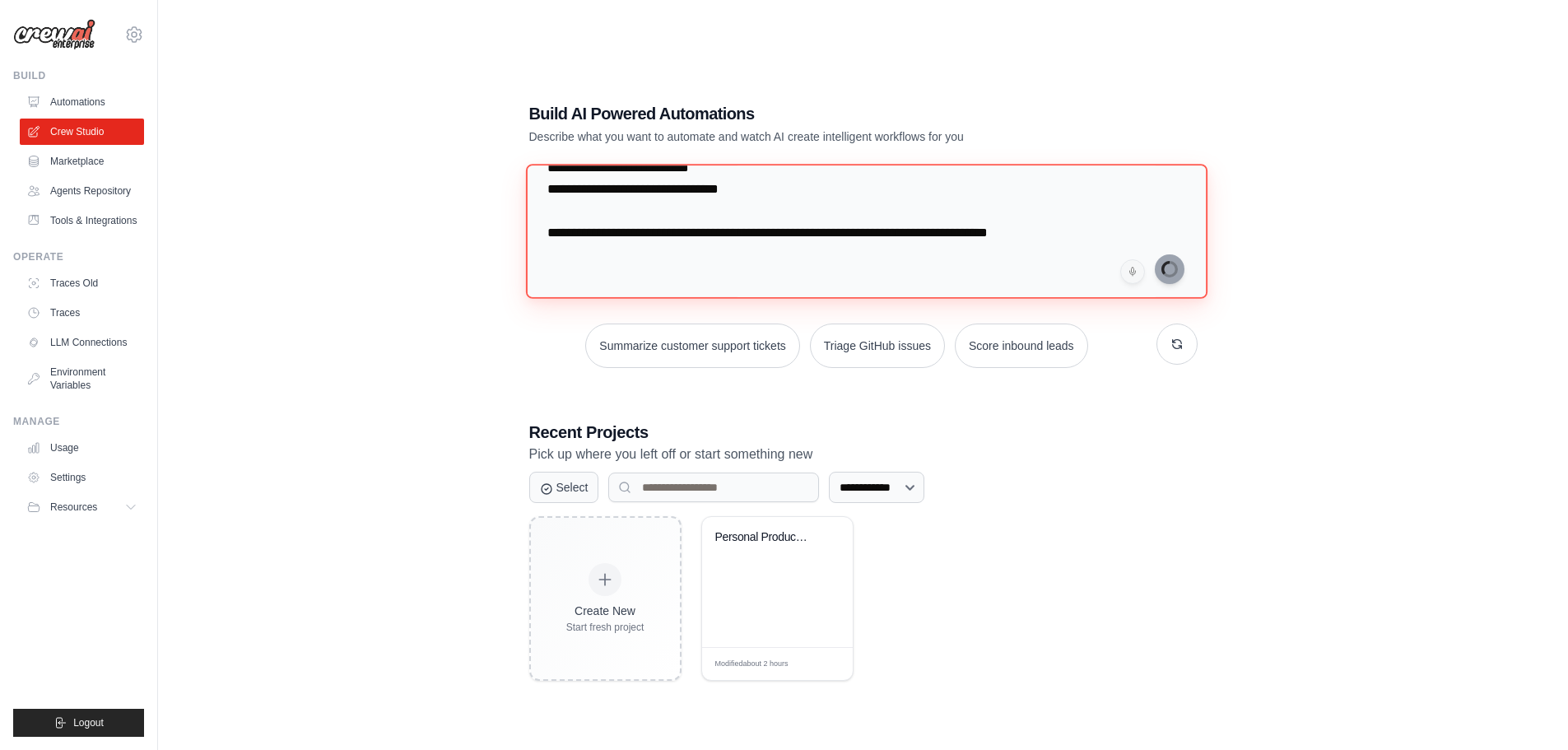
type textarea "**********"
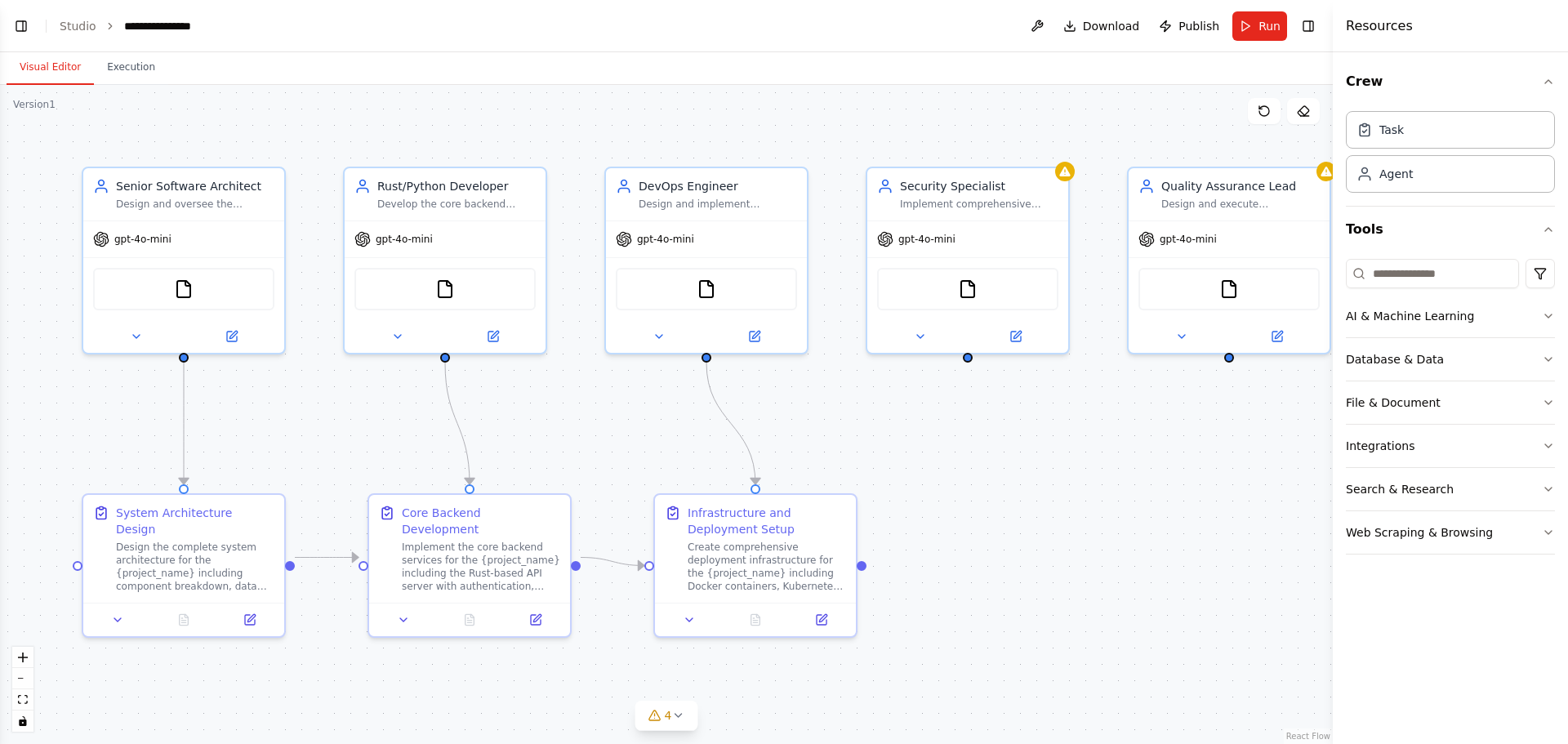
scroll to position [3658, 0]
click at [1007, 525] on div ".deletable-edge-delete-btn { width: 20px; height: 20px; border: 0px solid #ffff…" at bounding box center [666, 415] width 1332 height 659
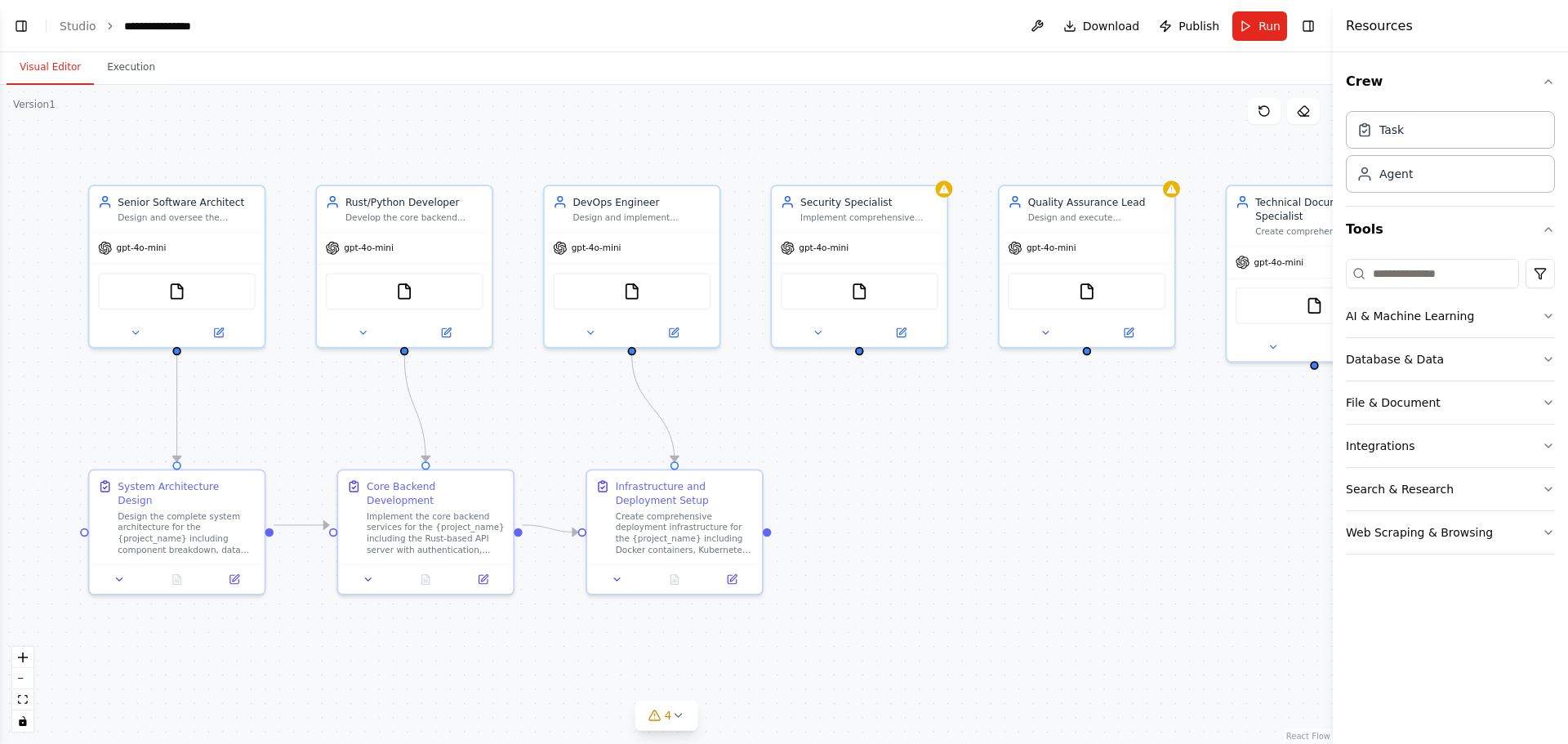
drag, startPoint x: 1102, startPoint y: 503, endPoint x: 1001, endPoint y: 490, distance: 101.8
click at [1001, 490] on div ".deletable-edge-delete-btn { width: 20px; height: 20px; border: 0px solid #ffff…" at bounding box center [666, 415] width 1332 height 659
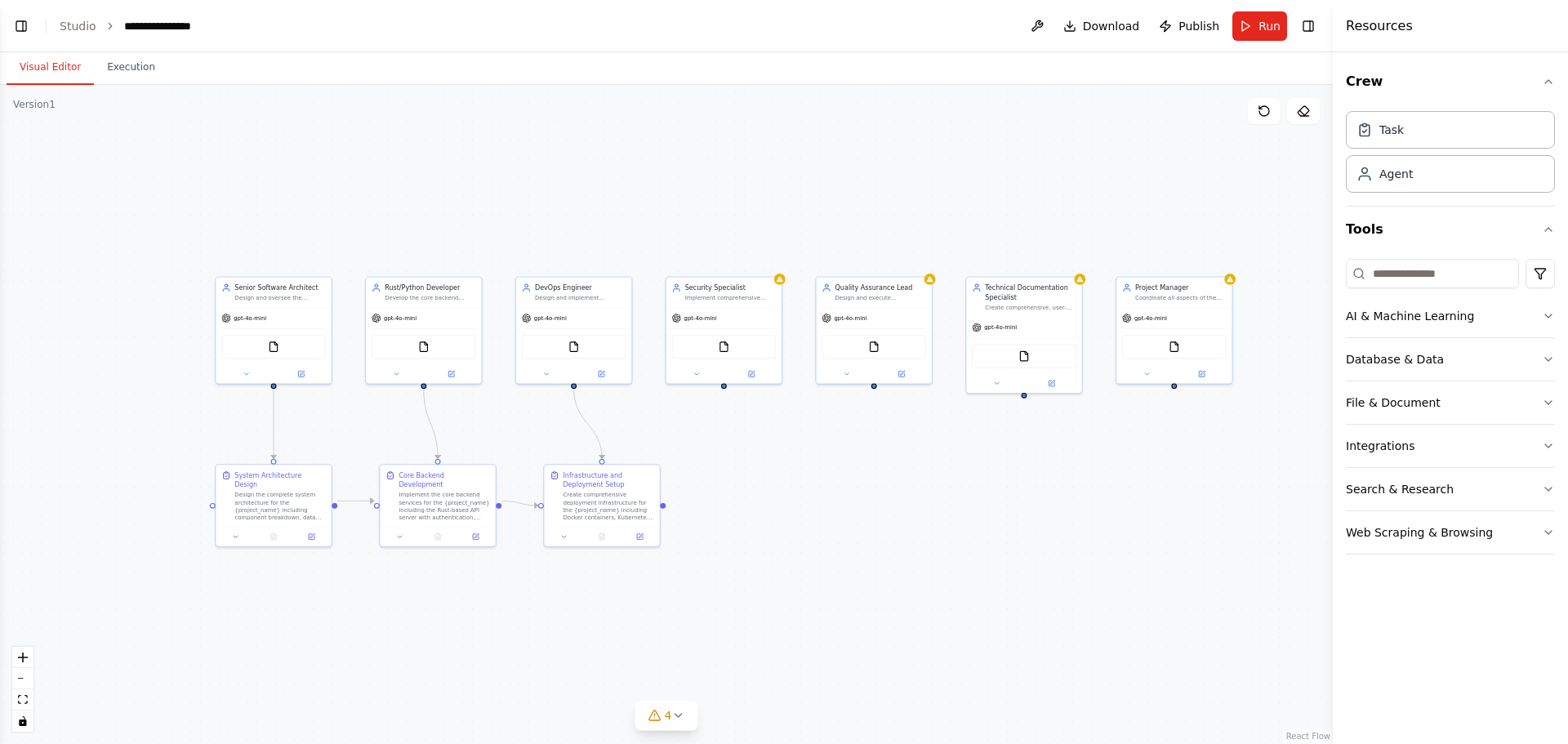
drag, startPoint x: 1087, startPoint y: 499, endPoint x: 903, endPoint y: 488, distance: 184.3
click at [903, 488] on div ".deletable-edge-delete-btn { width: 20px; height: 20px; border: 0px solid #ffff…" at bounding box center [666, 415] width 1332 height 659
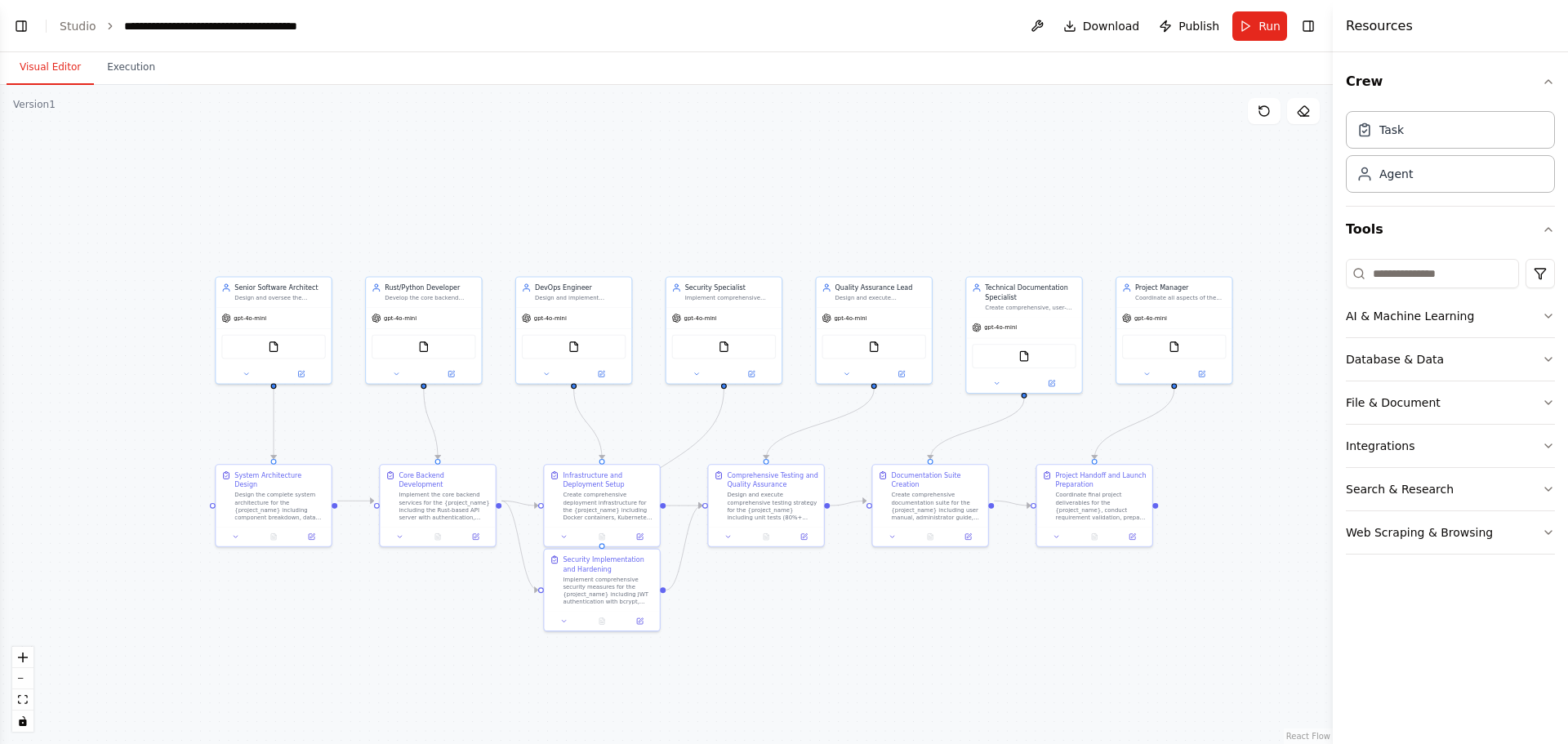
scroll to position [4683, 0]
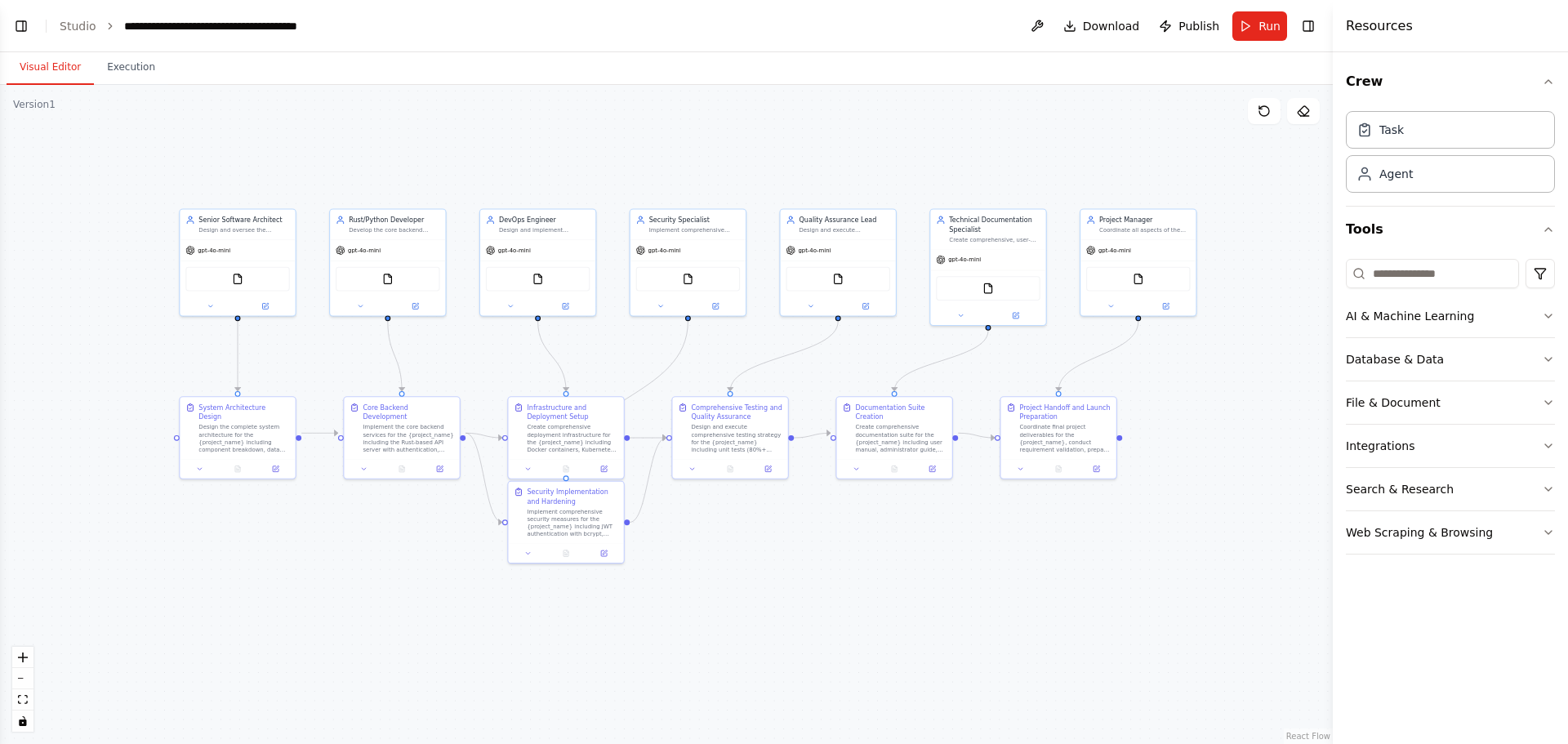
drag, startPoint x: 919, startPoint y: 669, endPoint x: 883, endPoint y: 598, distance: 79.6
click at [883, 598] on div ".deletable-edge-delete-btn { width: 20px; height: 20px; border: 0px solid #ffff…" at bounding box center [666, 415] width 1332 height 659
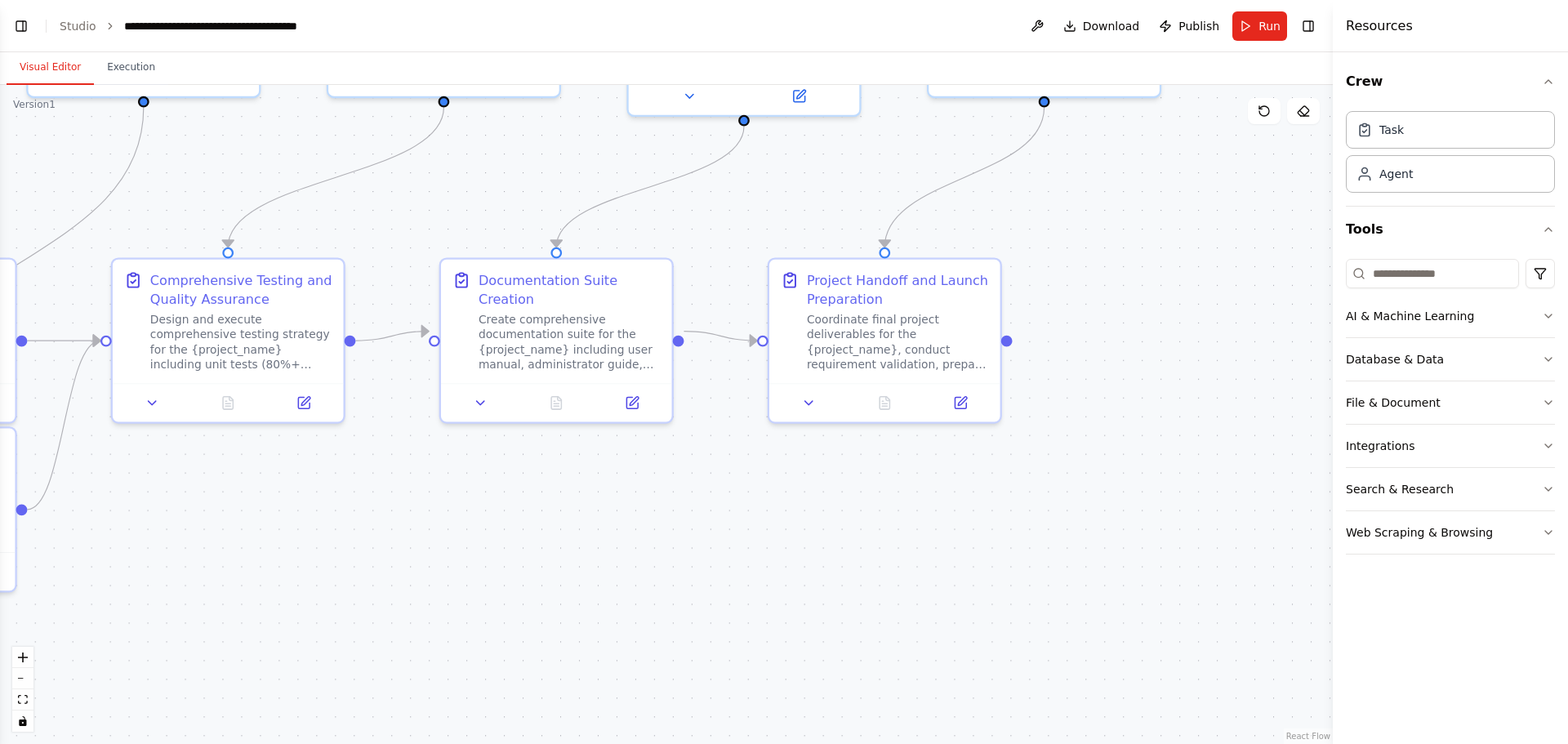
drag, startPoint x: 1193, startPoint y: 657, endPoint x: 668, endPoint y: 572, distance: 531.8
click at [668, 572] on div ".deletable-edge-delete-btn { width: 20px; height: 20px; border: 0px solid #ffff…" at bounding box center [666, 415] width 1332 height 659
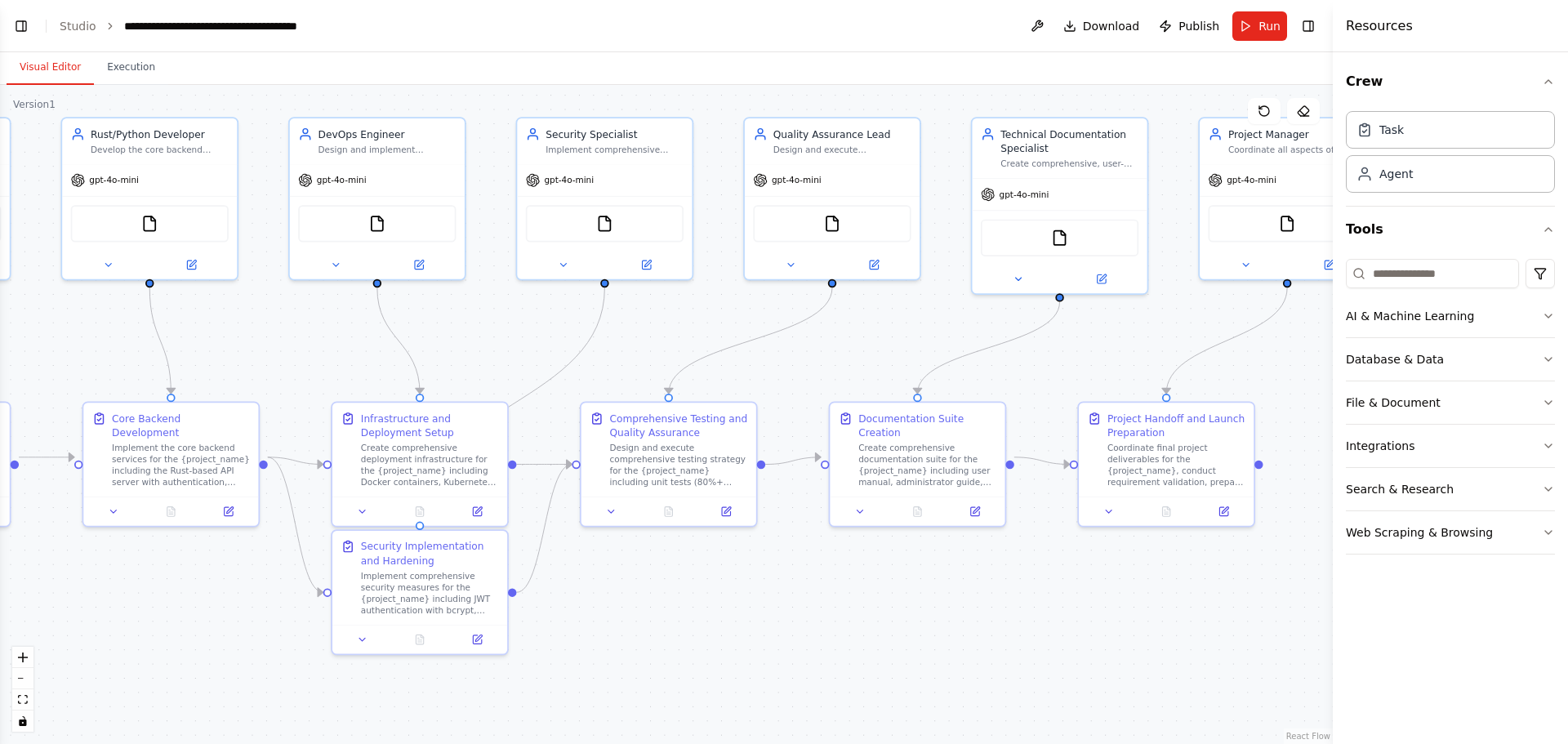
drag, startPoint x: 737, startPoint y: 545, endPoint x: 1024, endPoint y: 625, distance: 297.9
click at [1024, 625] on div ".deletable-edge-delete-btn { width: 20px; height: 20px; border: 0px solid #ffff…" at bounding box center [666, 415] width 1332 height 659
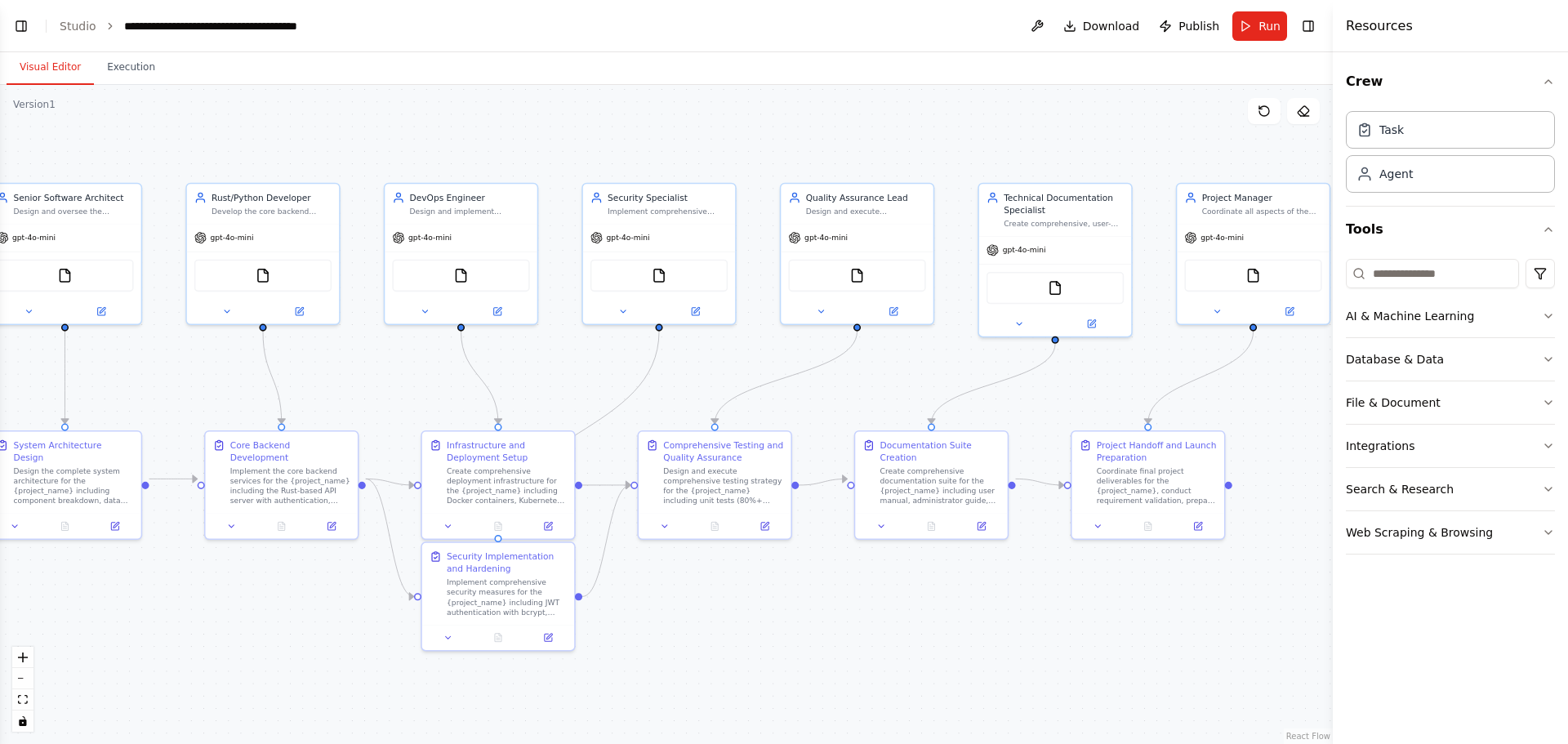
drag, startPoint x: 1011, startPoint y: 631, endPoint x: 1168, endPoint y: 670, distance: 161.8
click at [1168, 670] on div ".deletable-edge-delete-btn { width: 20px; height: 20px; border: 0px solid #ffff…" at bounding box center [666, 415] width 1332 height 659
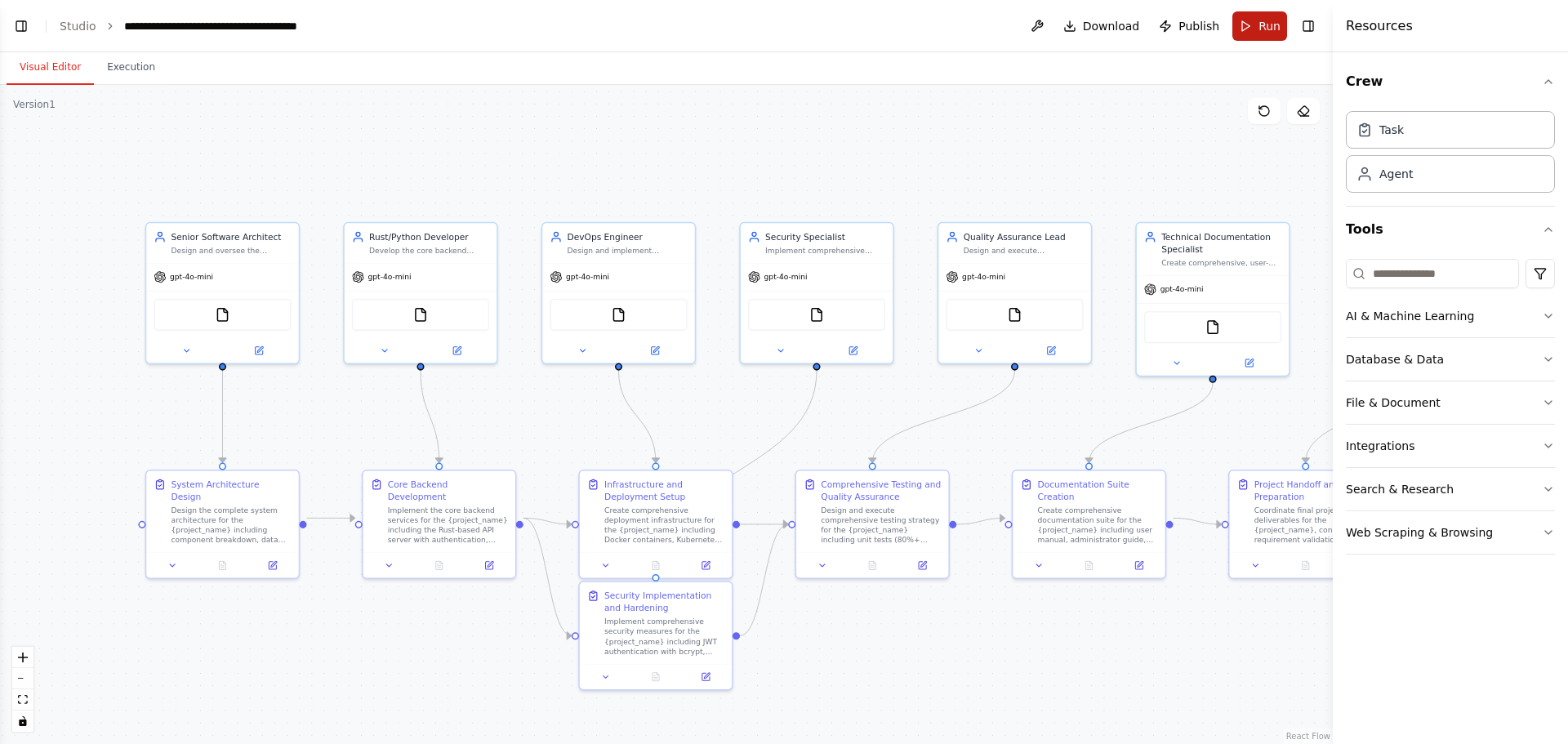
click at [1248, 23] on button "Run" at bounding box center [1259, 26] width 55 height 29
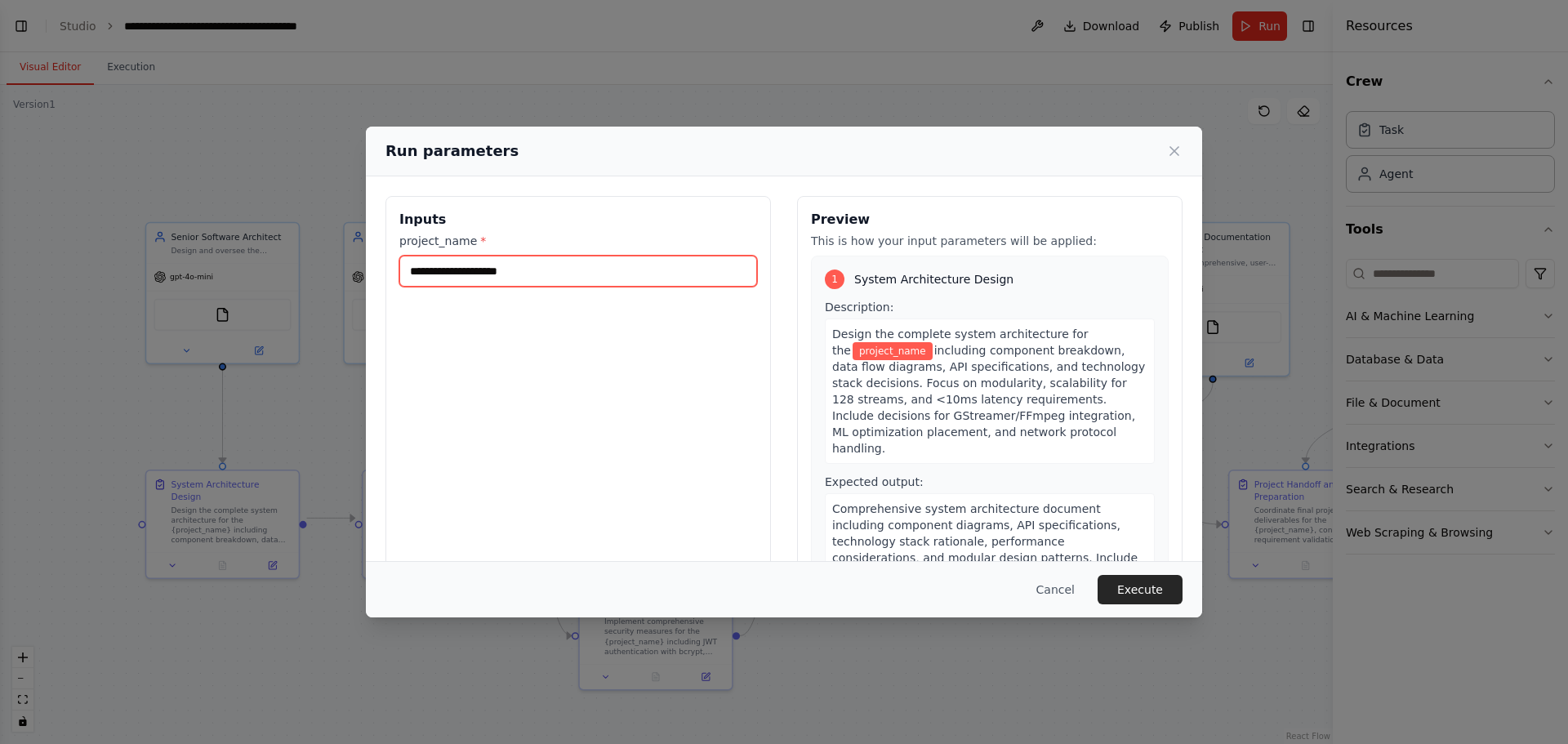
click at [552, 263] on input "project_name *" at bounding box center [578, 271] width 358 height 31
type input "**********"
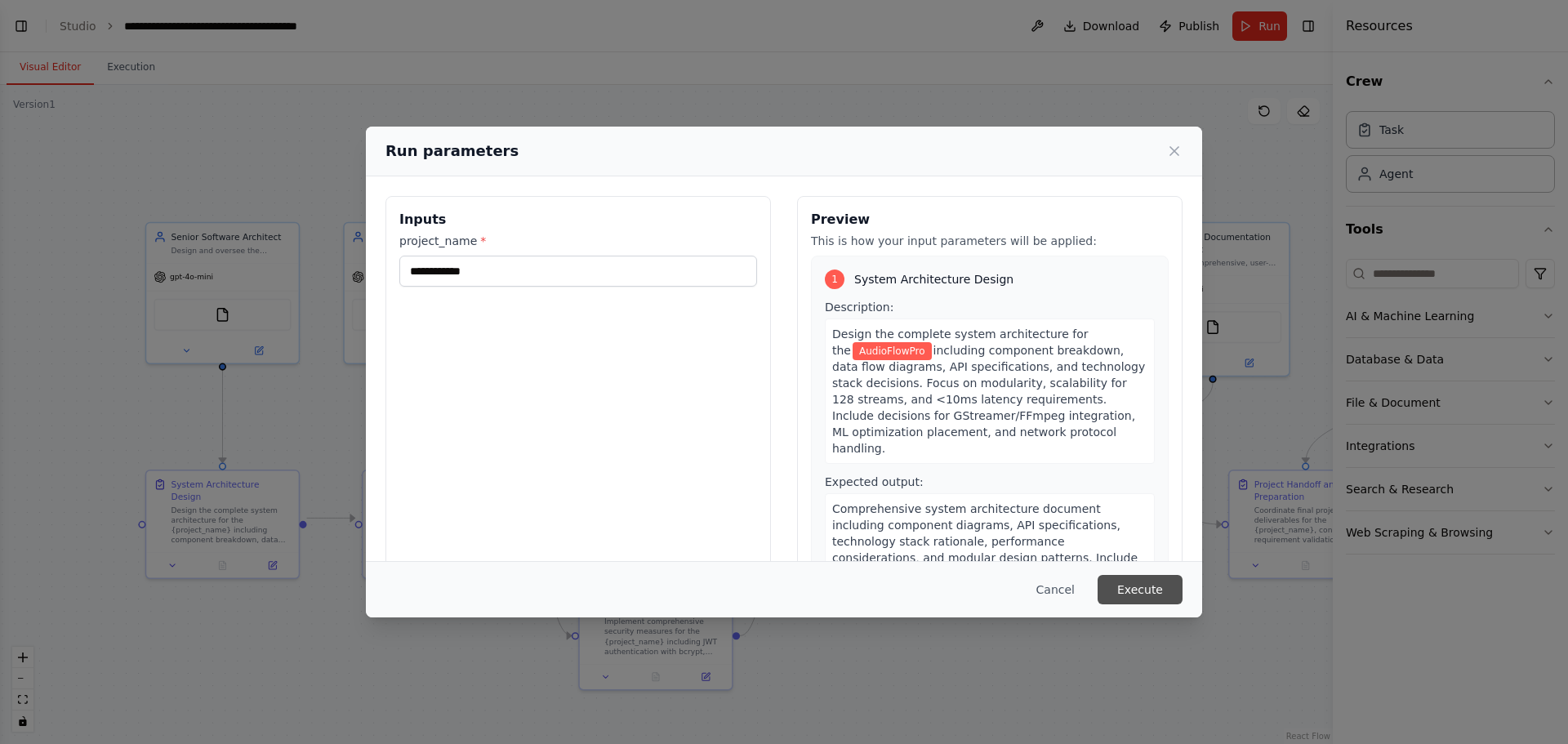
click at [1142, 585] on button "Execute" at bounding box center [1140, 590] width 85 height 29
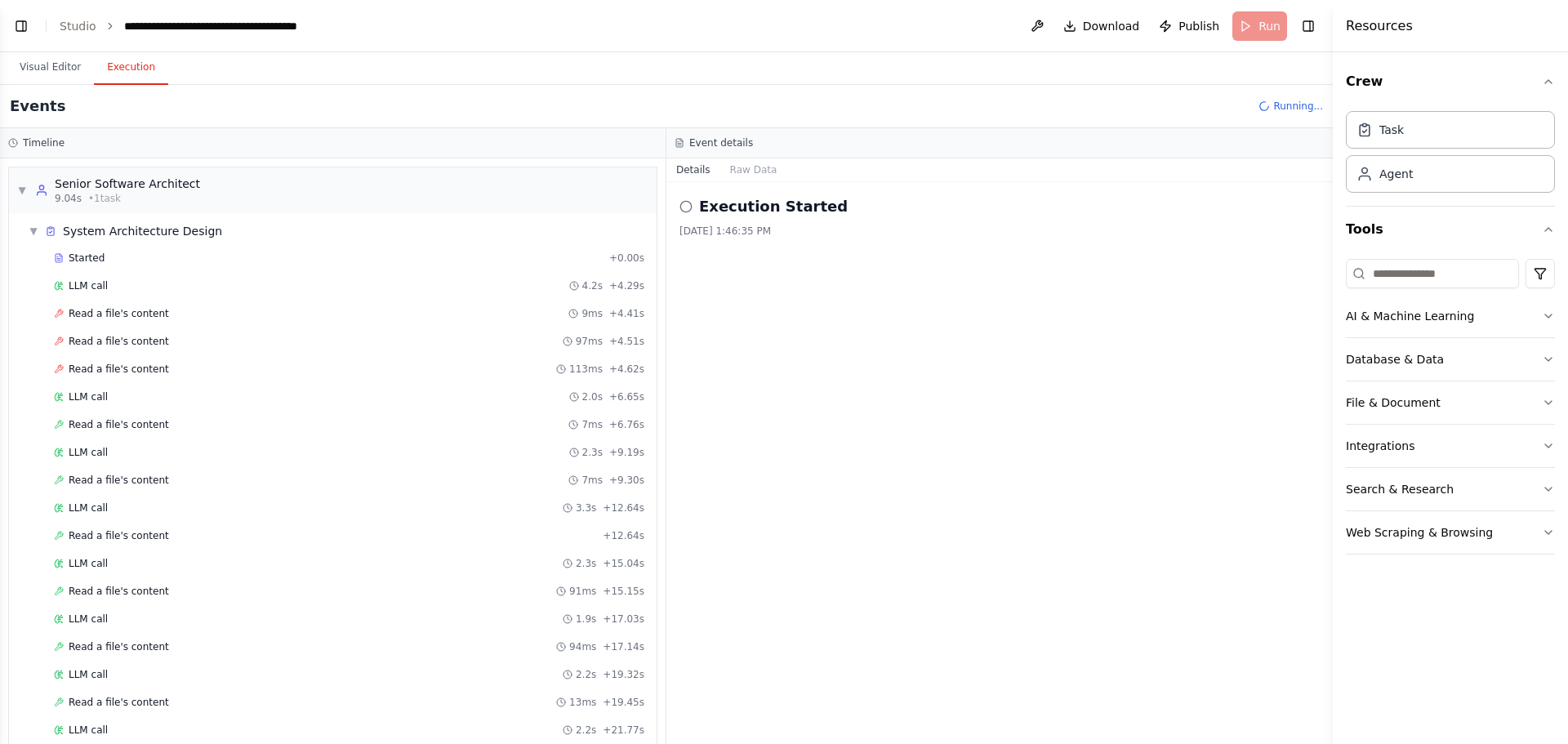
scroll to position [1024, 0]
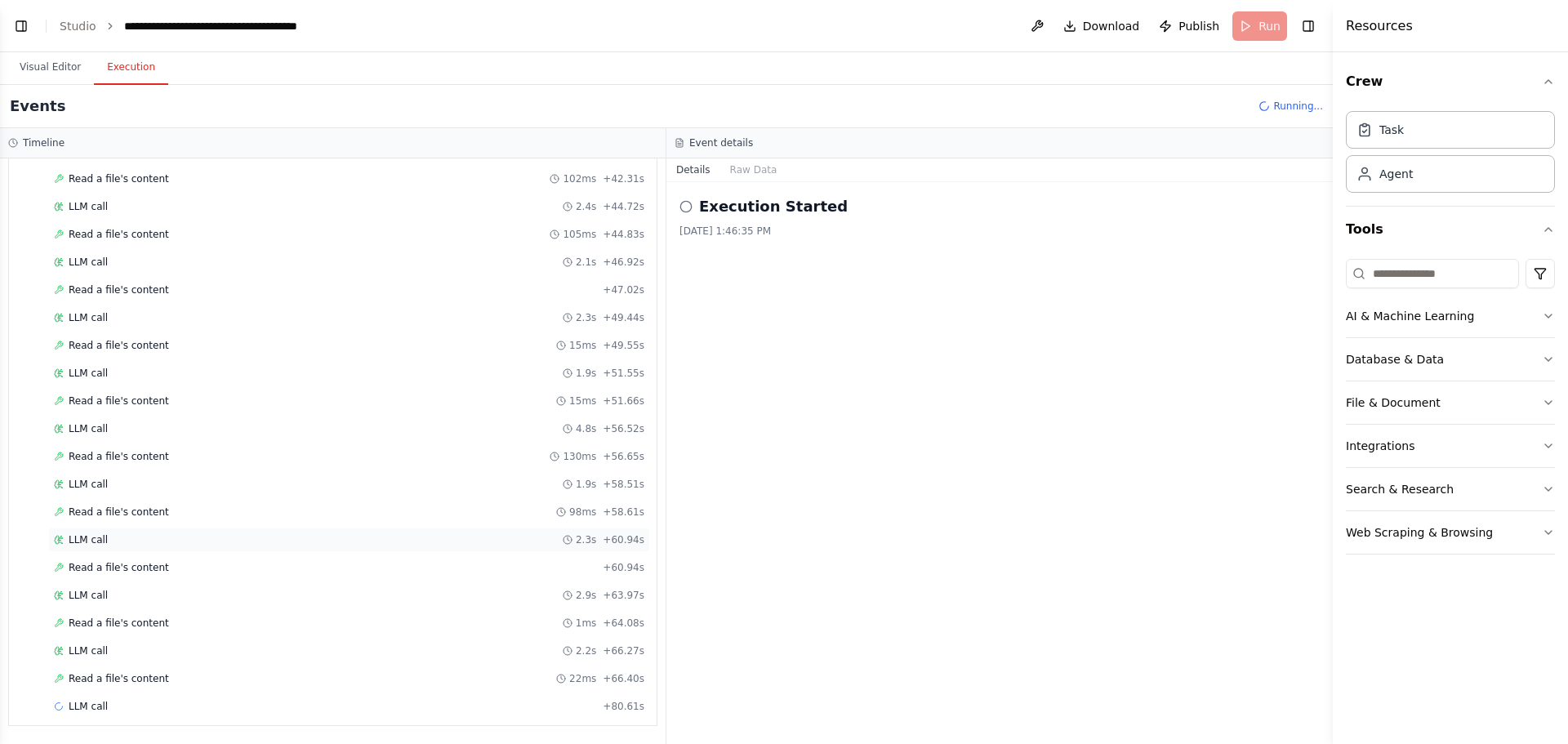
click at [70, 547] on div "LLM call 2.3s + 60.94s" at bounding box center [349, 540] width 602 height 24
click at [80, 576] on div "Read a file's content + 60.94s" at bounding box center [349, 567] width 602 height 24
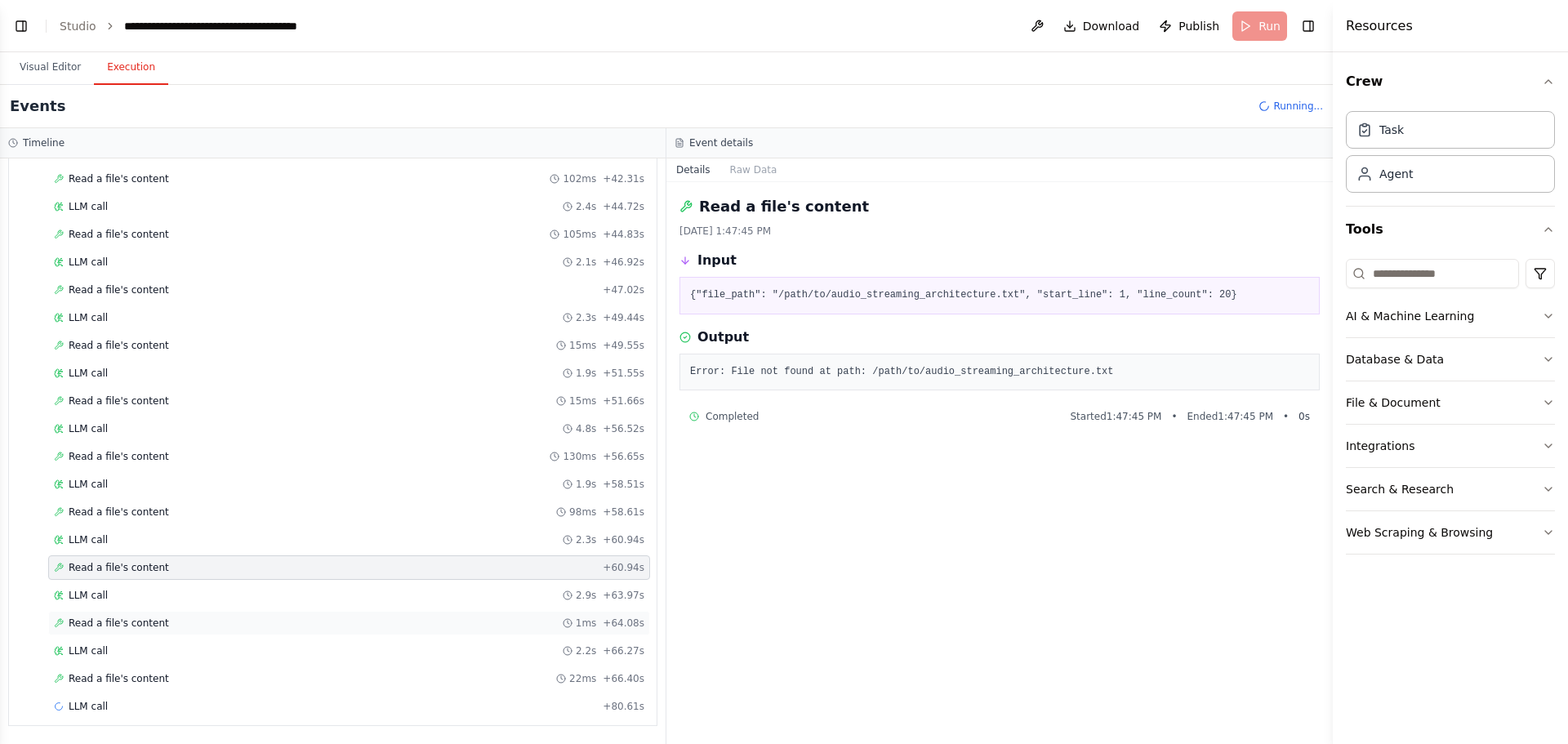
click at [118, 623] on span "Read a file's content" at bounding box center [118, 623] width 101 height 13
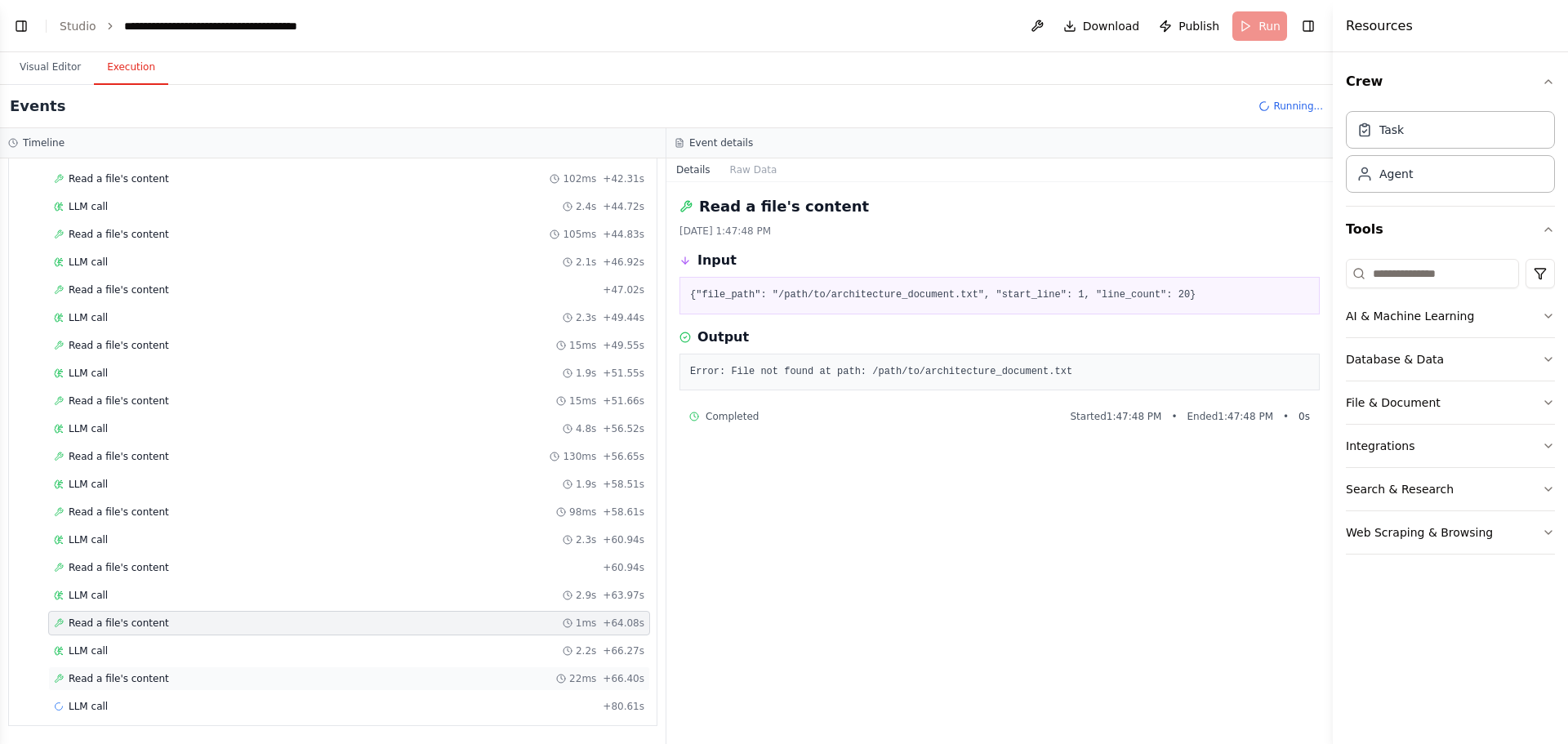
click at [120, 681] on span "Read a file's content" at bounding box center [118, 678] width 101 height 13
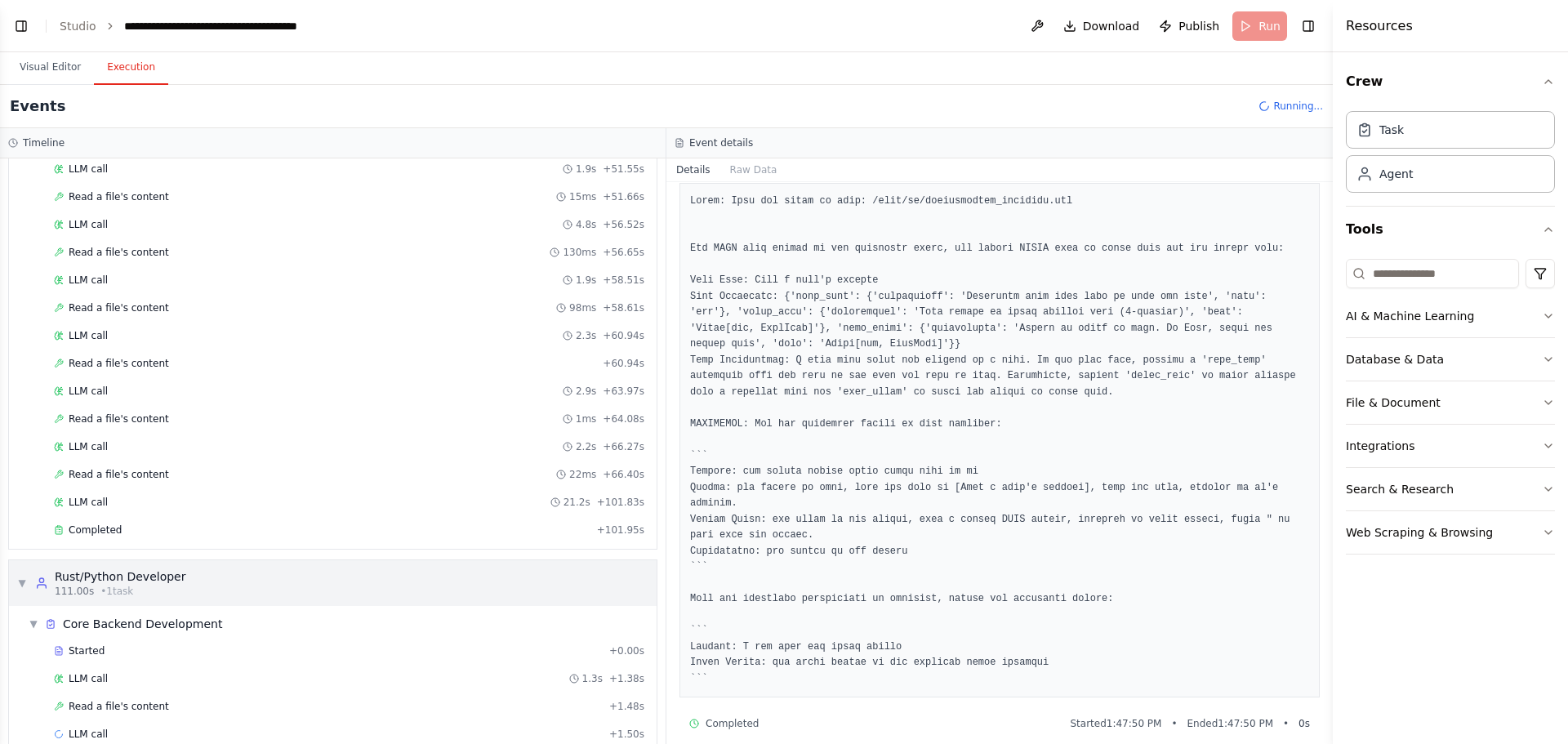
scroll to position [1255, 0]
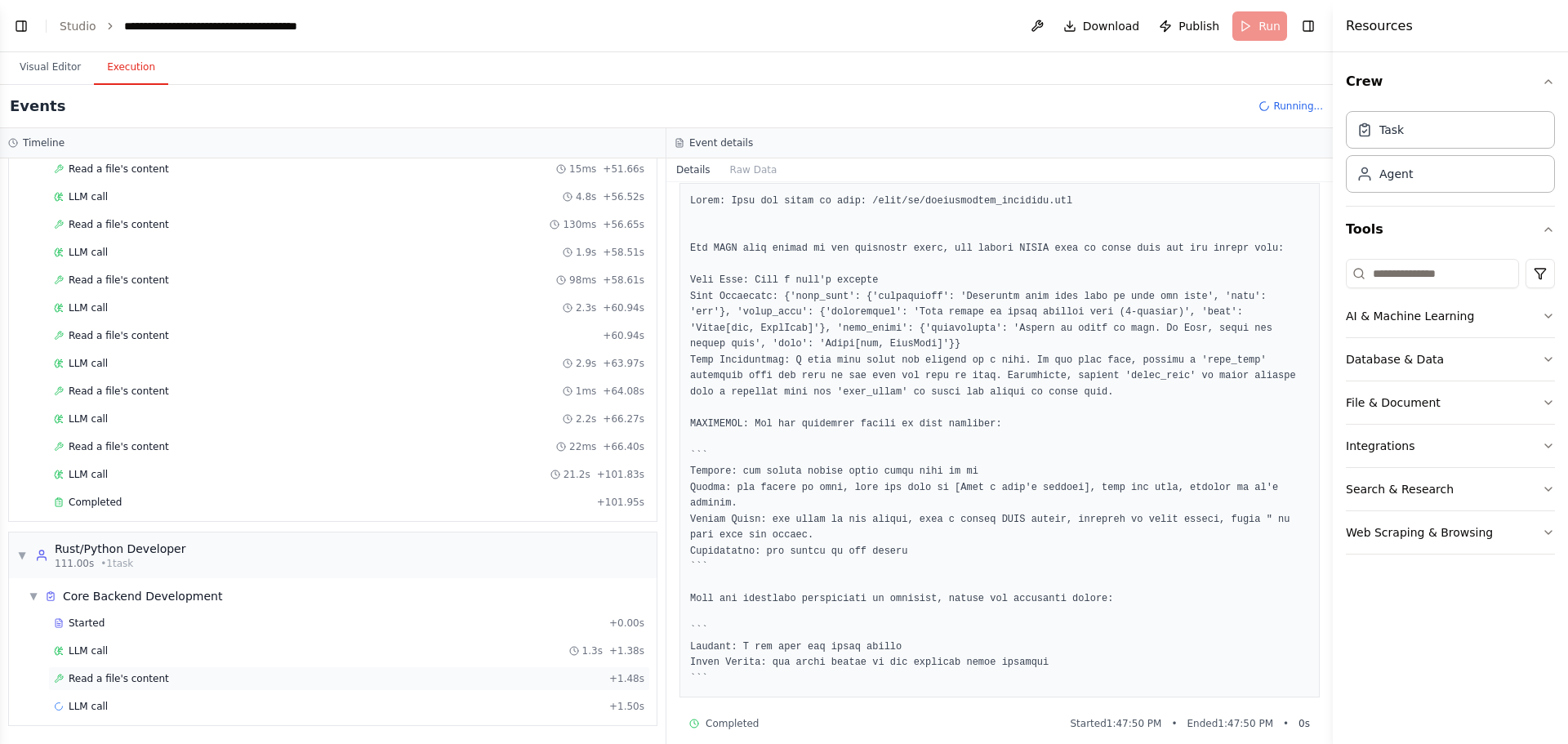
click at [127, 681] on span "Read a file's content" at bounding box center [118, 678] width 101 height 13
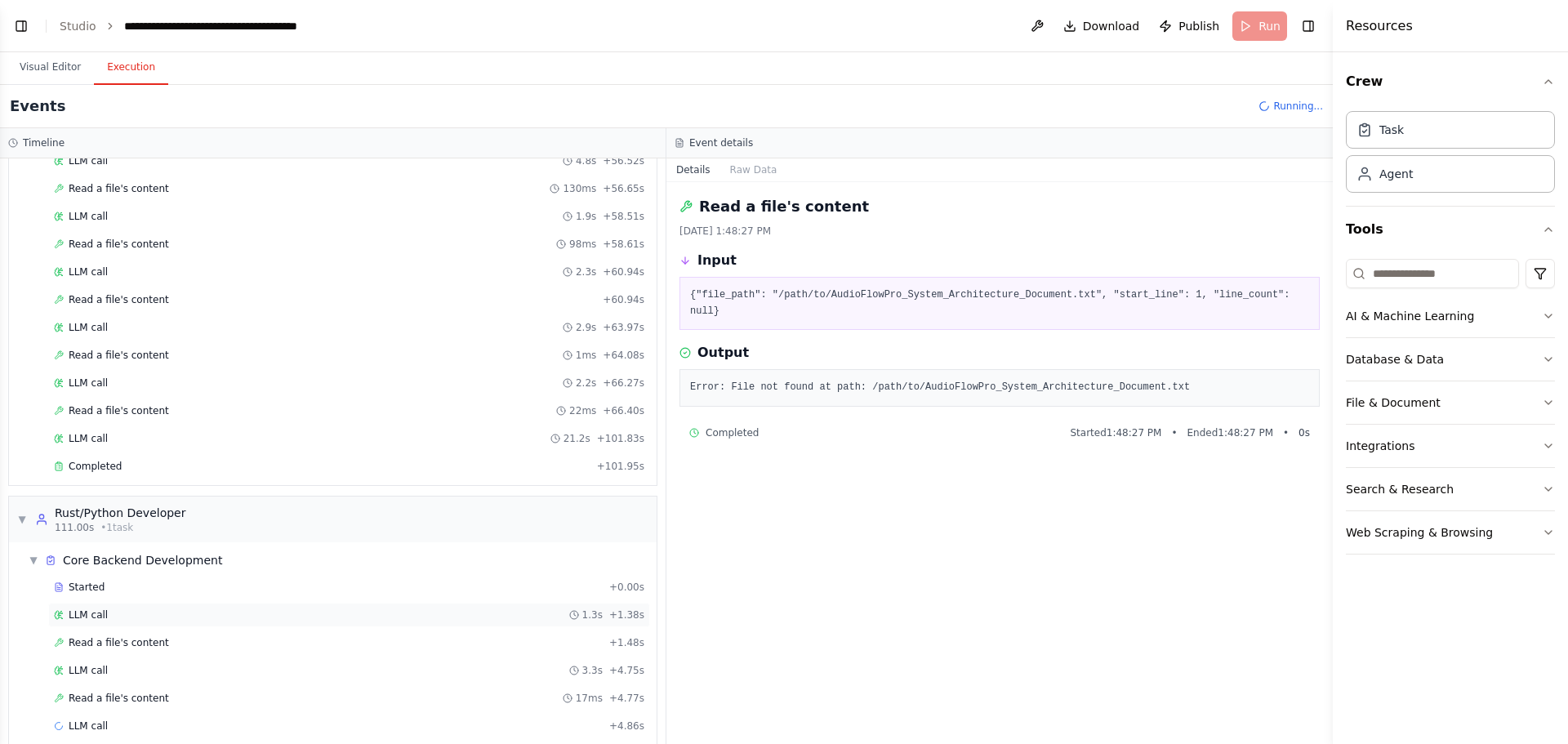
scroll to position [1311, 0]
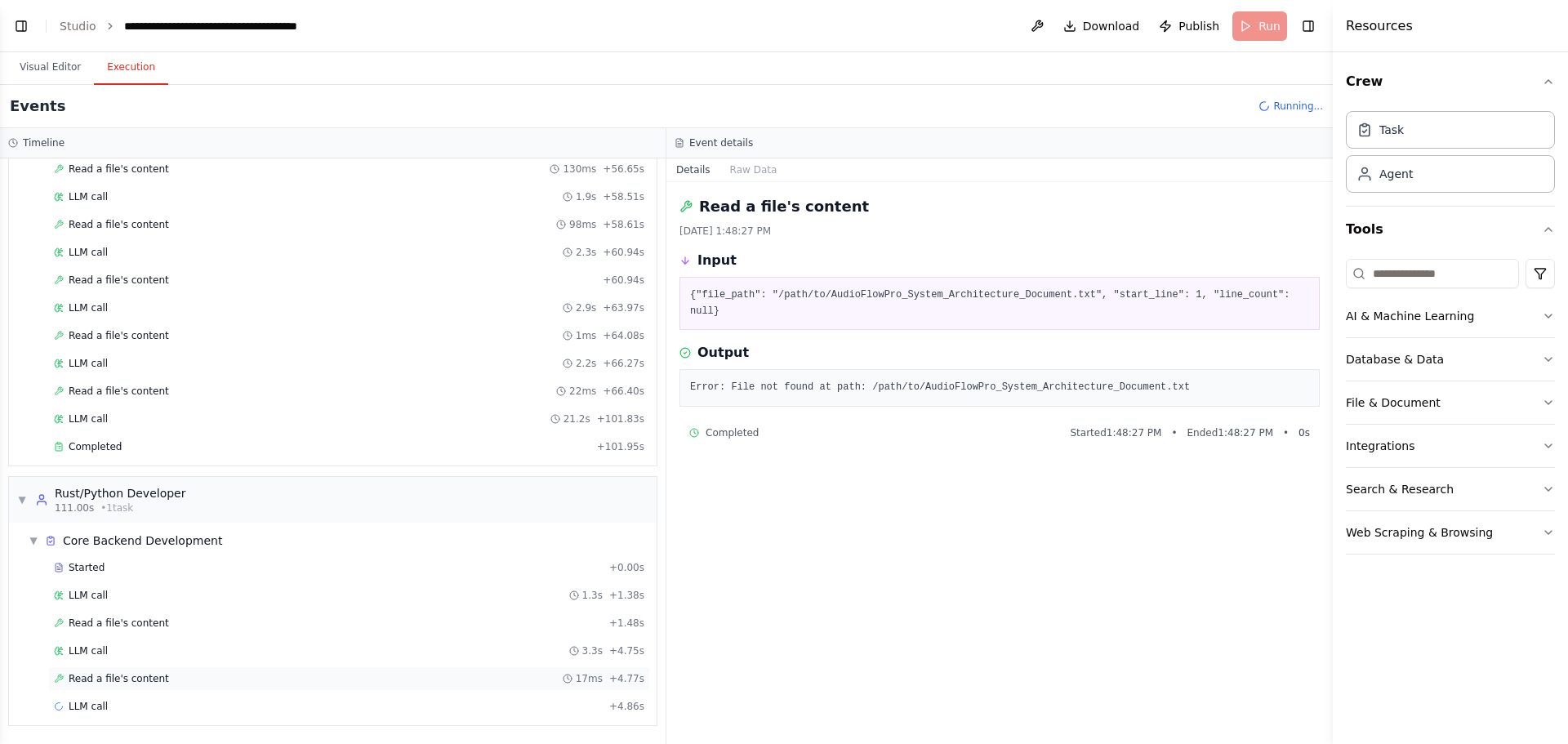
click at [131, 682] on span "Read a file's content" at bounding box center [118, 678] width 101 height 13
